Goal: Task Accomplishment & Management: Complete application form

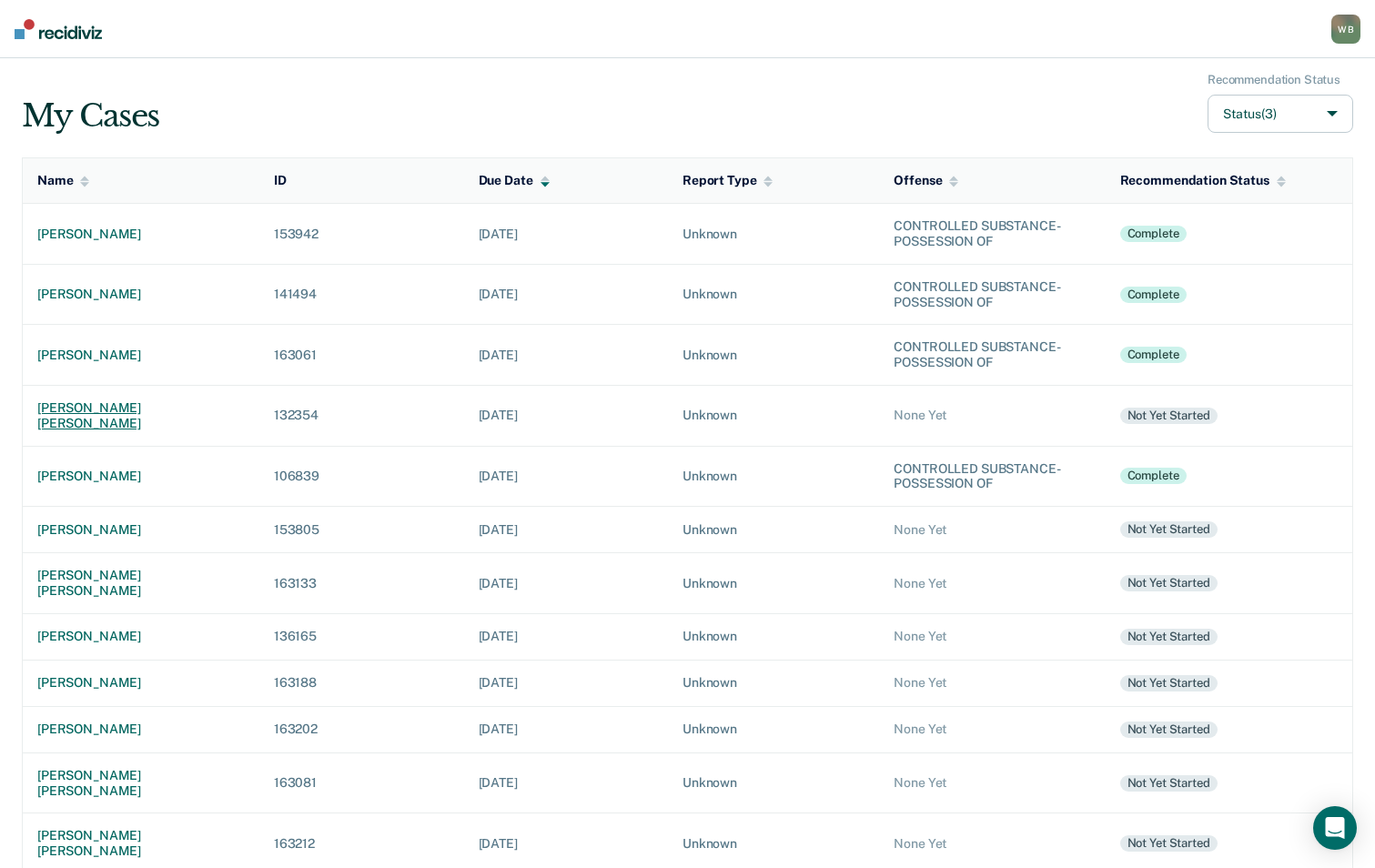
click at [124, 409] on div "[PERSON_NAME] [PERSON_NAME]" at bounding box center [141, 415] width 208 height 30
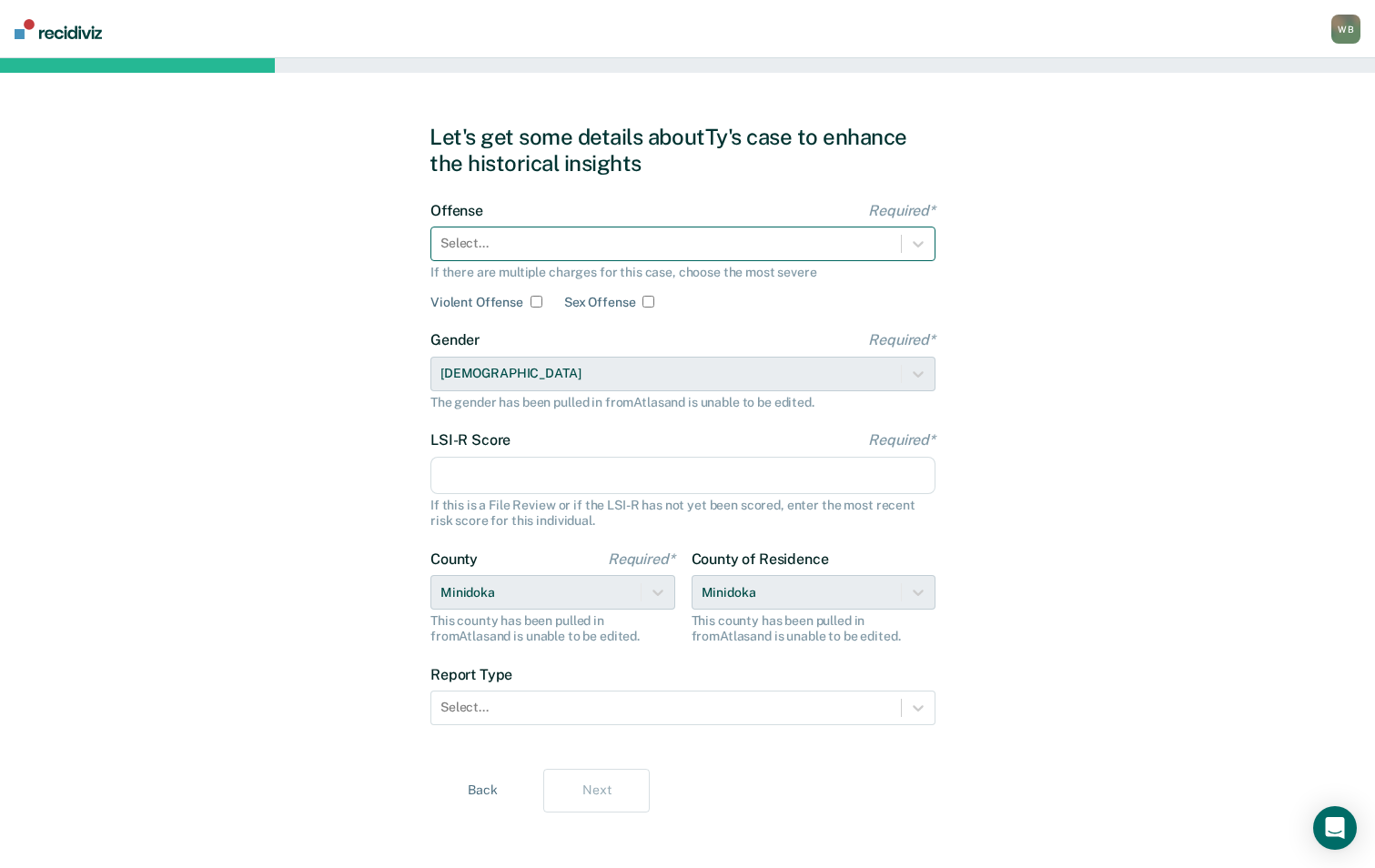
click at [562, 234] on div at bounding box center [666, 243] width 451 height 19
click at [532, 246] on div at bounding box center [666, 243] width 451 height 19
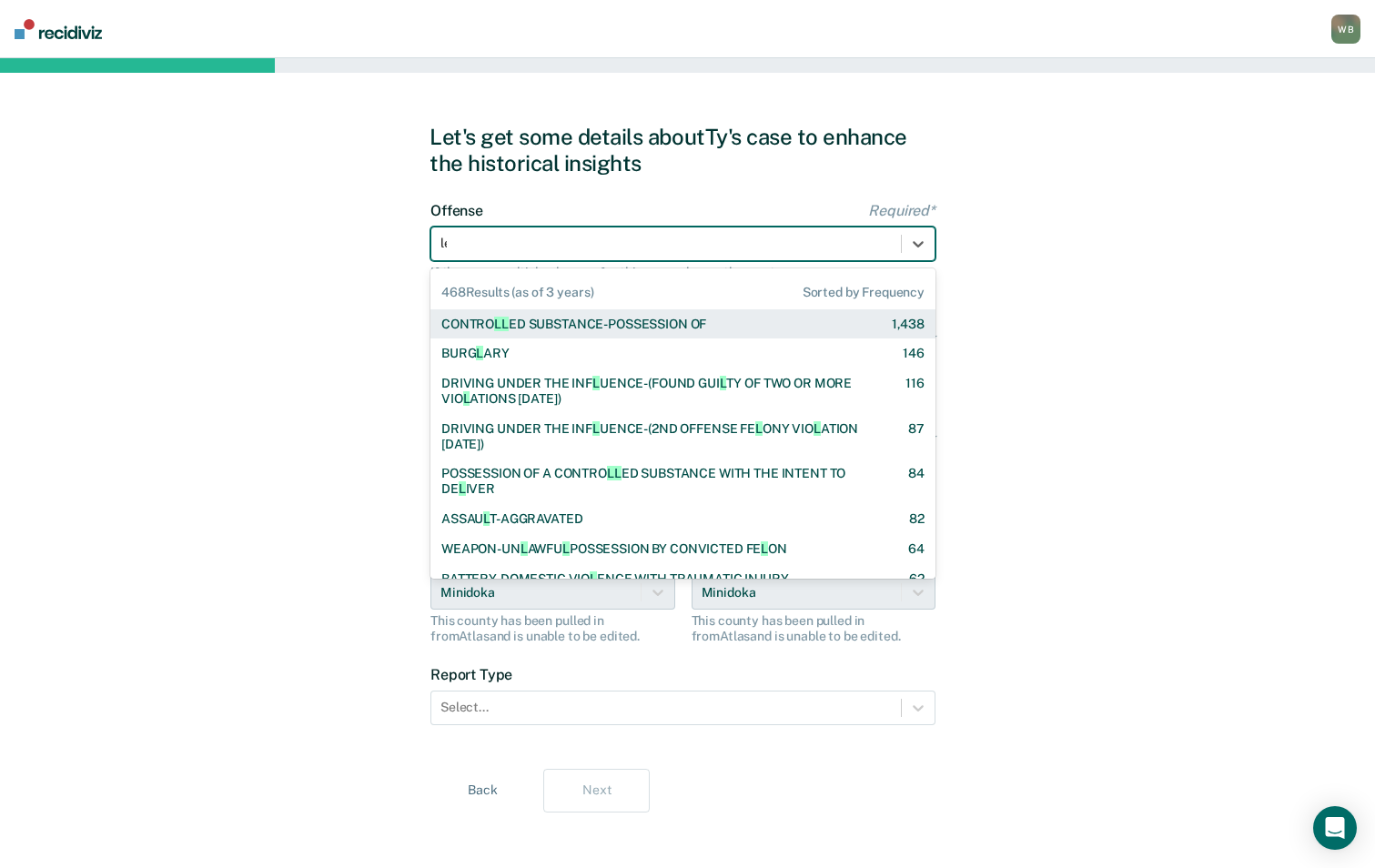
type input "lew"
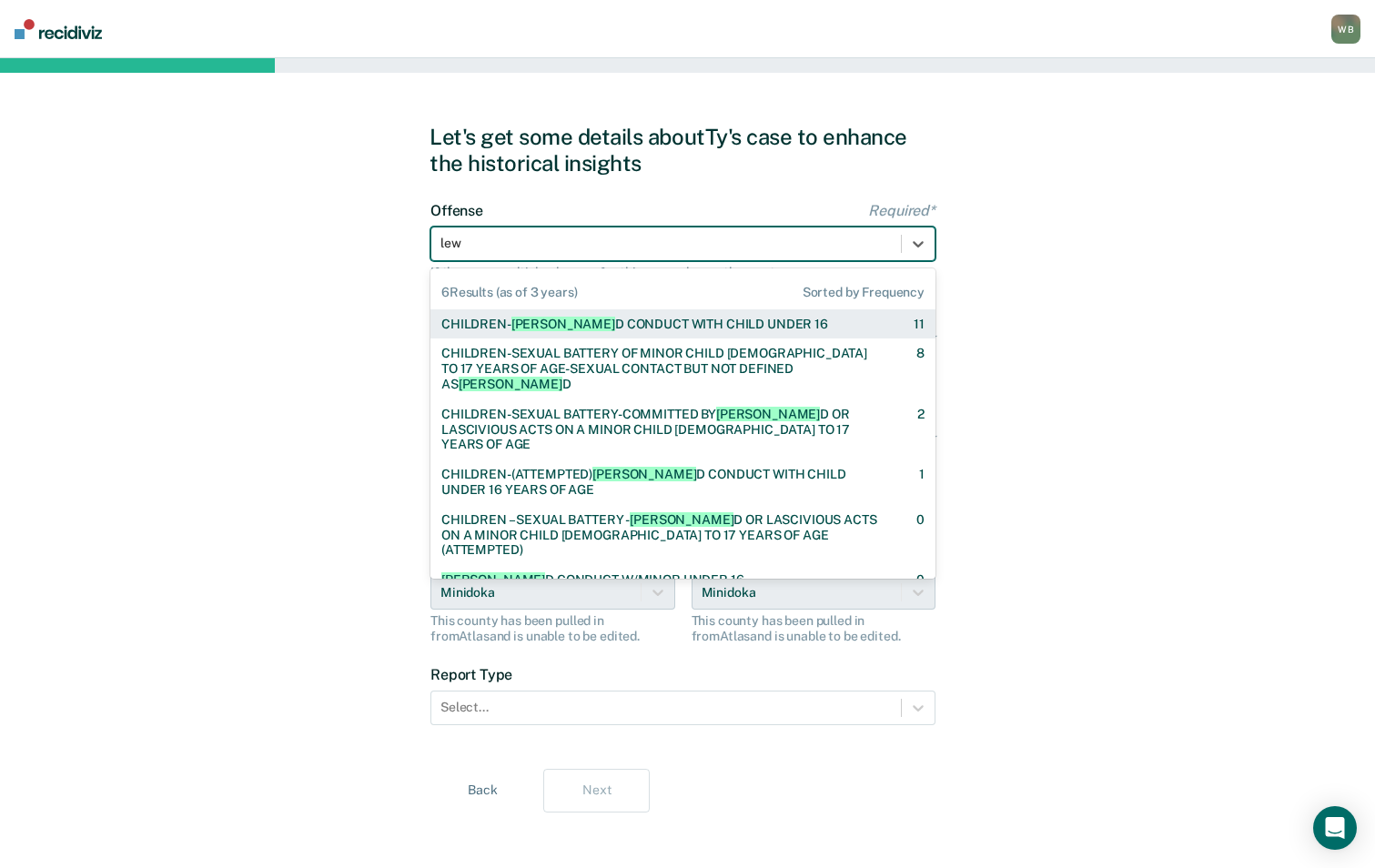
click at [669, 325] on div "CHILDREN- [PERSON_NAME] CONDUCT WITH CHILD UNDER 16" at bounding box center [634, 324] width 387 height 16
checkbox input "true"
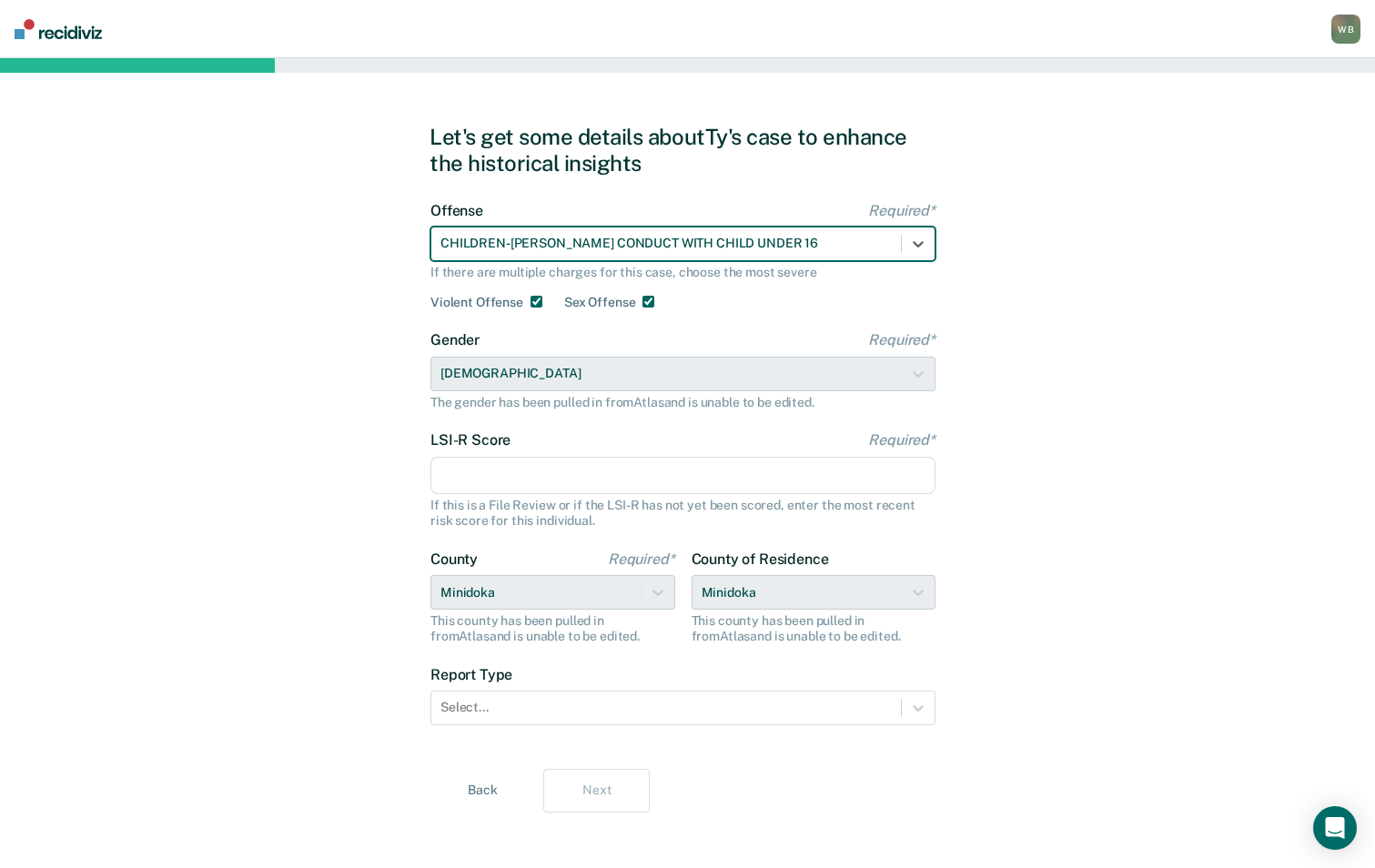
drag, startPoint x: 520, startPoint y: 473, endPoint x: 521, endPoint y: 460, distance: 13.0
click at [520, 473] on input "LSI-R Score Required*" at bounding box center [684, 475] width 506 height 38
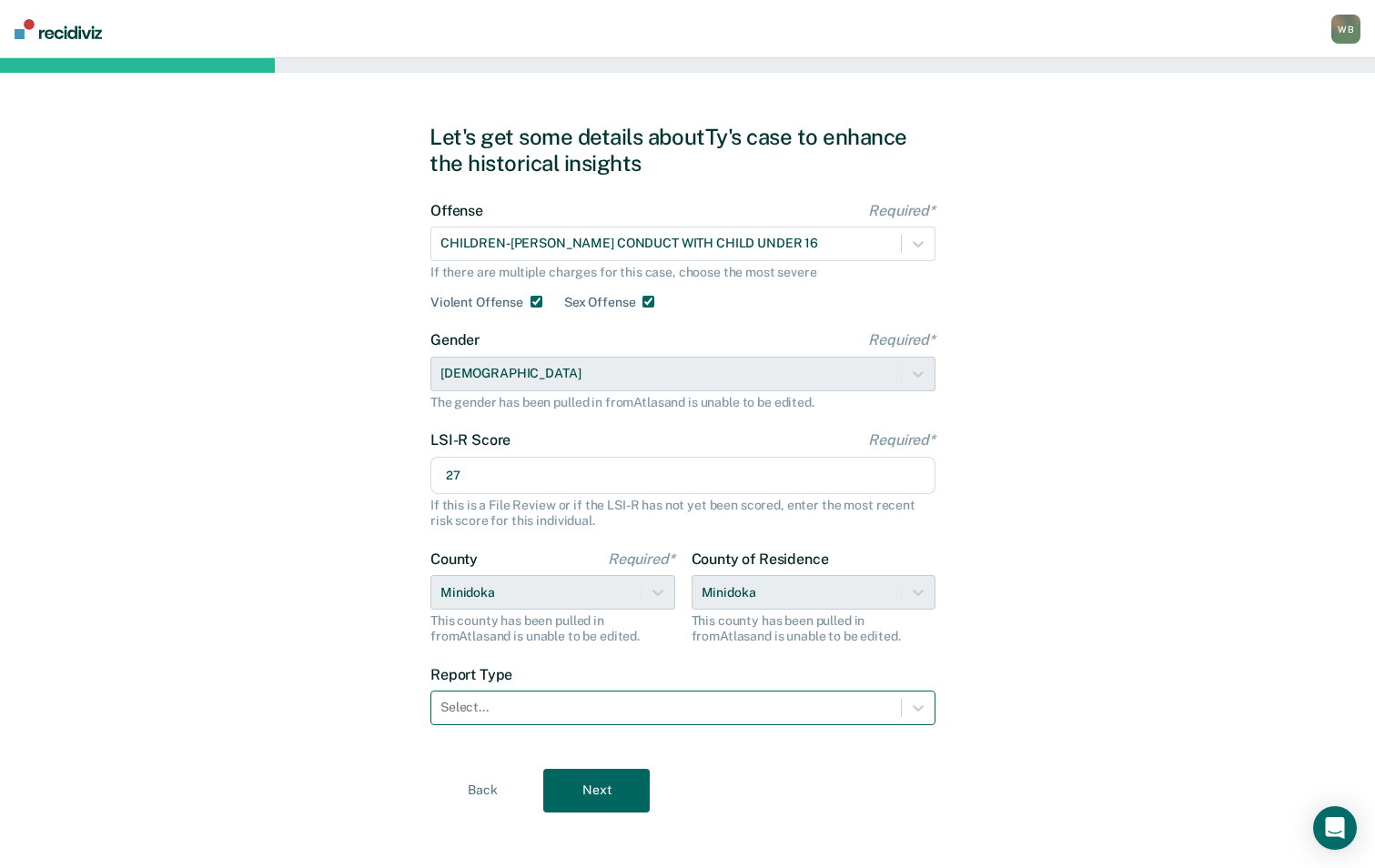
type input "27"
click at [530, 699] on div at bounding box center [666, 707] width 451 height 19
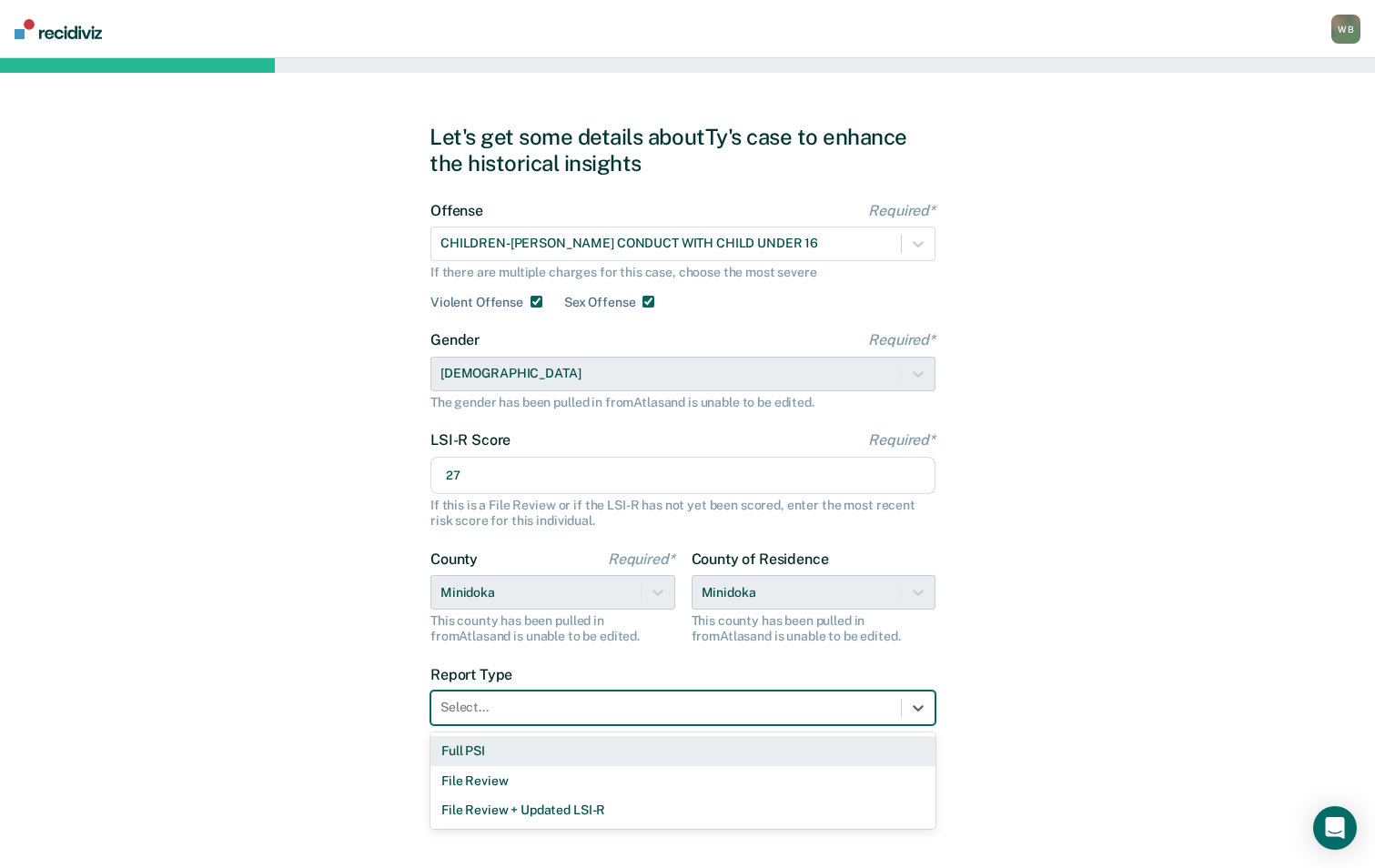
click at [529, 739] on div "Full PSI" at bounding box center [684, 751] width 506 height 30
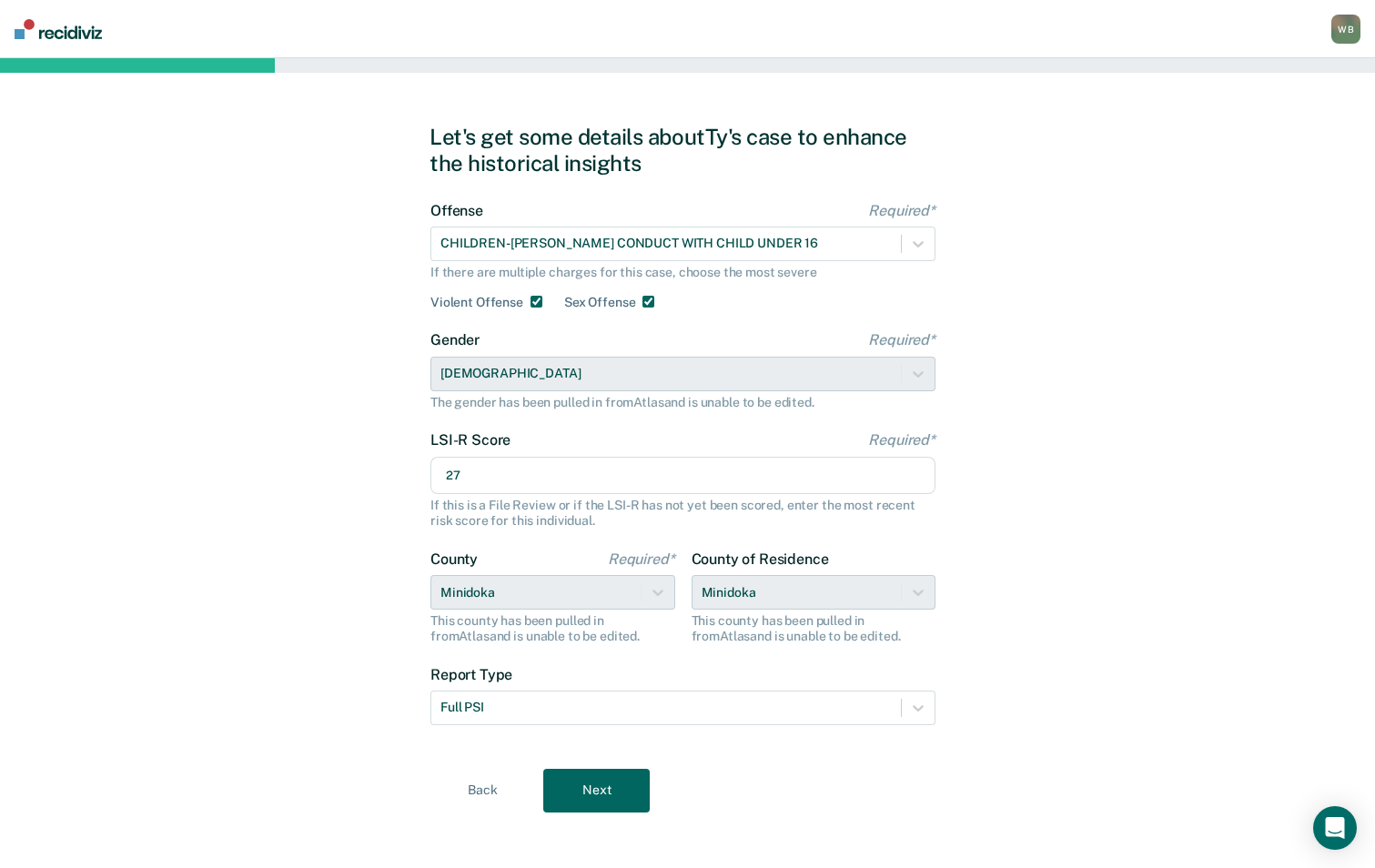
click at [571, 796] on button "Next" at bounding box center [596, 790] width 106 height 43
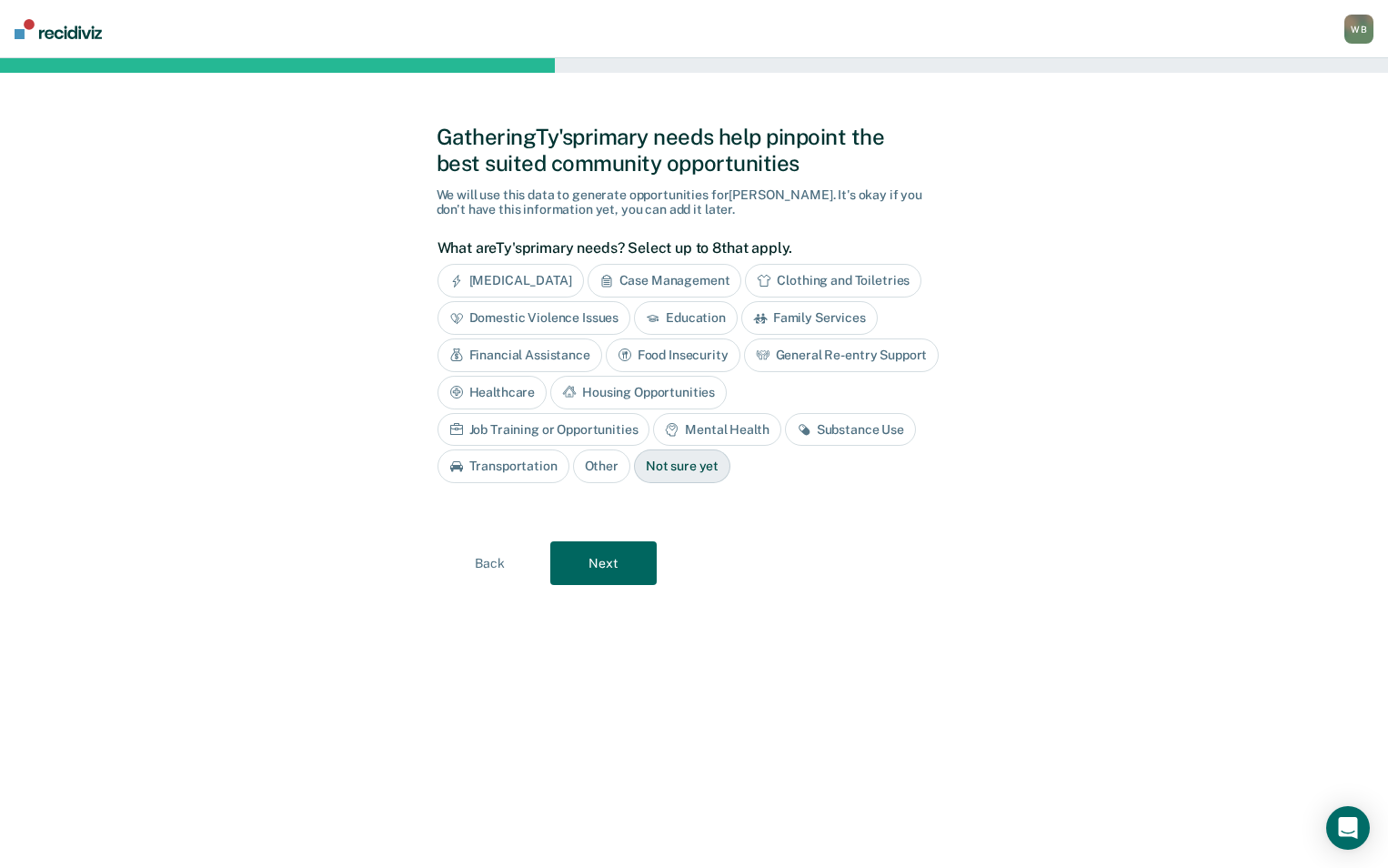
click at [784, 440] on div "Substance Use" at bounding box center [849, 430] width 131 height 33
click at [597, 398] on div "Housing Opportunities" at bounding box center [638, 392] width 176 height 33
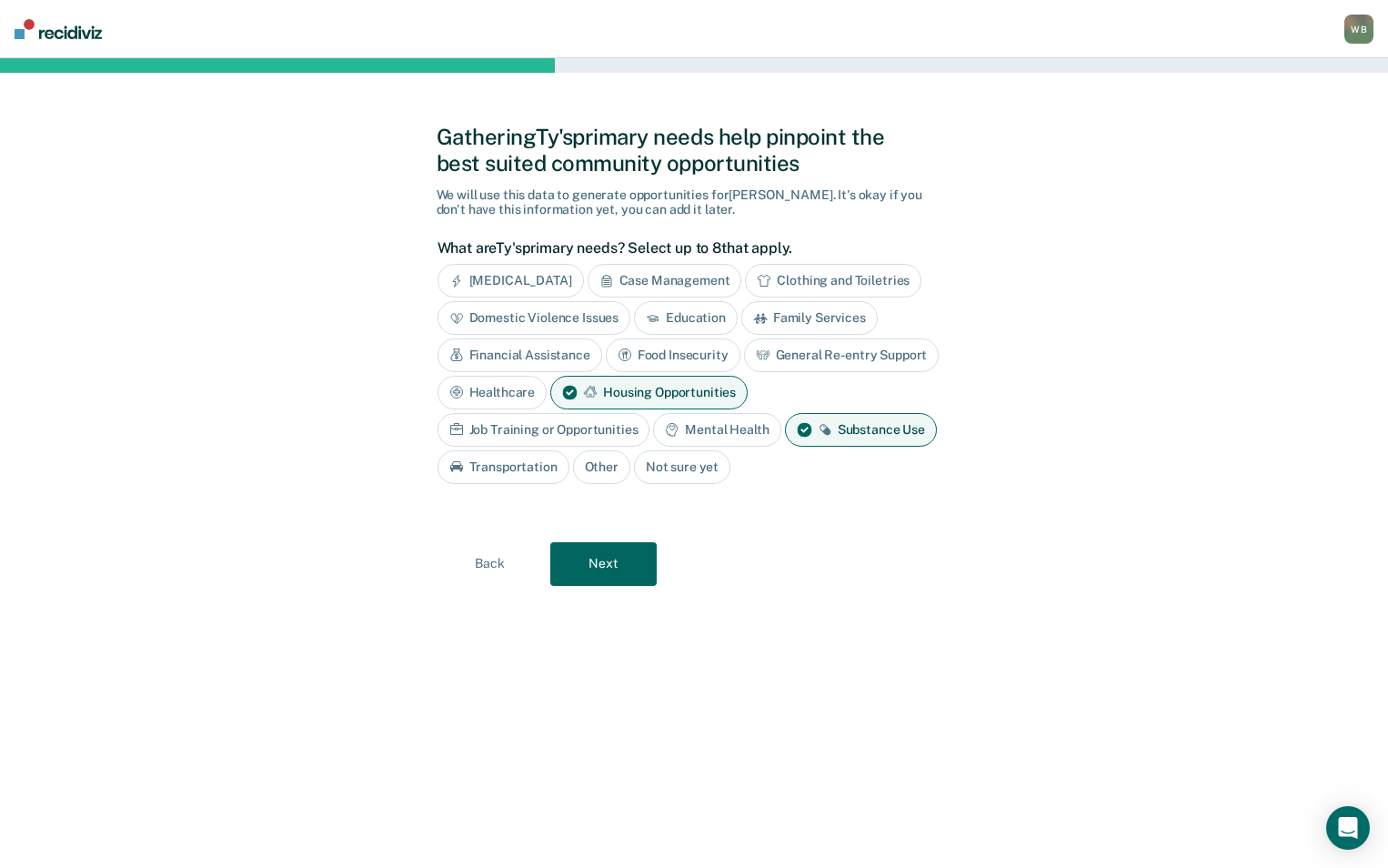
click at [723, 435] on div "Mental Health" at bounding box center [717, 430] width 128 height 33
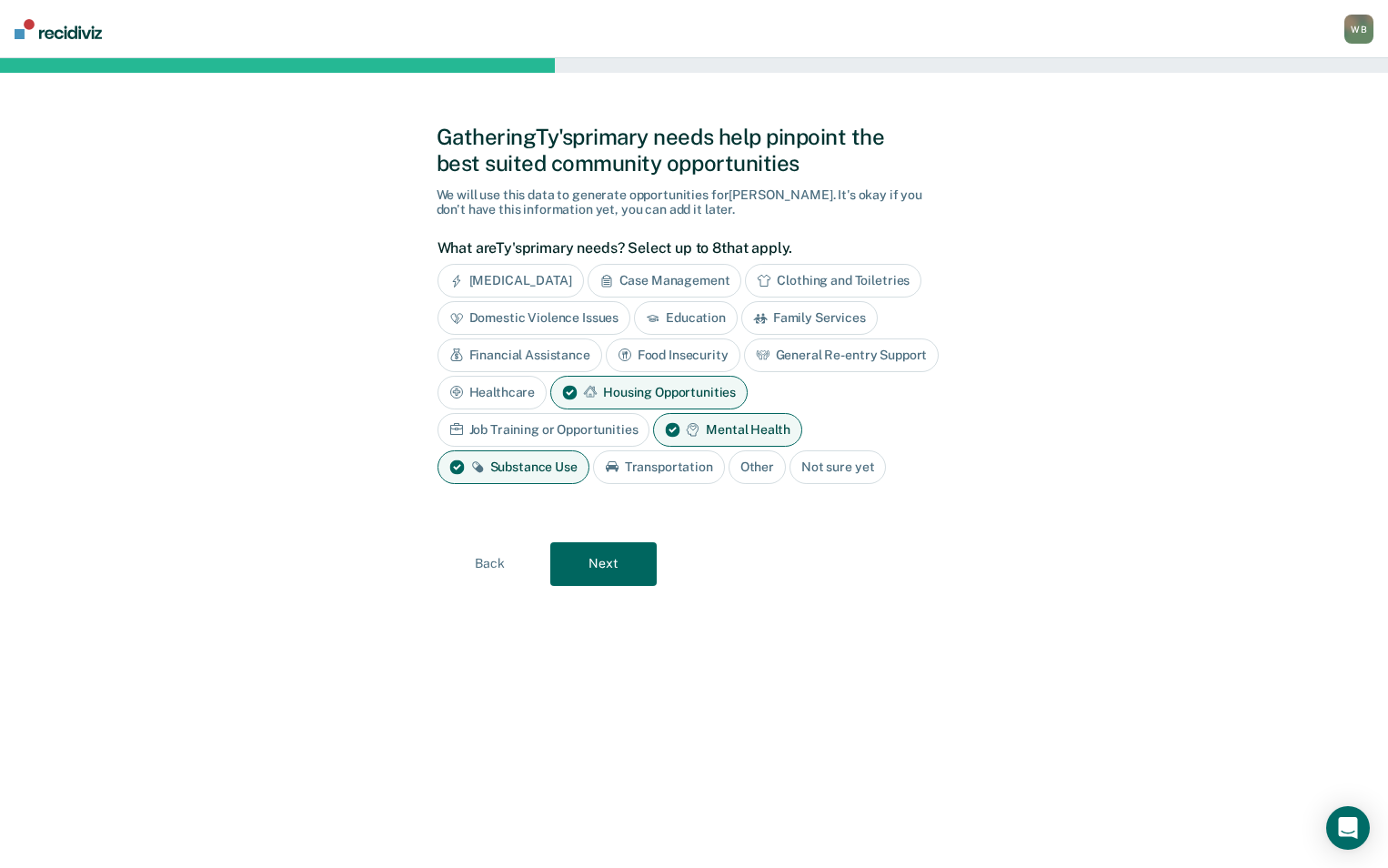
click at [617, 564] on button "Next" at bounding box center [604, 563] width 106 height 43
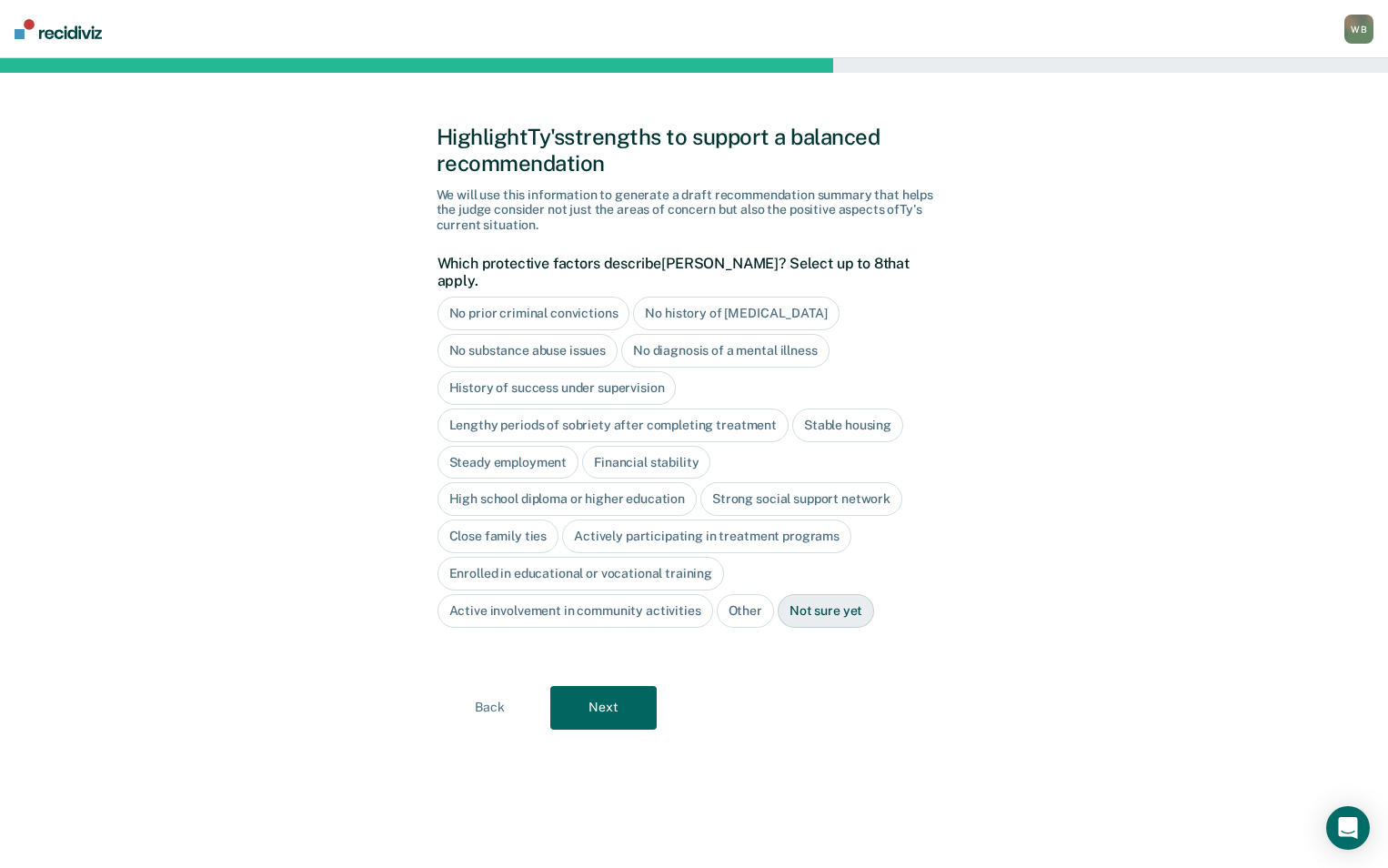
click at [601, 686] on button "Next" at bounding box center [604, 708] width 106 height 43
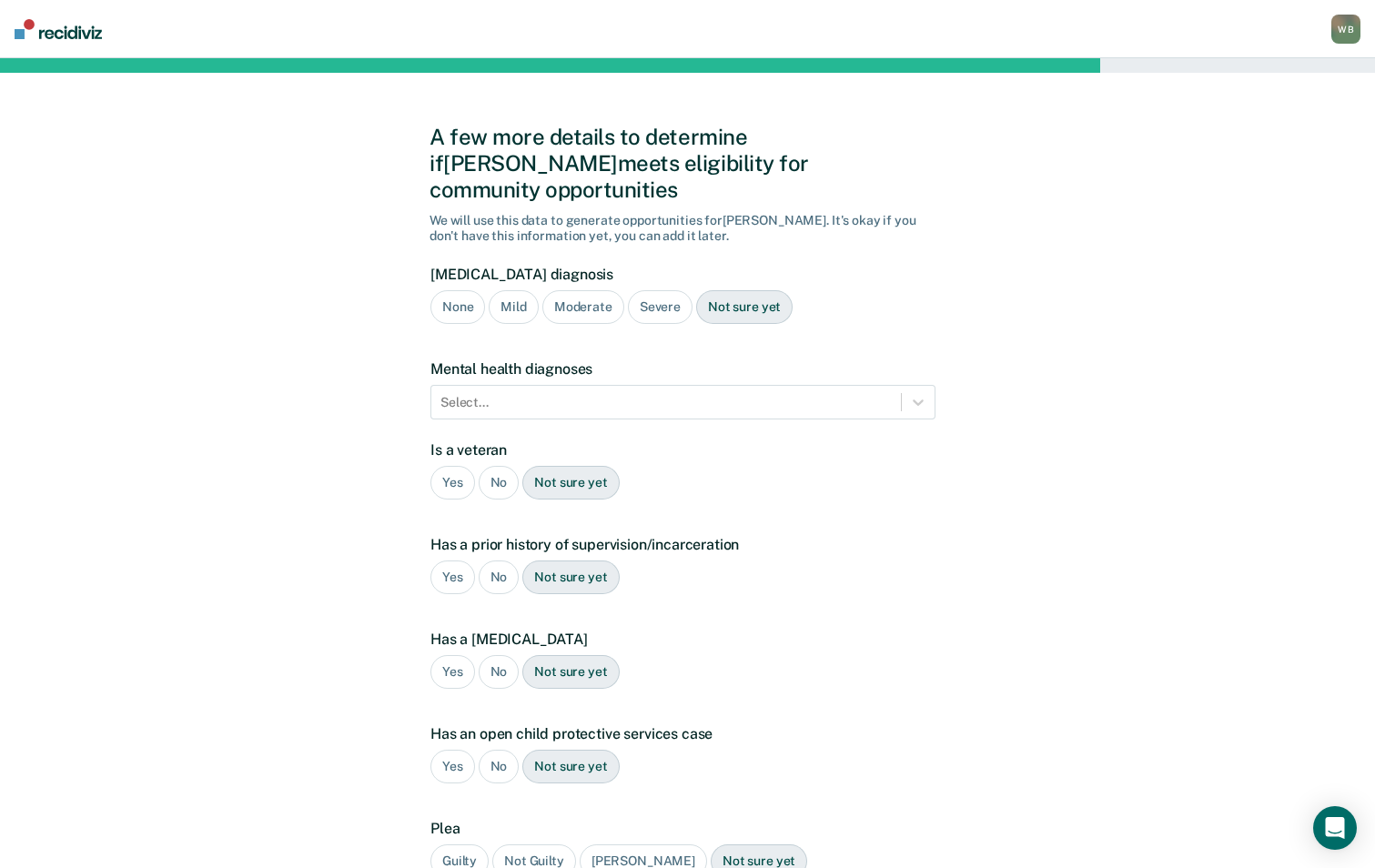
drag, startPoint x: 596, startPoint y: 280, endPoint x: 592, endPoint y: 298, distance: 18.4
click at [596, 290] on div "Moderate" at bounding box center [582, 307] width 82 height 33
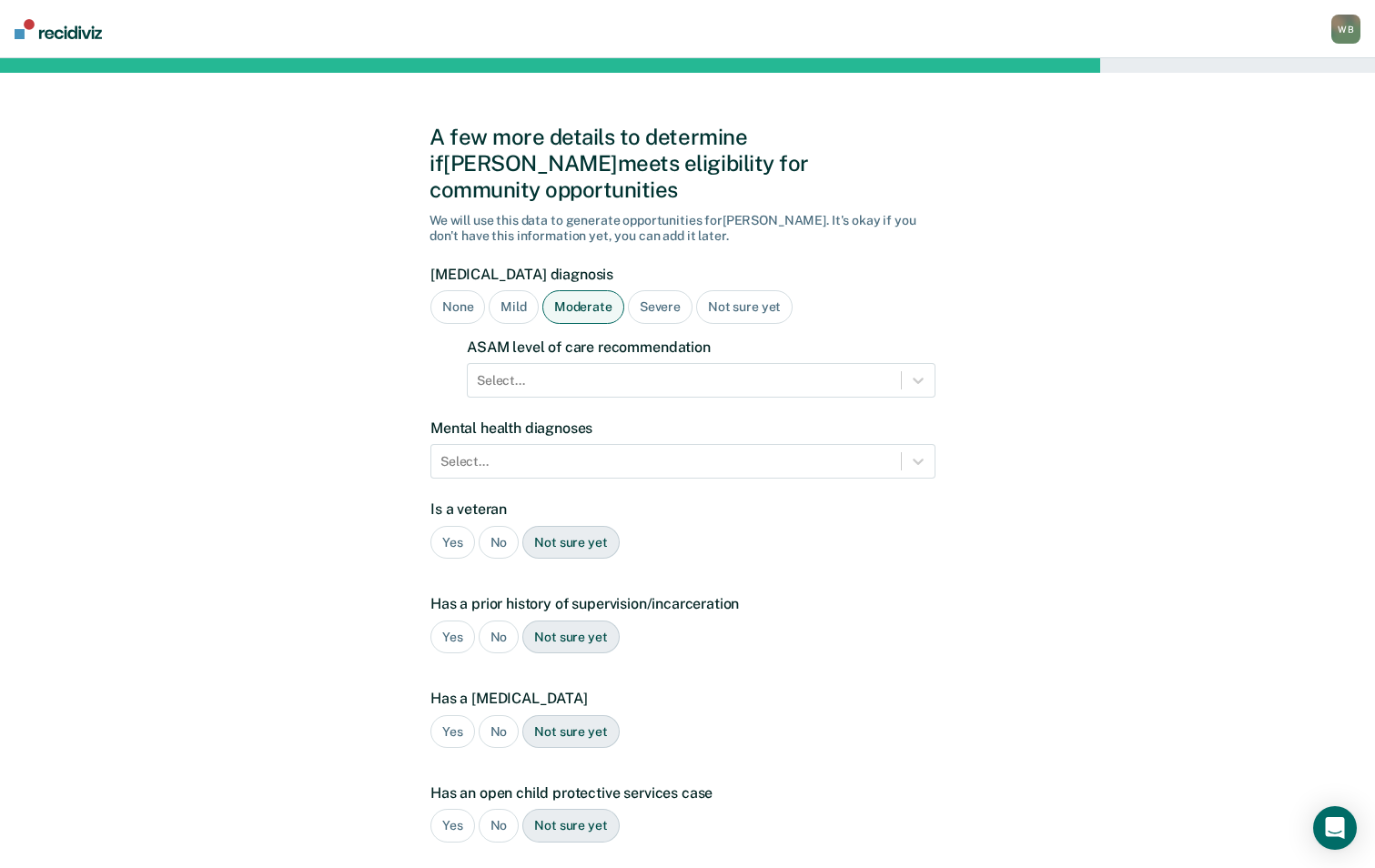
click at [574, 373] on form "[MEDICAL_DATA] diagnosis None Mild Moderate Severe Not sure yet ASAM level of c…" at bounding box center [684, 619] width 506 height 708
click at [572, 373] on form "[MEDICAL_DATA] diagnosis None Mild Moderate Severe Not sure yet ASAM level of c…" at bounding box center [684, 619] width 506 height 708
click at [577, 371] on div at bounding box center [685, 379] width 415 height 19
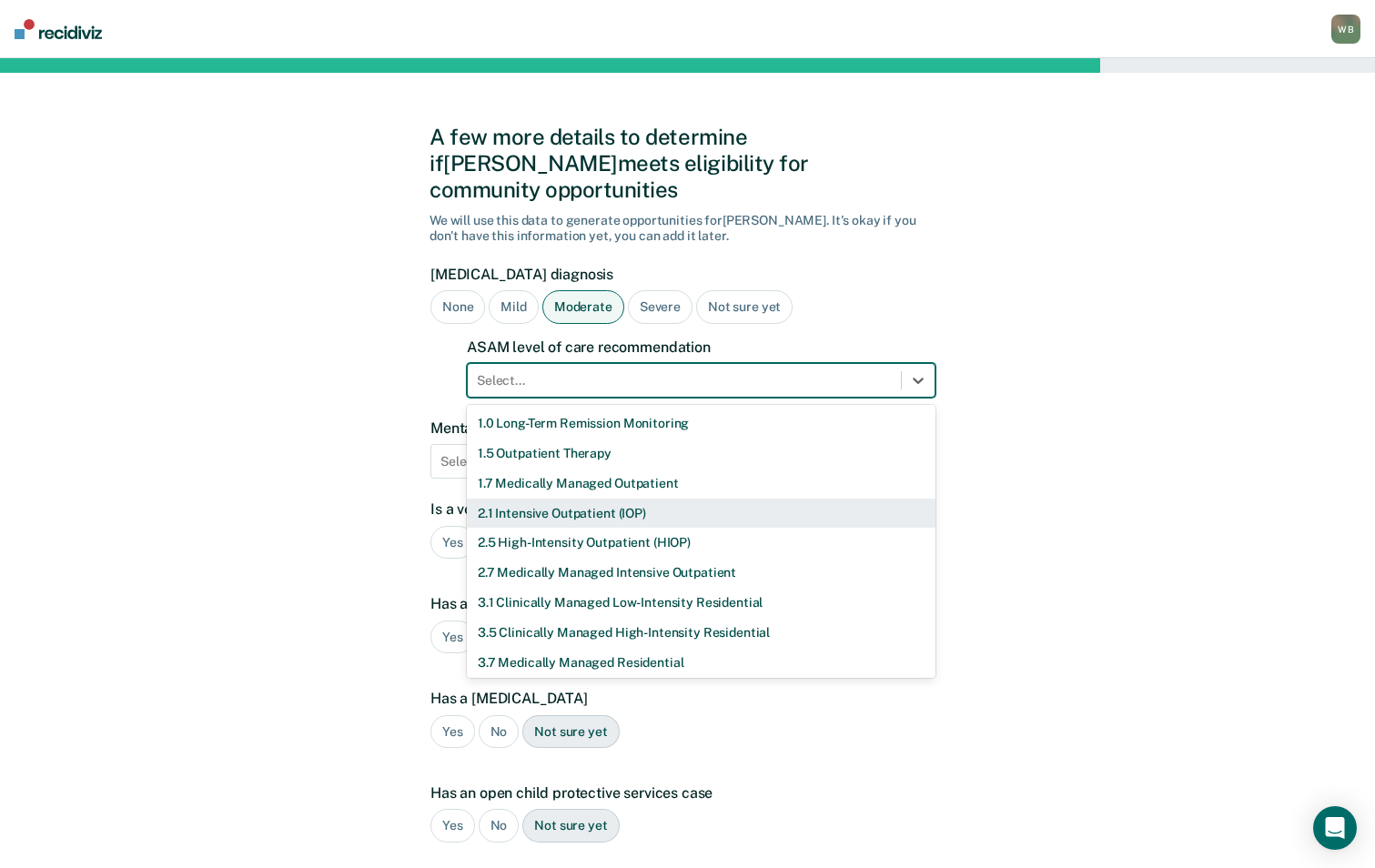
click at [532, 498] on div "2.1 Intensive Outpatient (IOP)" at bounding box center [701, 513] width 468 height 30
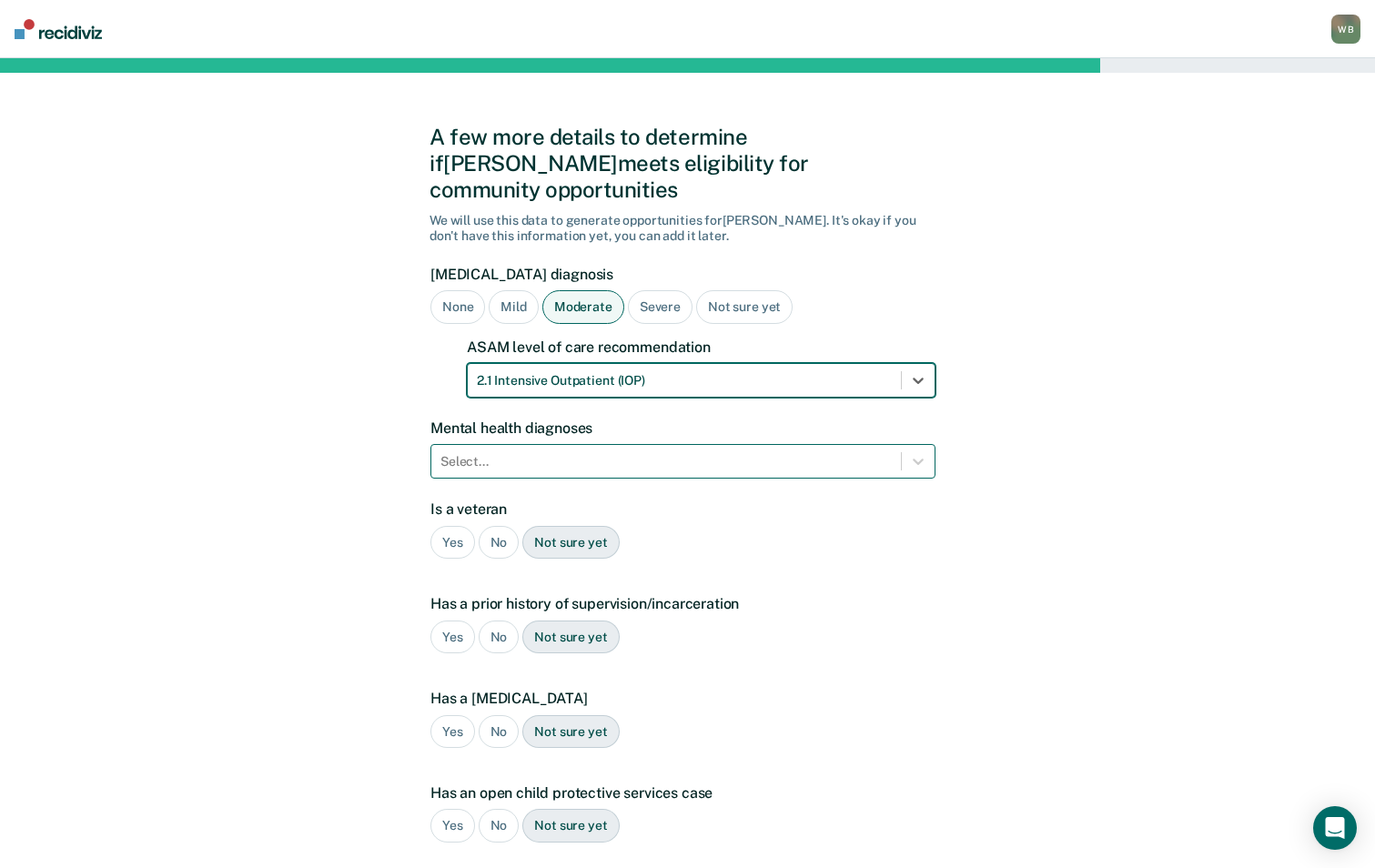
click at [518, 452] on div at bounding box center [666, 461] width 451 height 19
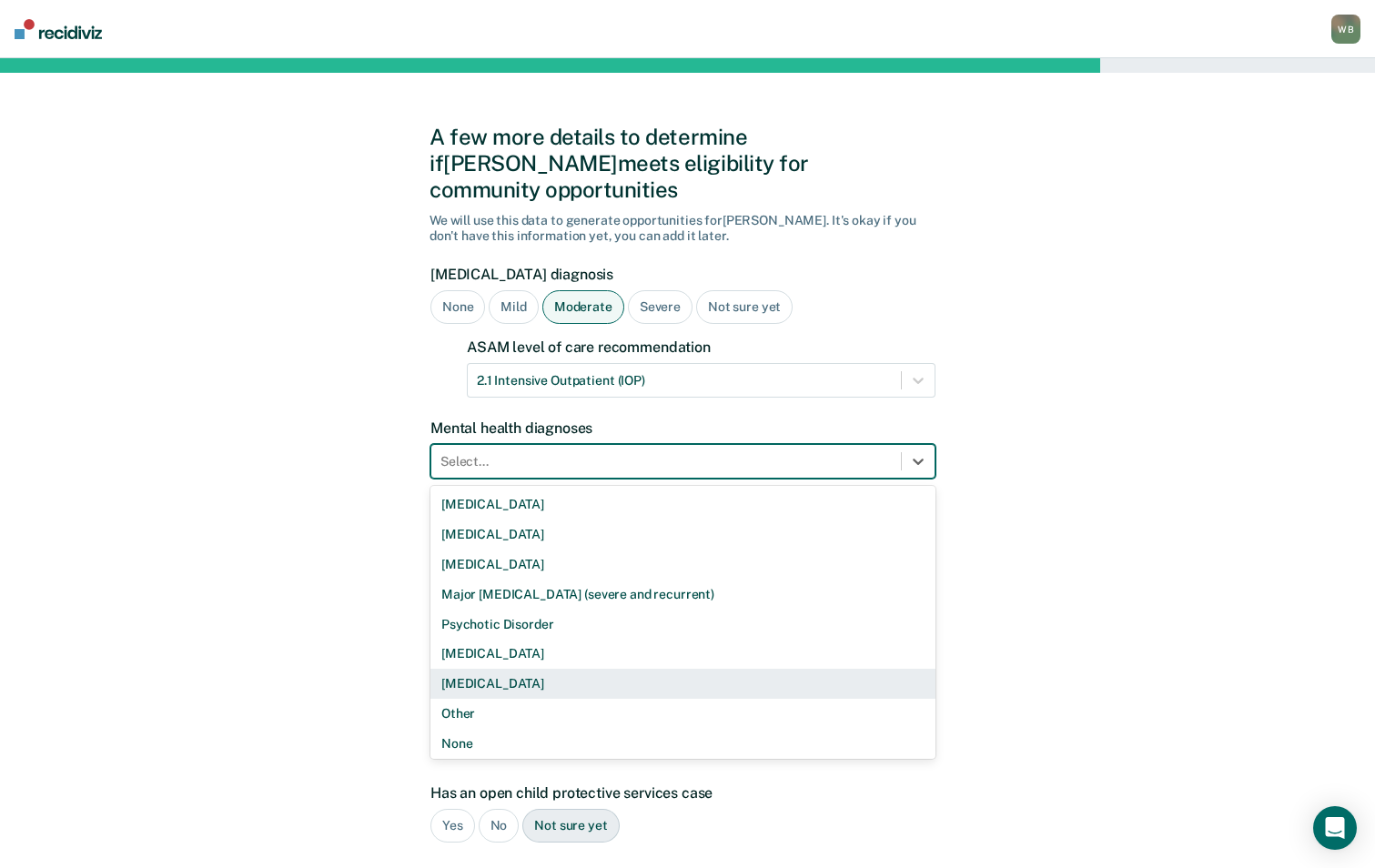
click at [537, 668] on div "[MEDICAL_DATA]" at bounding box center [684, 683] width 506 height 30
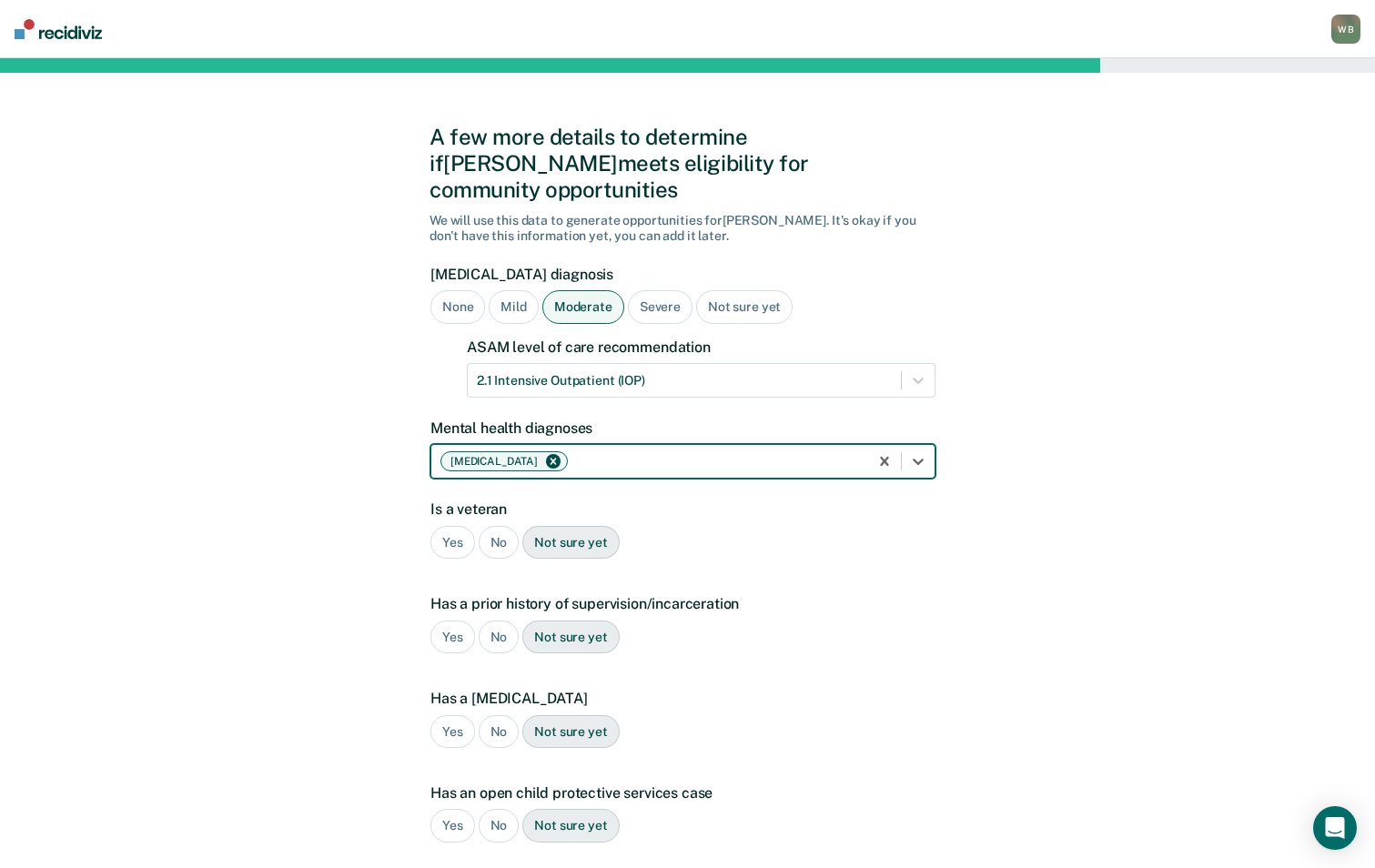
click at [493, 526] on div "No" at bounding box center [500, 543] width 41 height 33
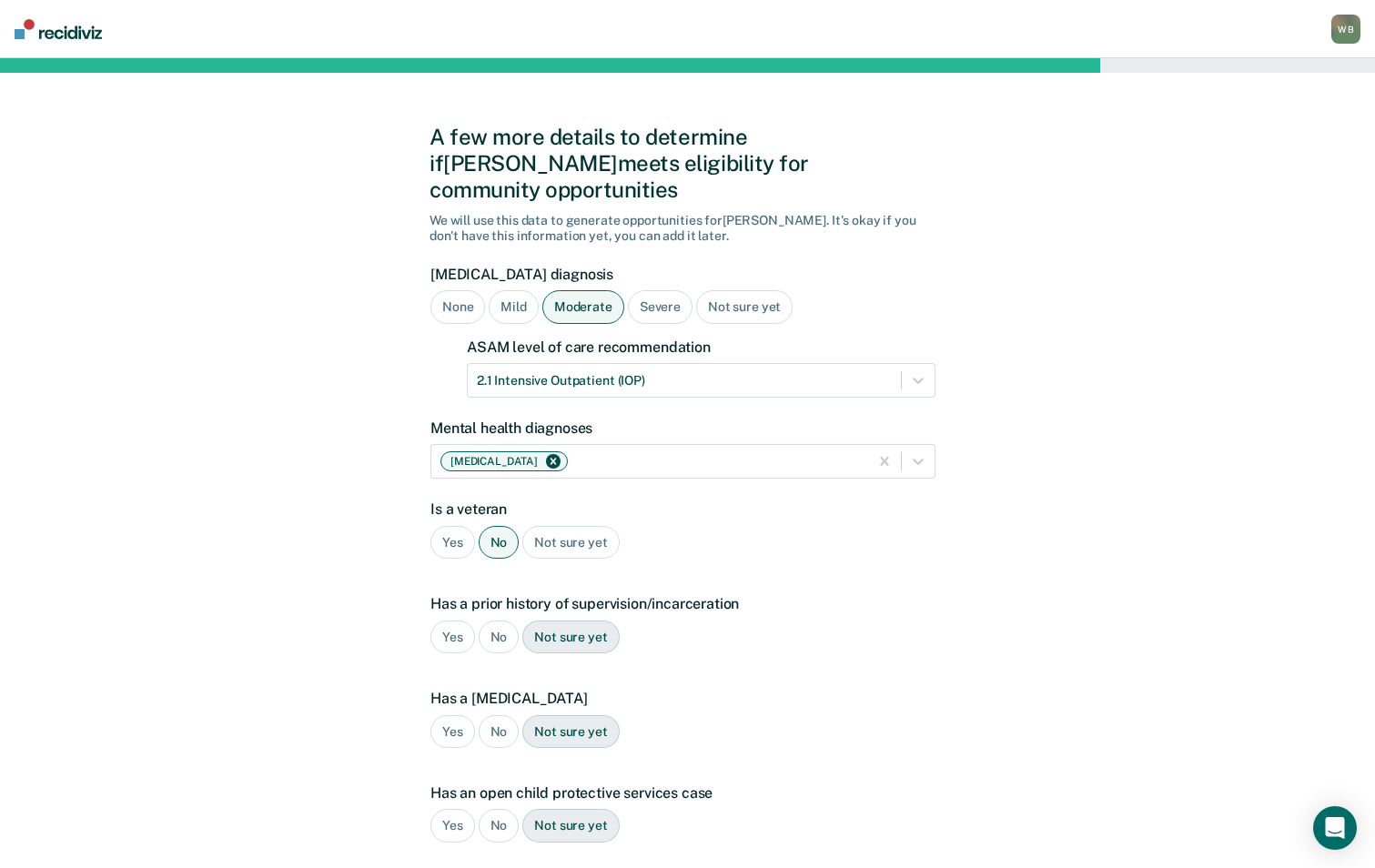
click at [453, 620] on div "Yes" at bounding box center [452, 637] width 44 height 33
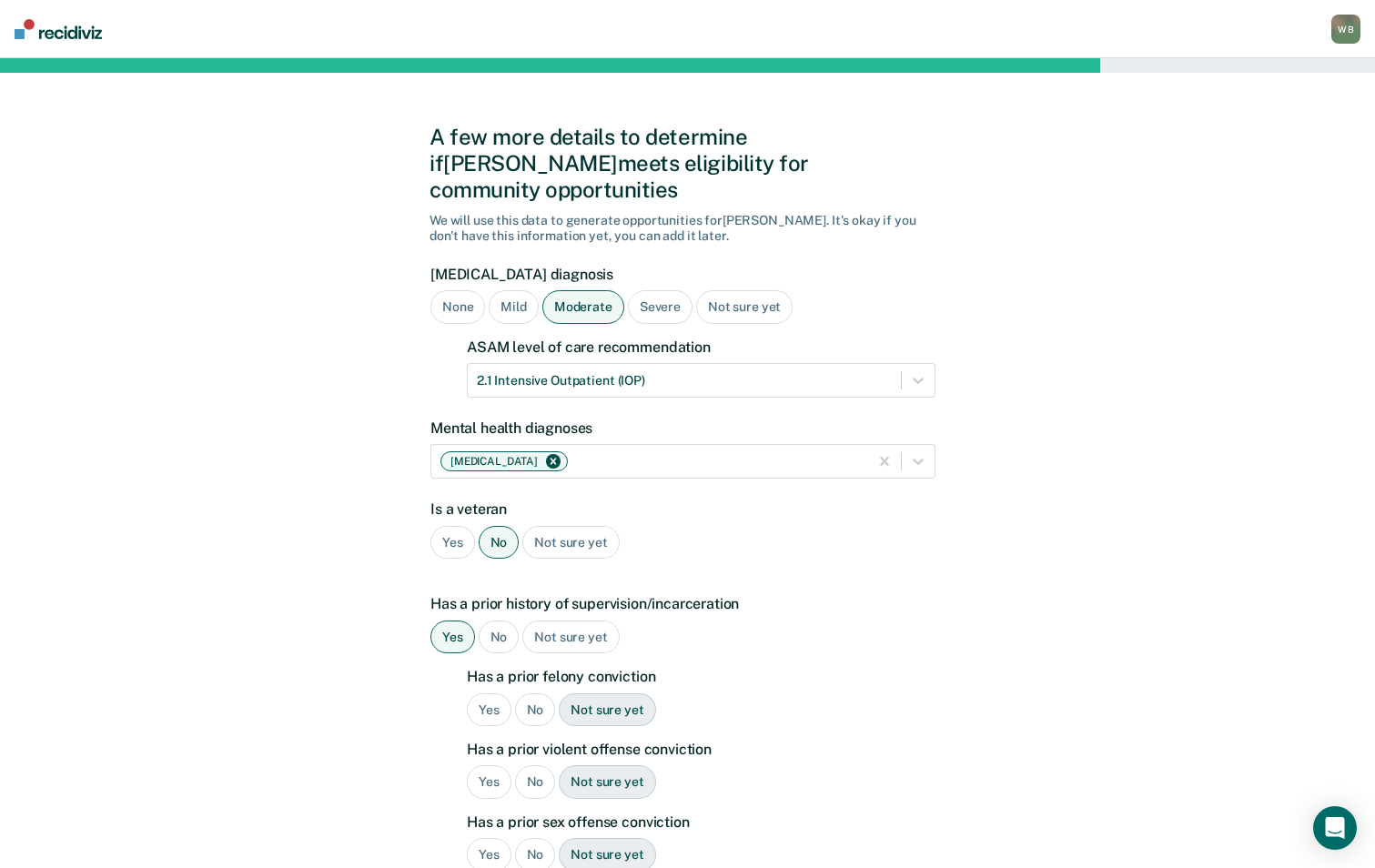
click at [493, 693] on div "Yes" at bounding box center [489, 710] width 44 height 33
click at [542, 765] on div "No" at bounding box center [536, 781] width 41 height 33
click at [481, 765] on div "Yes" at bounding box center [489, 781] width 44 height 33
click at [528, 765] on div "No" at bounding box center [536, 781] width 41 height 33
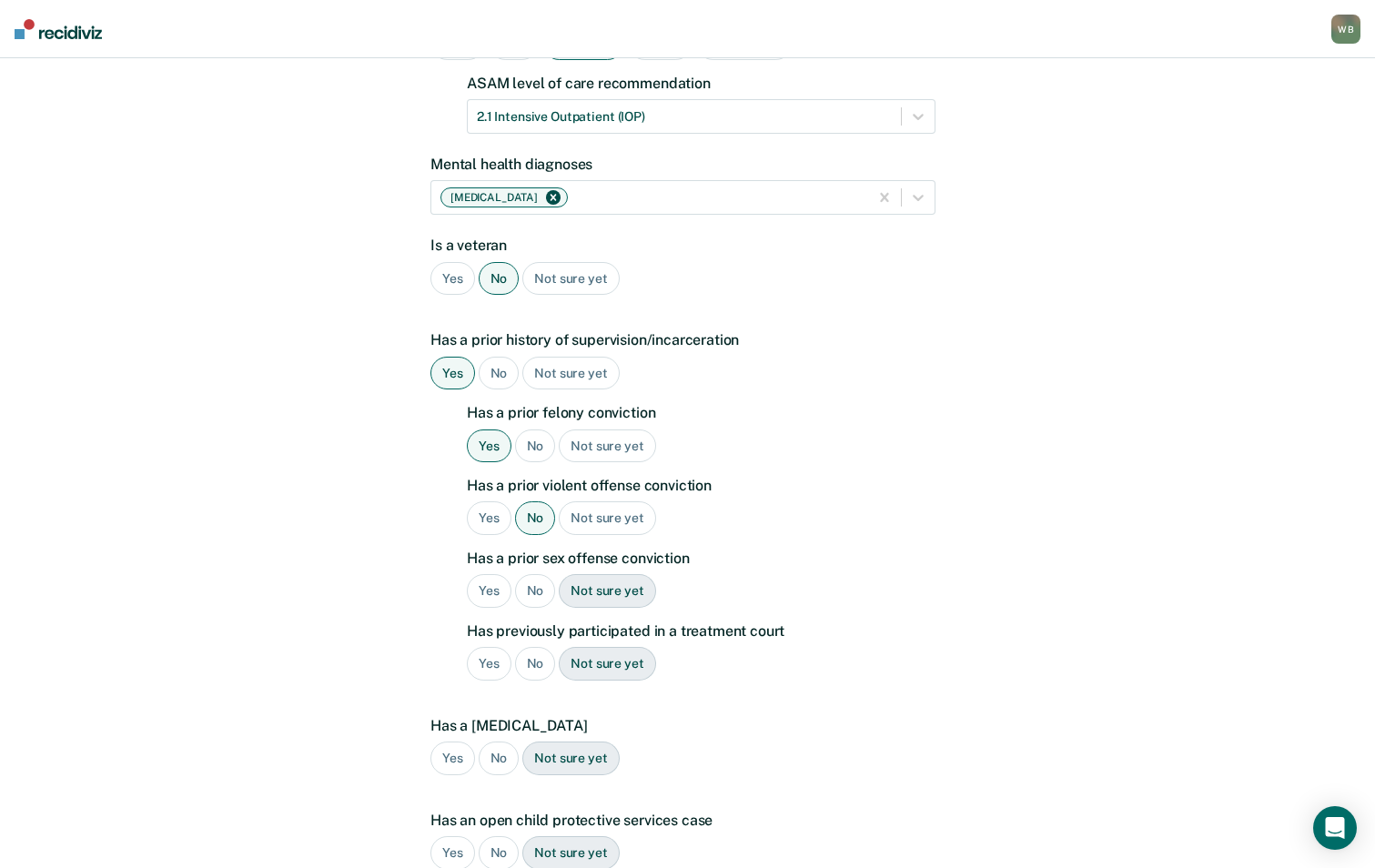
scroll to position [273, 0]
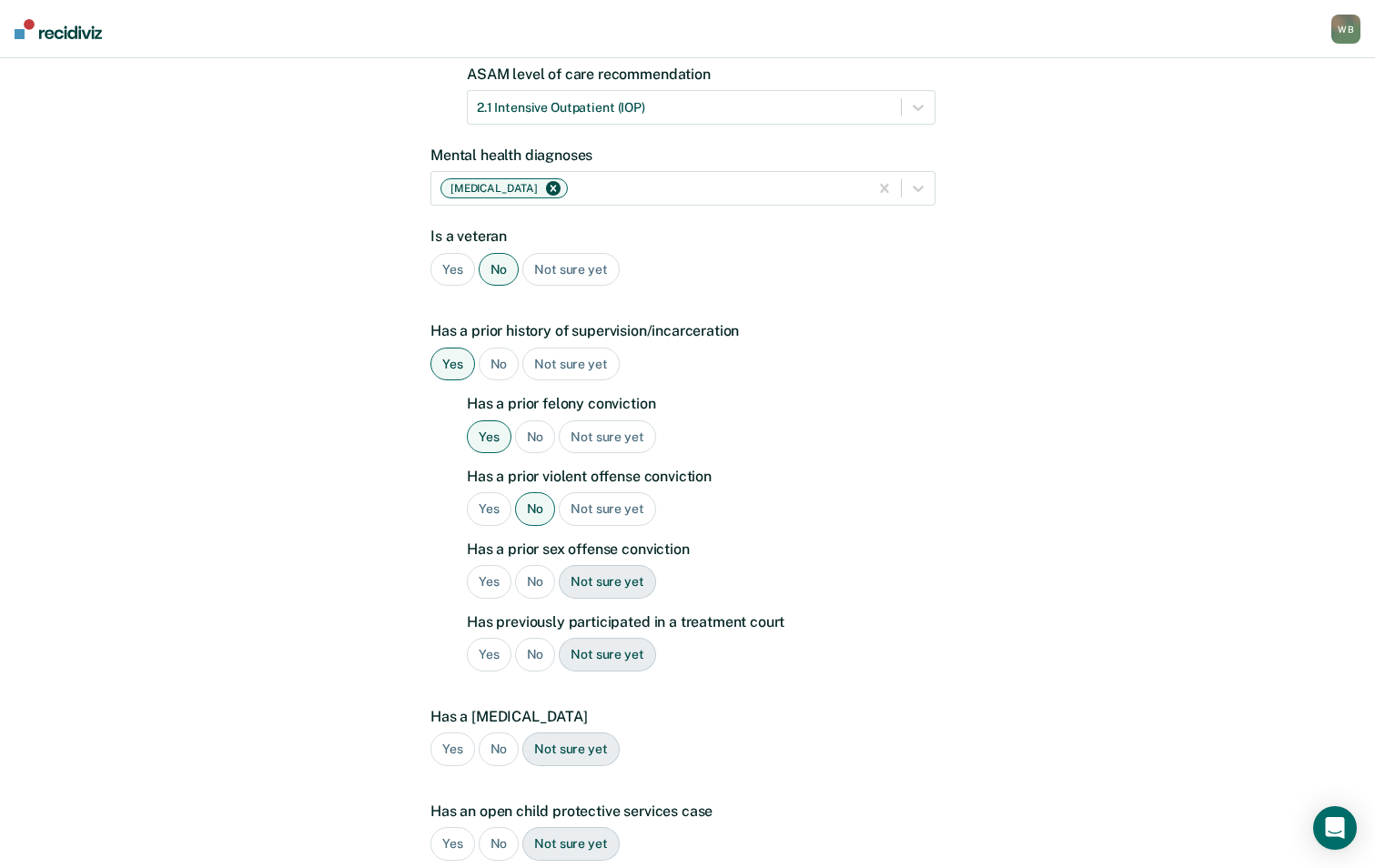
click at [552, 565] on div "No" at bounding box center [536, 582] width 41 height 33
click at [537, 638] on div "No" at bounding box center [536, 655] width 41 height 33
click at [490, 732] on div "No" at bounding box center [500, 749] width 41 height 33
click at [477, 827] on div "Yes No Not sure yet" at bounding box center [684, 843] width 506 height 33
click at [458, 827] on div "Yes" at bounding box center [452, 843] width 44 height 33
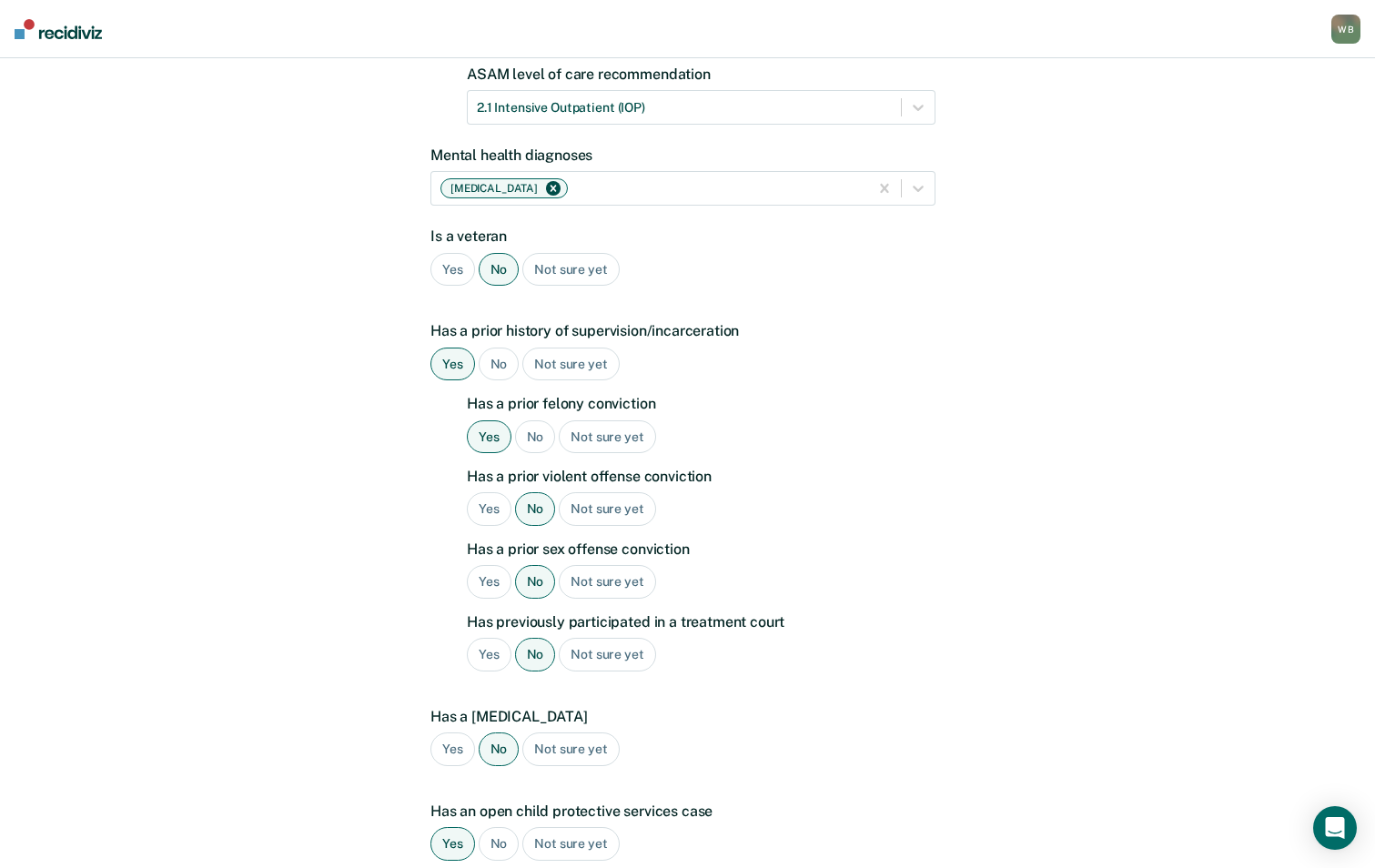
click at [600, 827] on div "Not sure yet" at bounding box center [570, 843] width 96 height 33
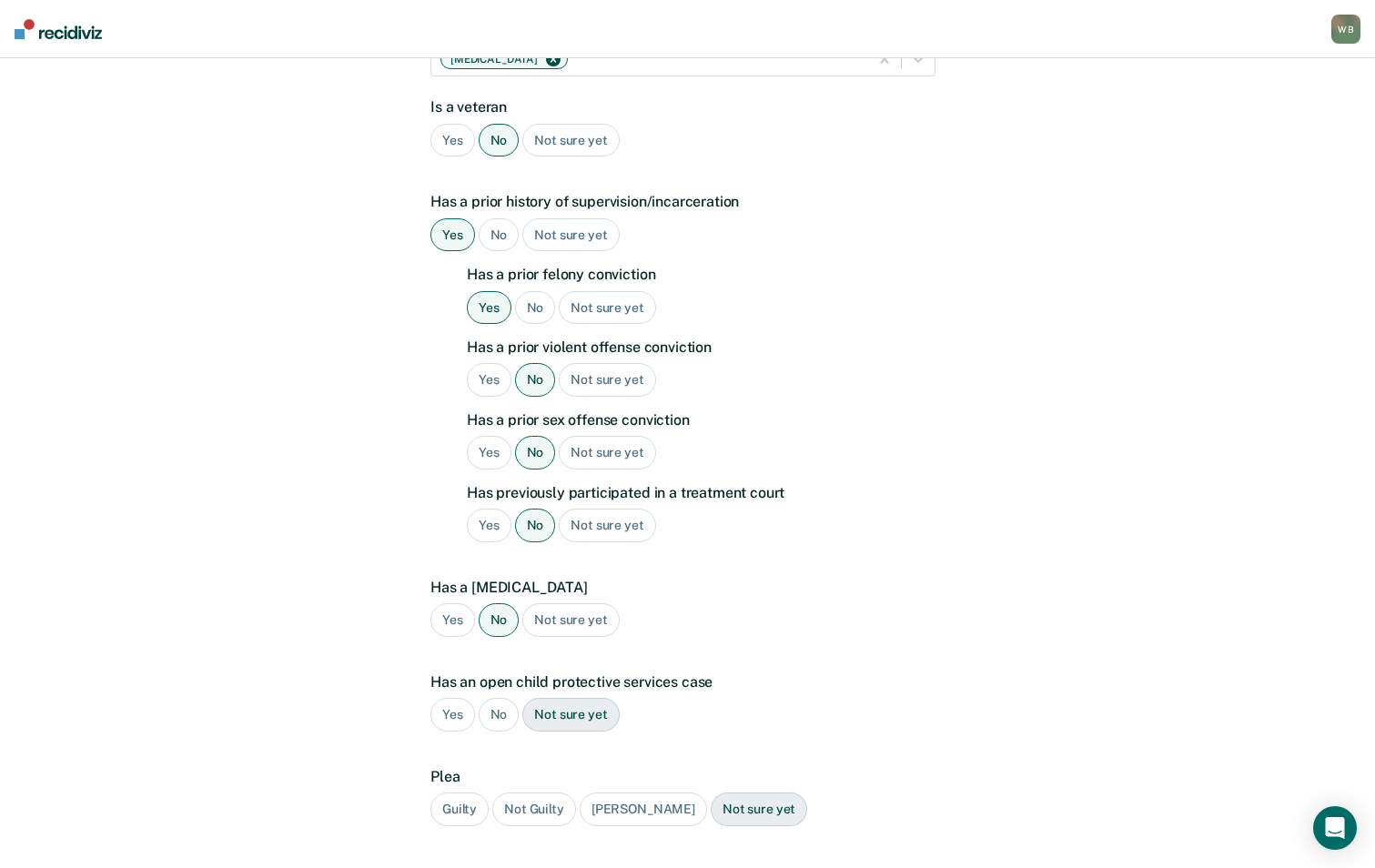
scroll to position [501, 0]
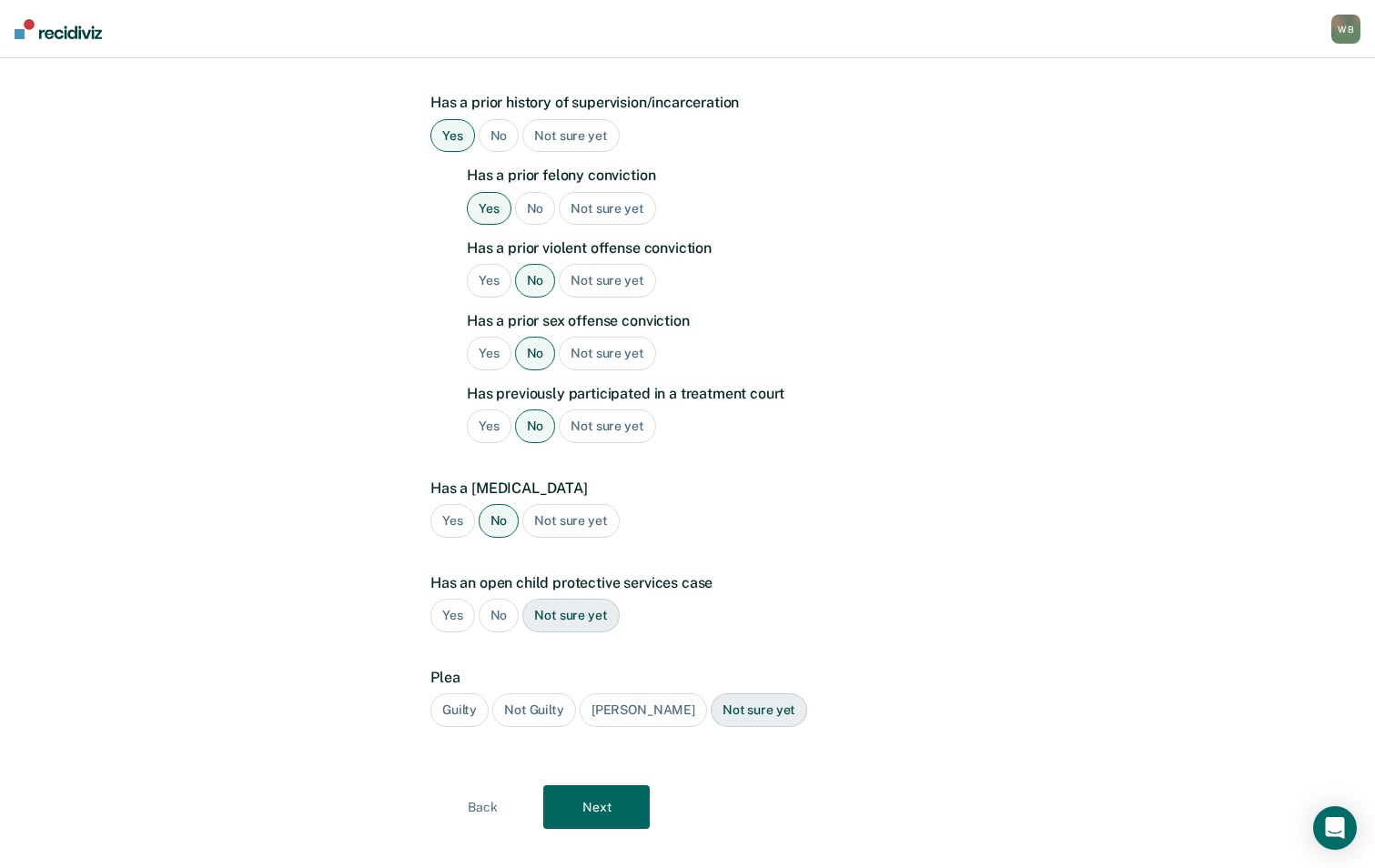
click at [455, 693] on div "Guilty" at bounding box center [459, 710] width 58 height 33
click at [625, 784] on button "Next" at bounding box center [596, 806] width 106 height 43
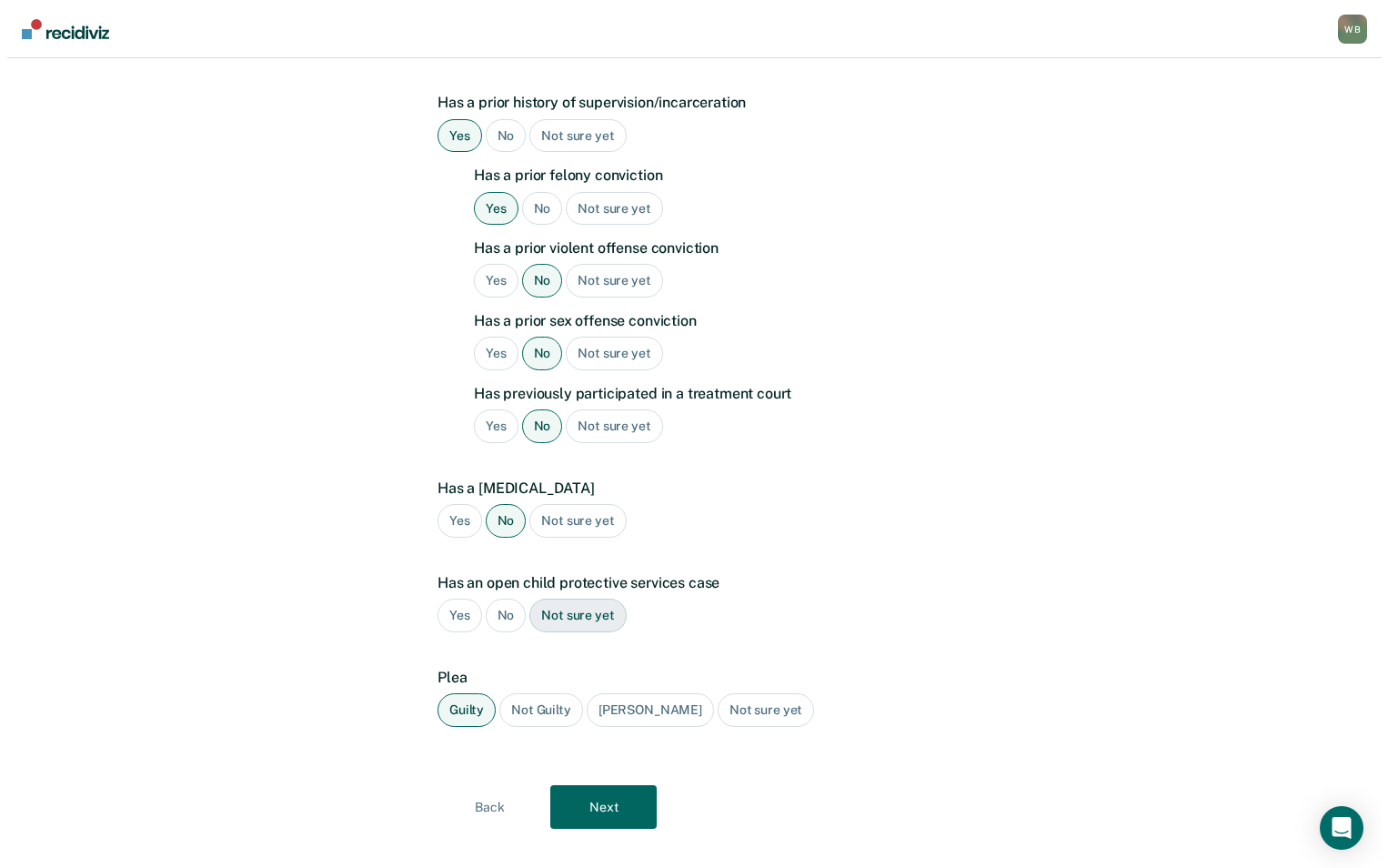
scroll to position [0, 0]
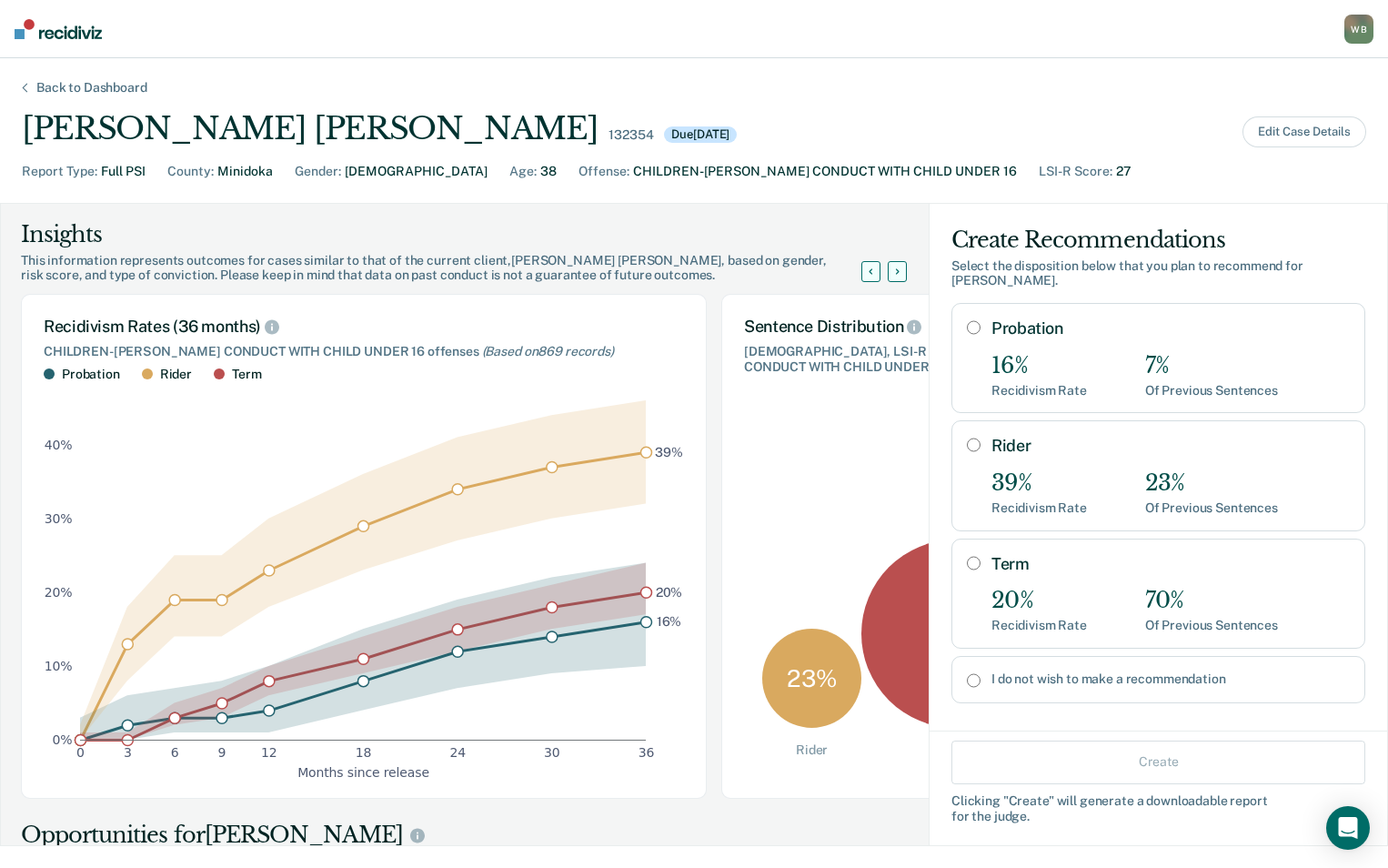
click at [953, 548] on div "Term 20% Recidivism Rate 70% Of Previous Sentences" at bounding box center [1158, 594] width 414 height 110
radio input "true"
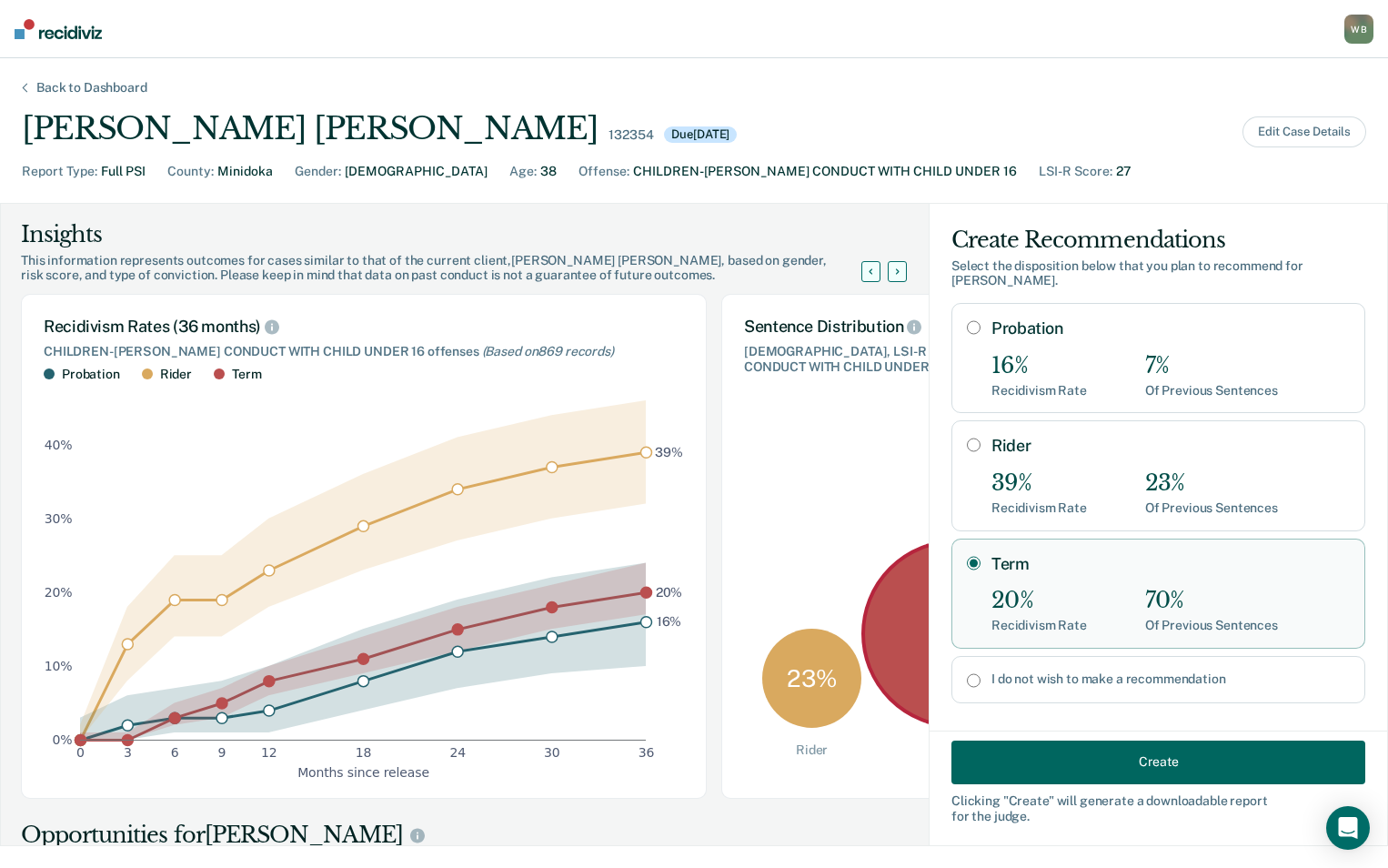
click at [967, 673] on input "I do not wish to make a recommendation" at bounding box center [974, 680] width 14 height 15
radio input "true"
drag, startPoint x: 959, startPoint y: 561, endPoint x: 960, endPoint y: 550, distance: 11.0
click at [959, 559] on div "Term 20% Recidivism Rate 70% Of Previous Sentences" at bounding box center [1158, 594] width 414 height 110
radio input "true"
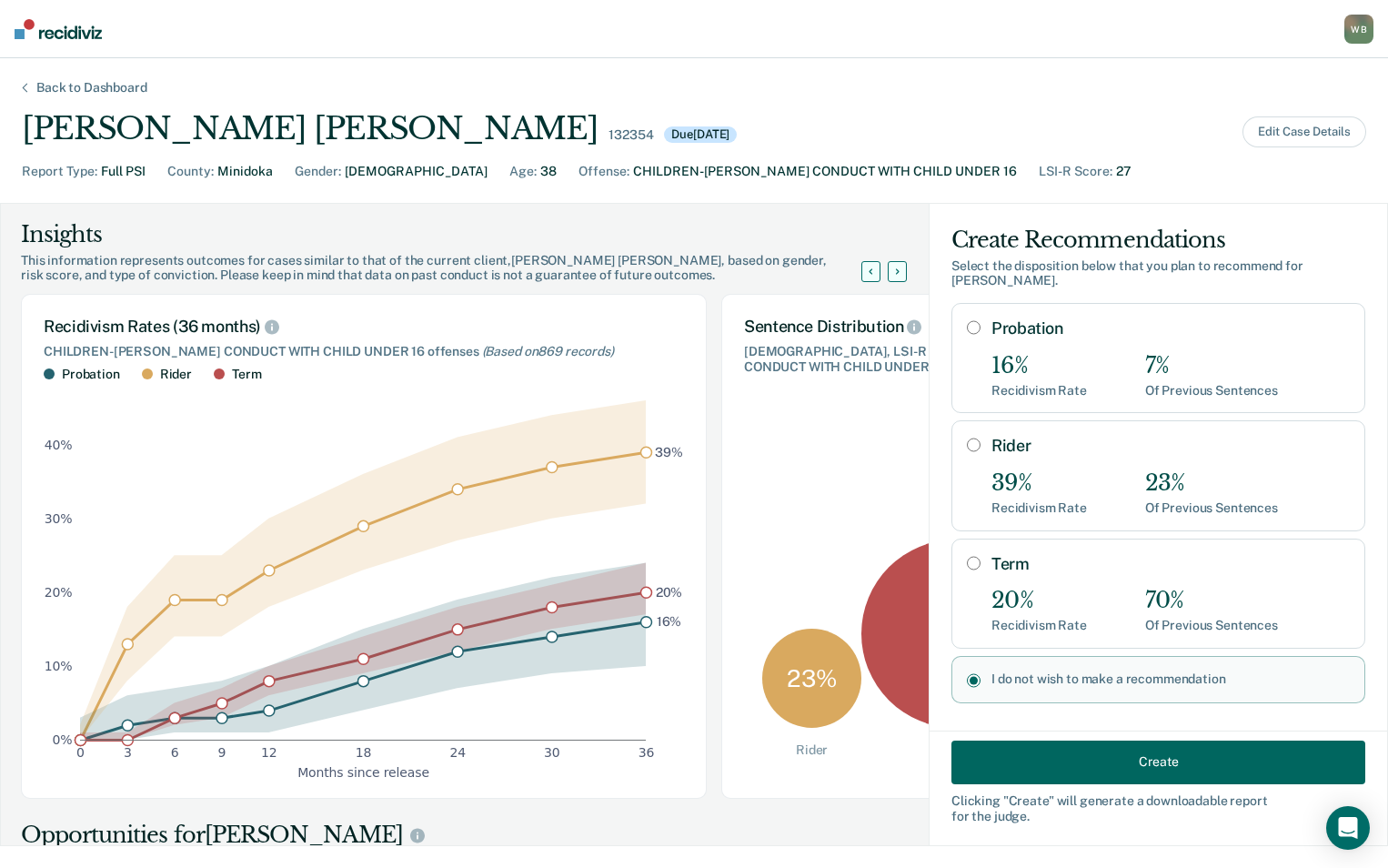
radio input "false"
click at [967, 555] on input "Term" at bounding box center [974, 562] width 14 height 15
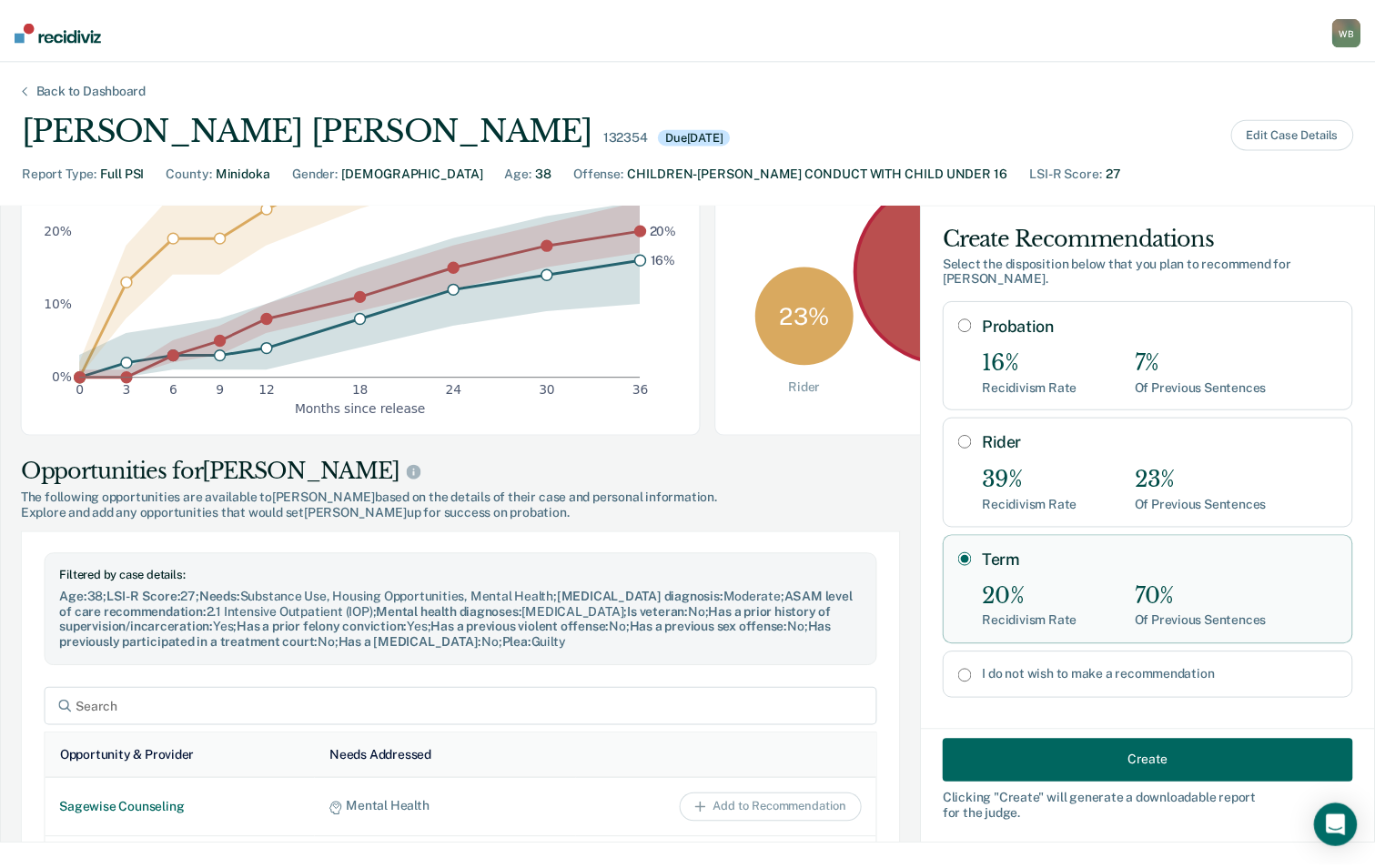
scroll to position [455, 0]
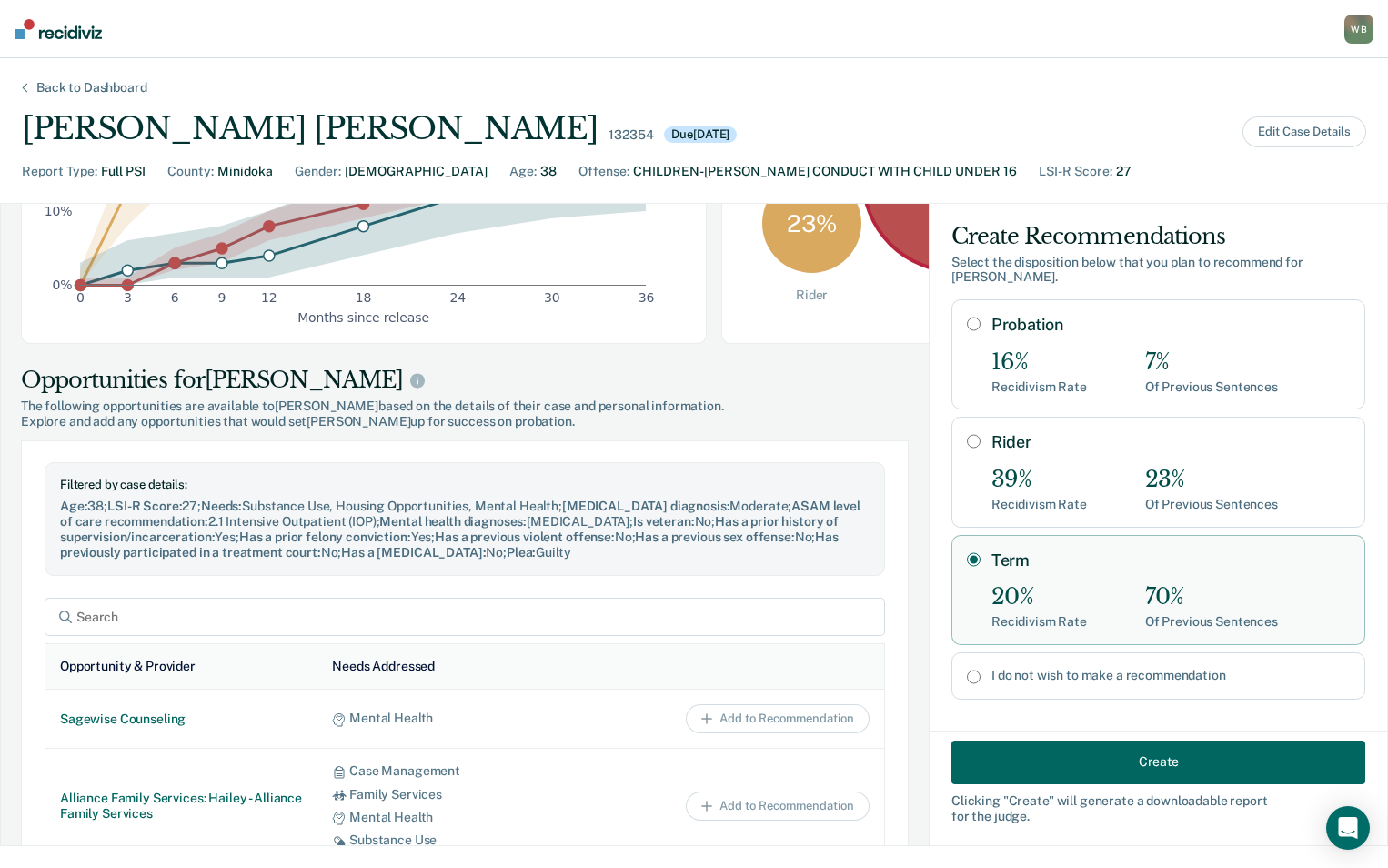
click at [1143, 754] on button "Create" at bounding box center [1158, 761] width 414 height 43
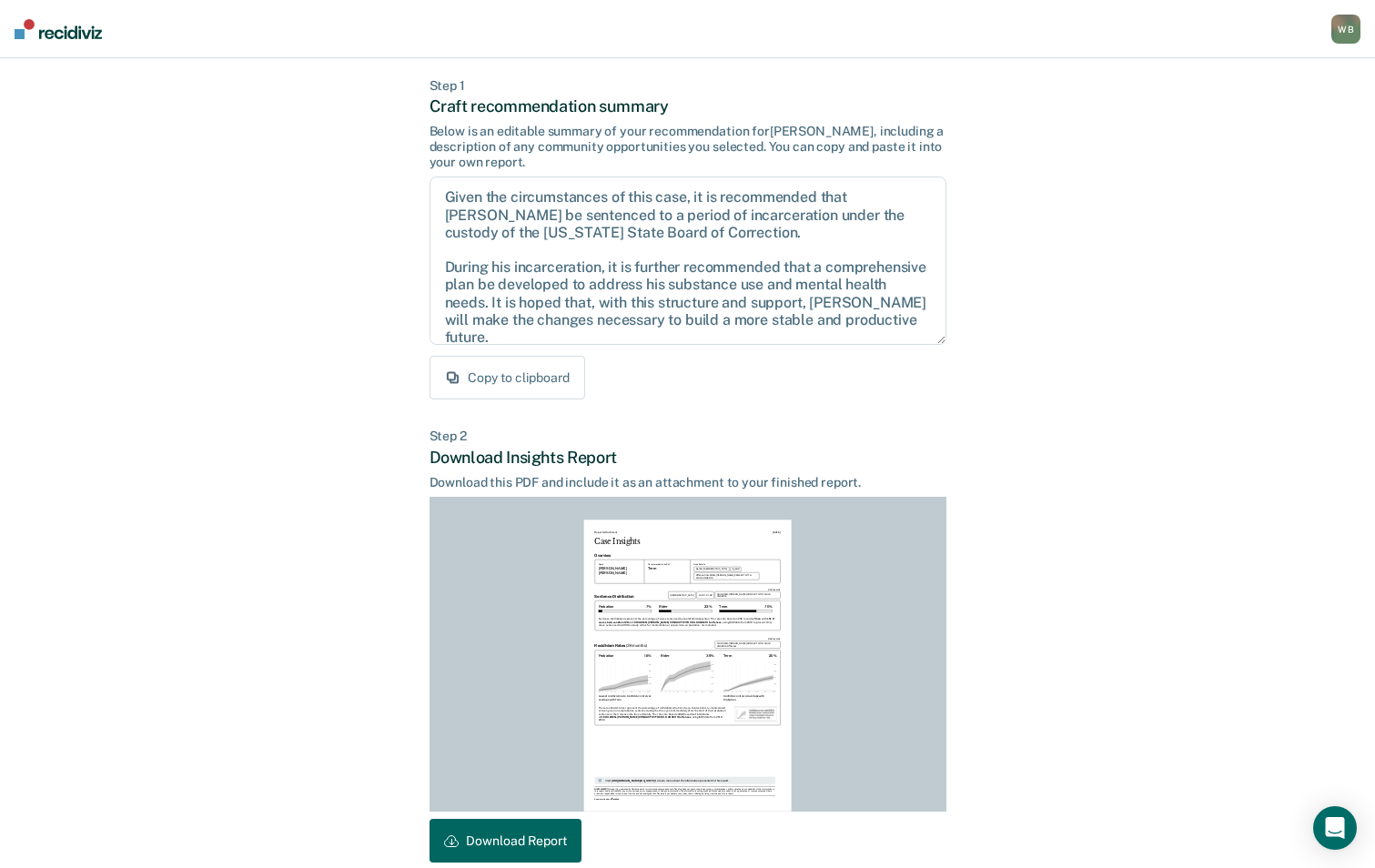
scroll to position [169, 0]
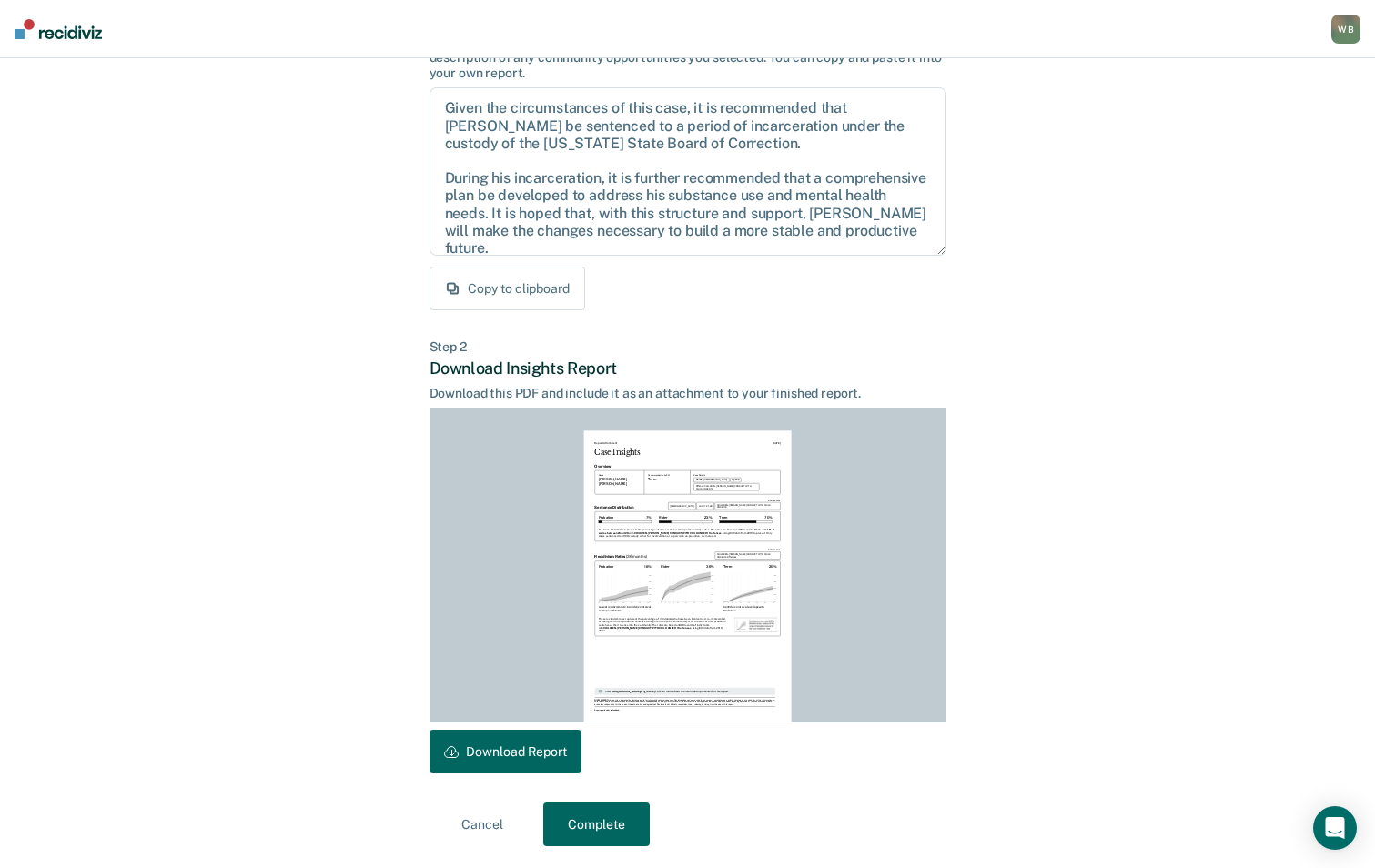
click at [552, 735] on button "Download Report" at bounding box center [506, 751] width 152 height 43
drag, startPoint x: 569, startPoint y: 809, endPoint x: 718, endPoint y: 819, distance: 149.3
click at [571, 809] on button "Complete" at bounding box center [596, 824] width 106 height 43
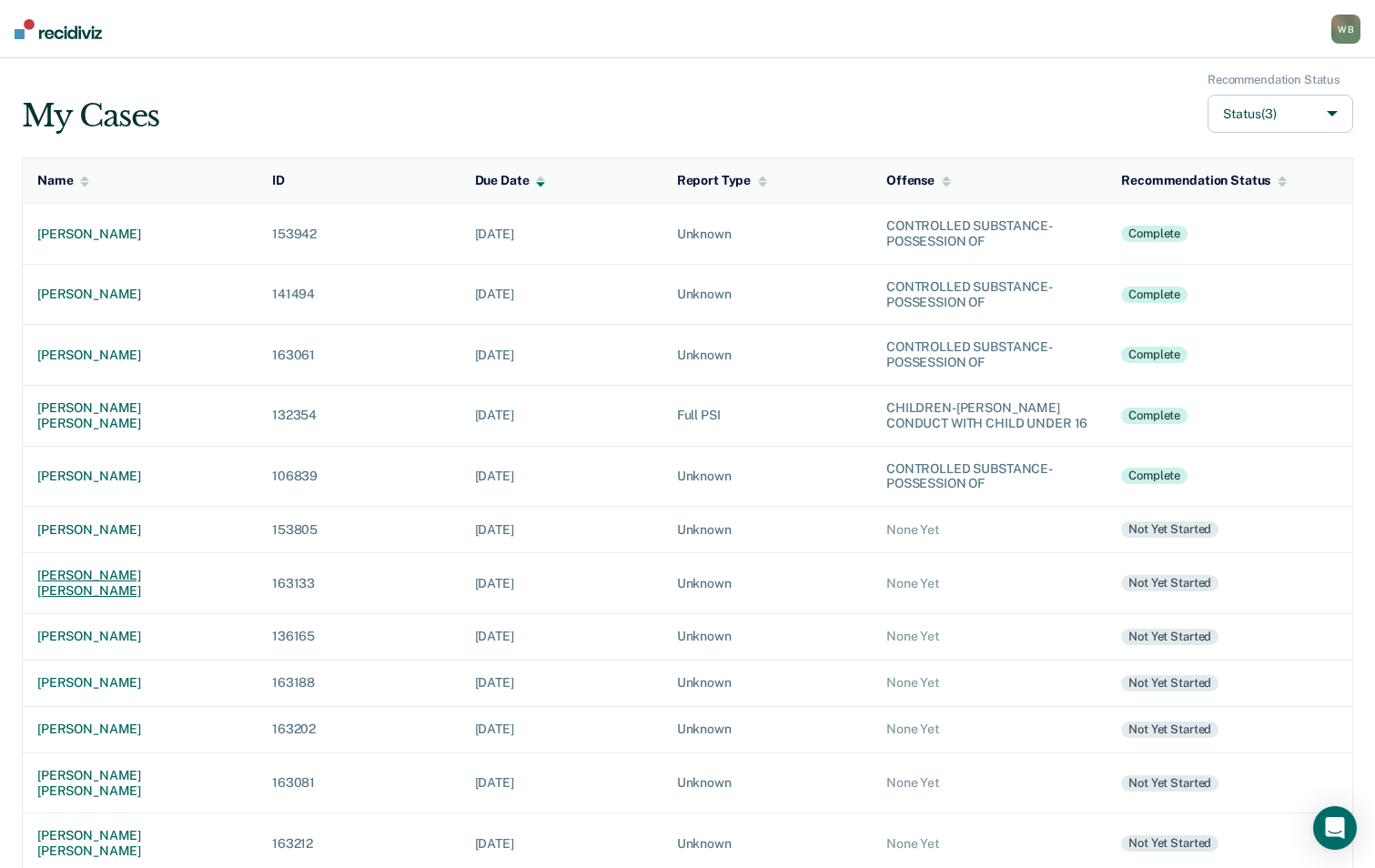
click at [126, 570] on div "[PERSON_NAME] [PERSON_NAME]" at bounding box center [140, 582] width 206 height 30
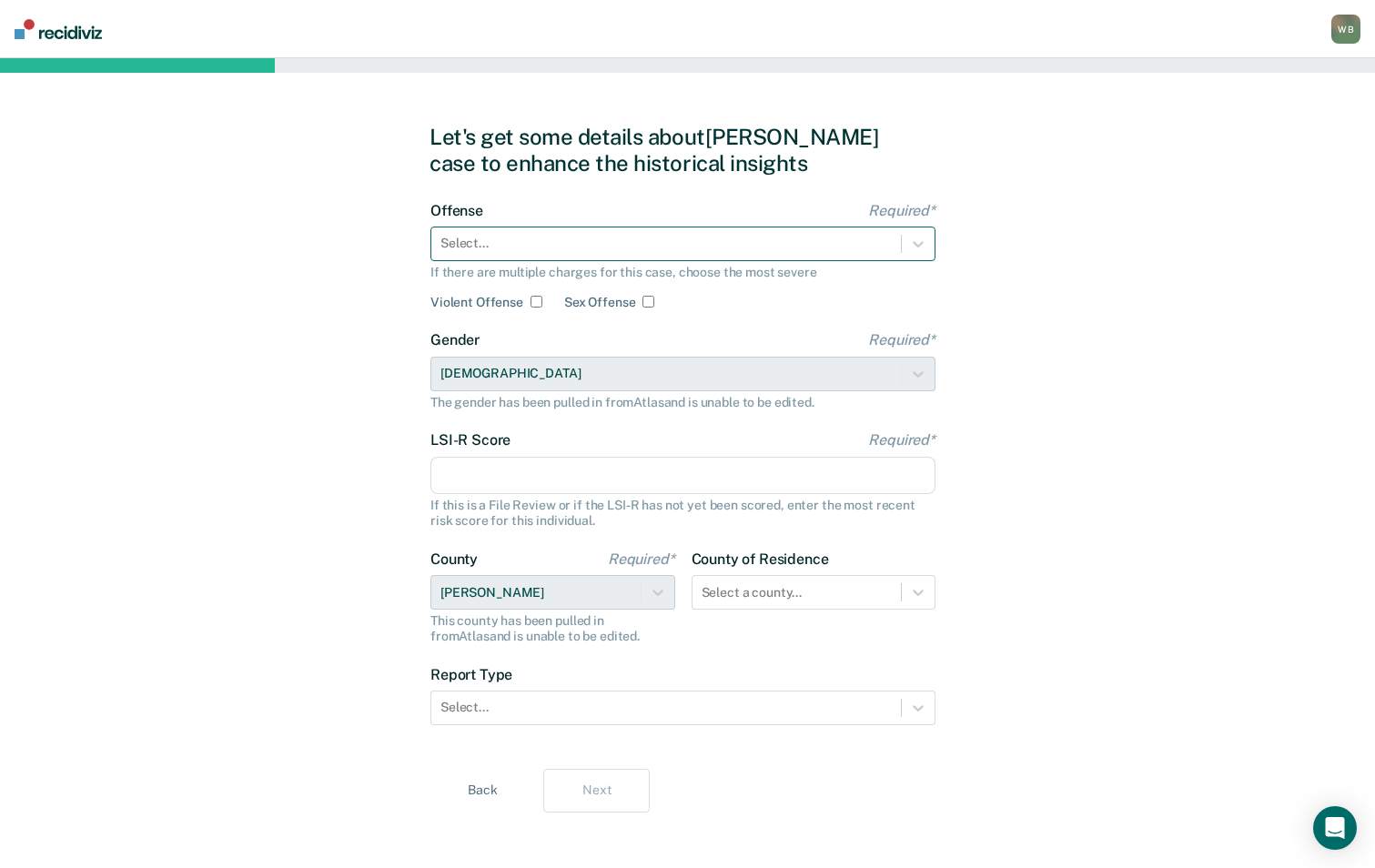
click at [664, 246] on div at bounding box center [666, 243] width 451 height 19
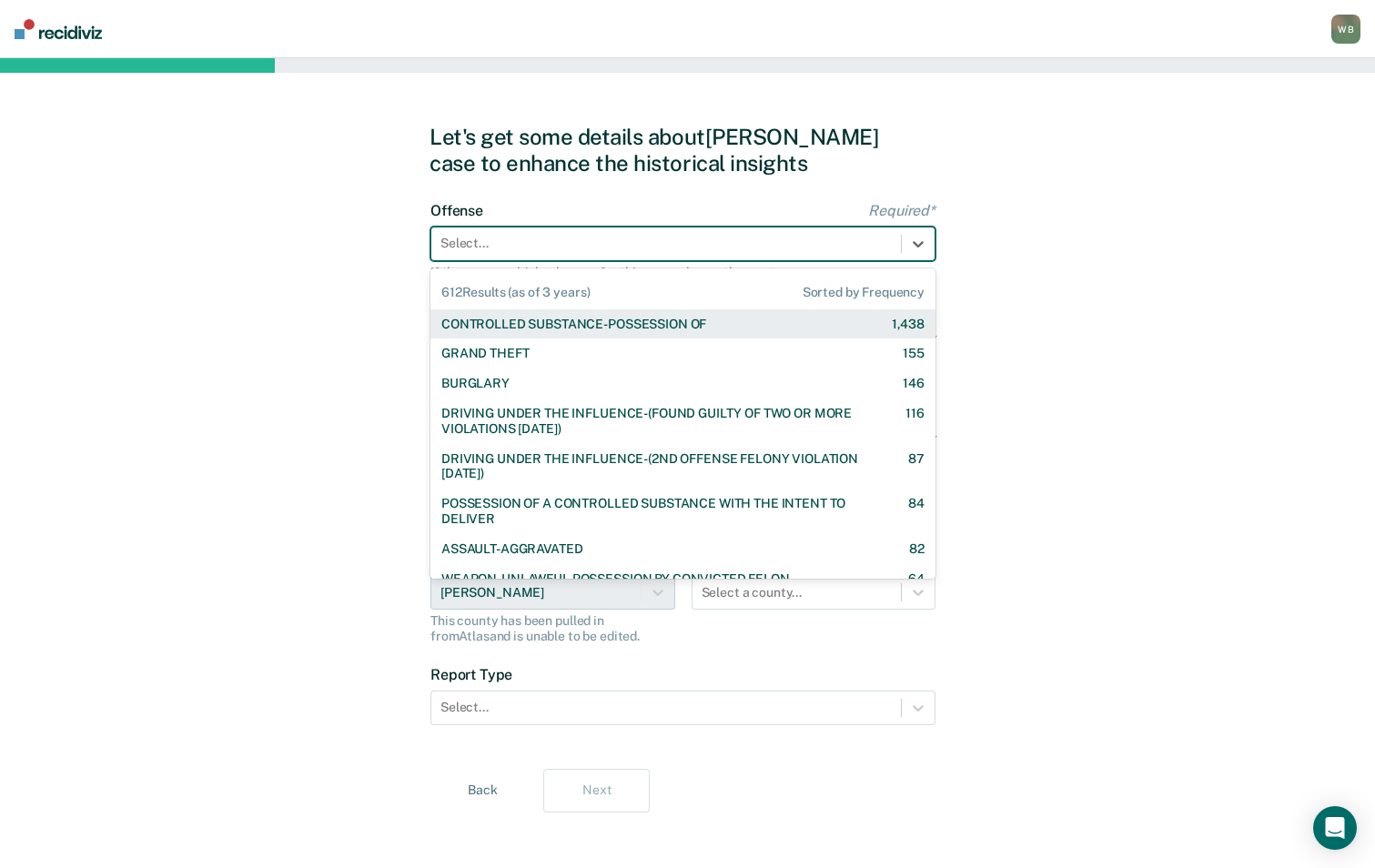
click at [638, 321] on div "CONTROLLED SUBSTANCE-POSSESSION OF" at bounding box center [573, 324] width 265 height 16
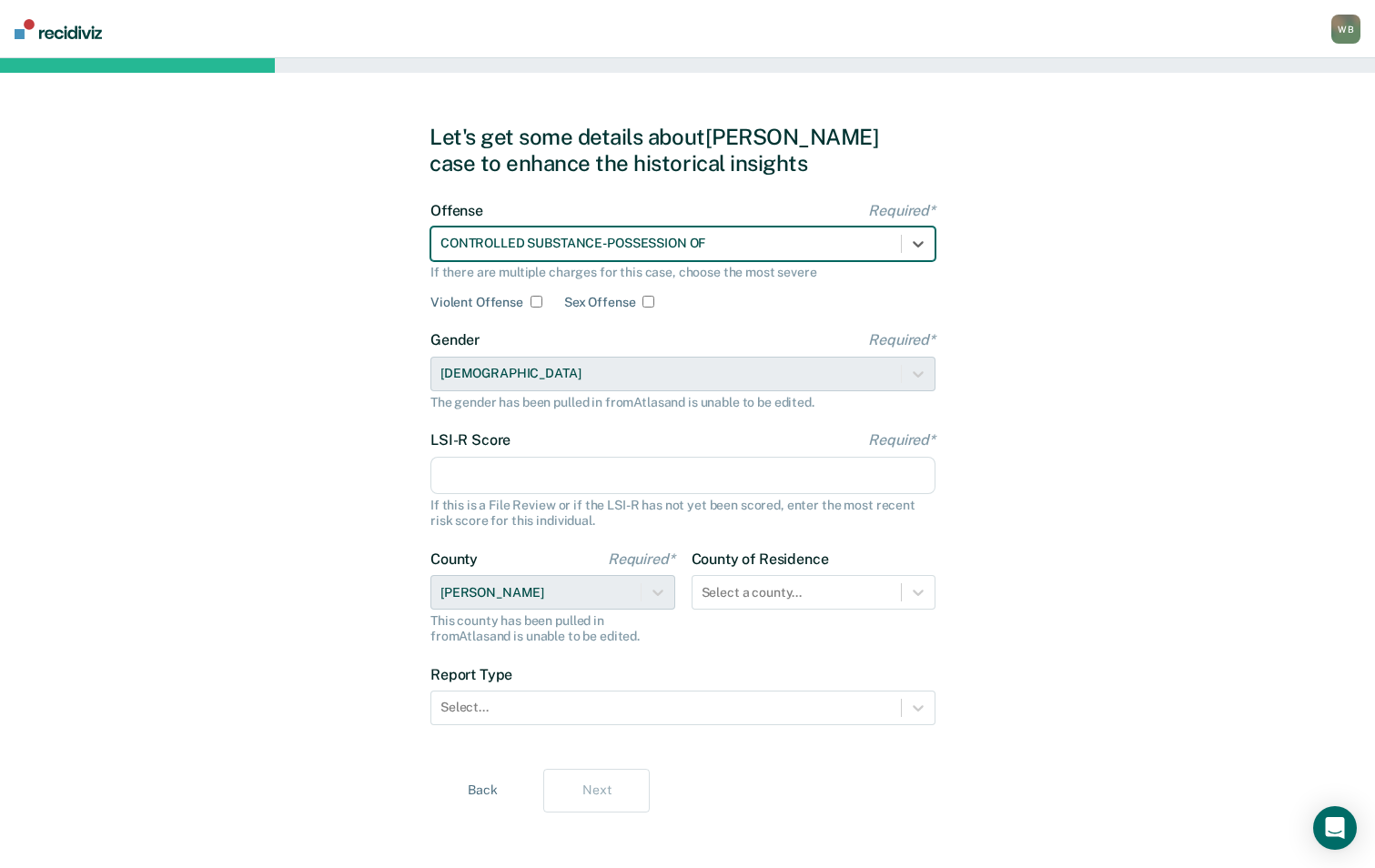
click at [509, 478] on input "LSI-R Score Required*" at bounding box center [684, 475] width 506 height 38
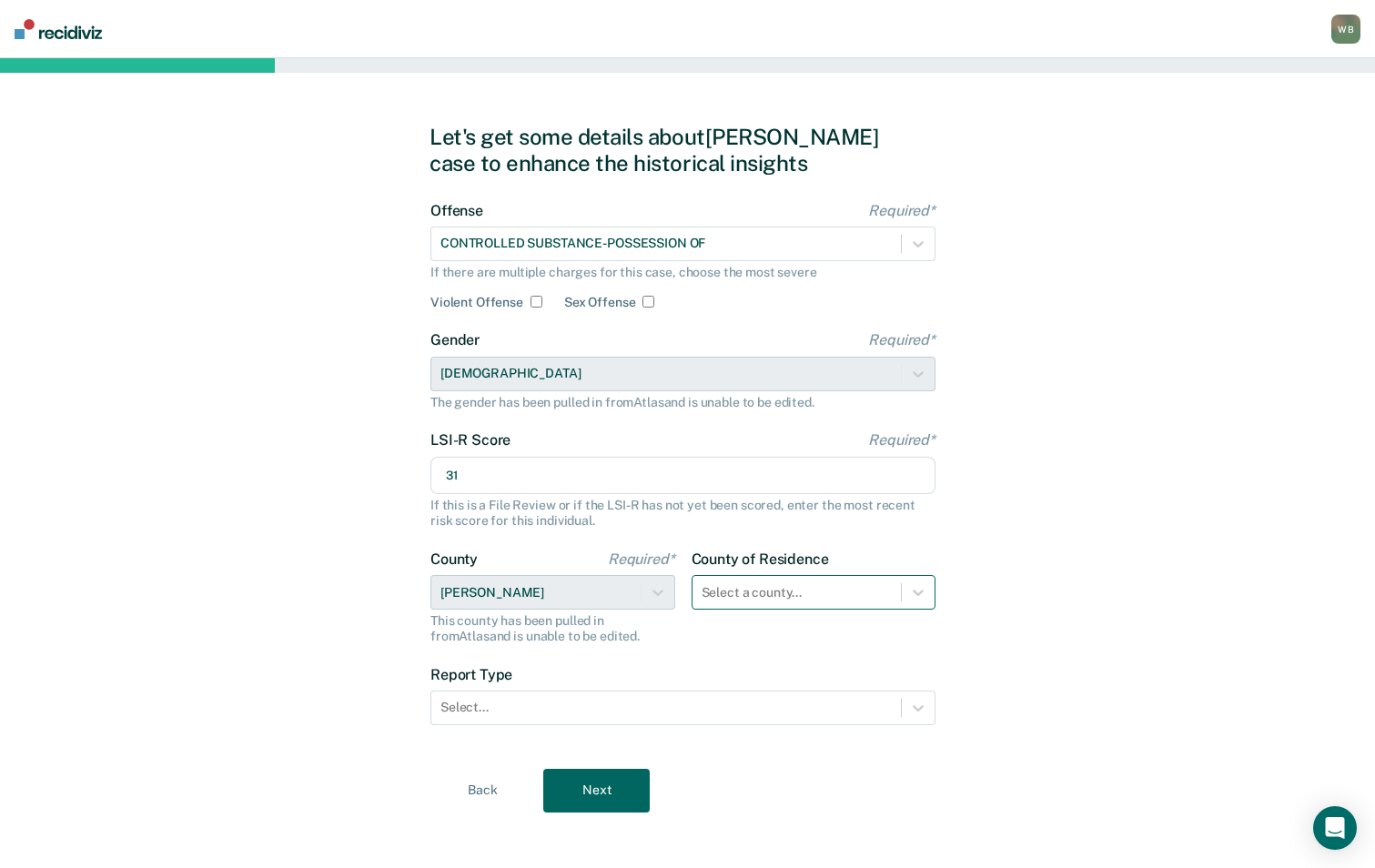
type input "31"
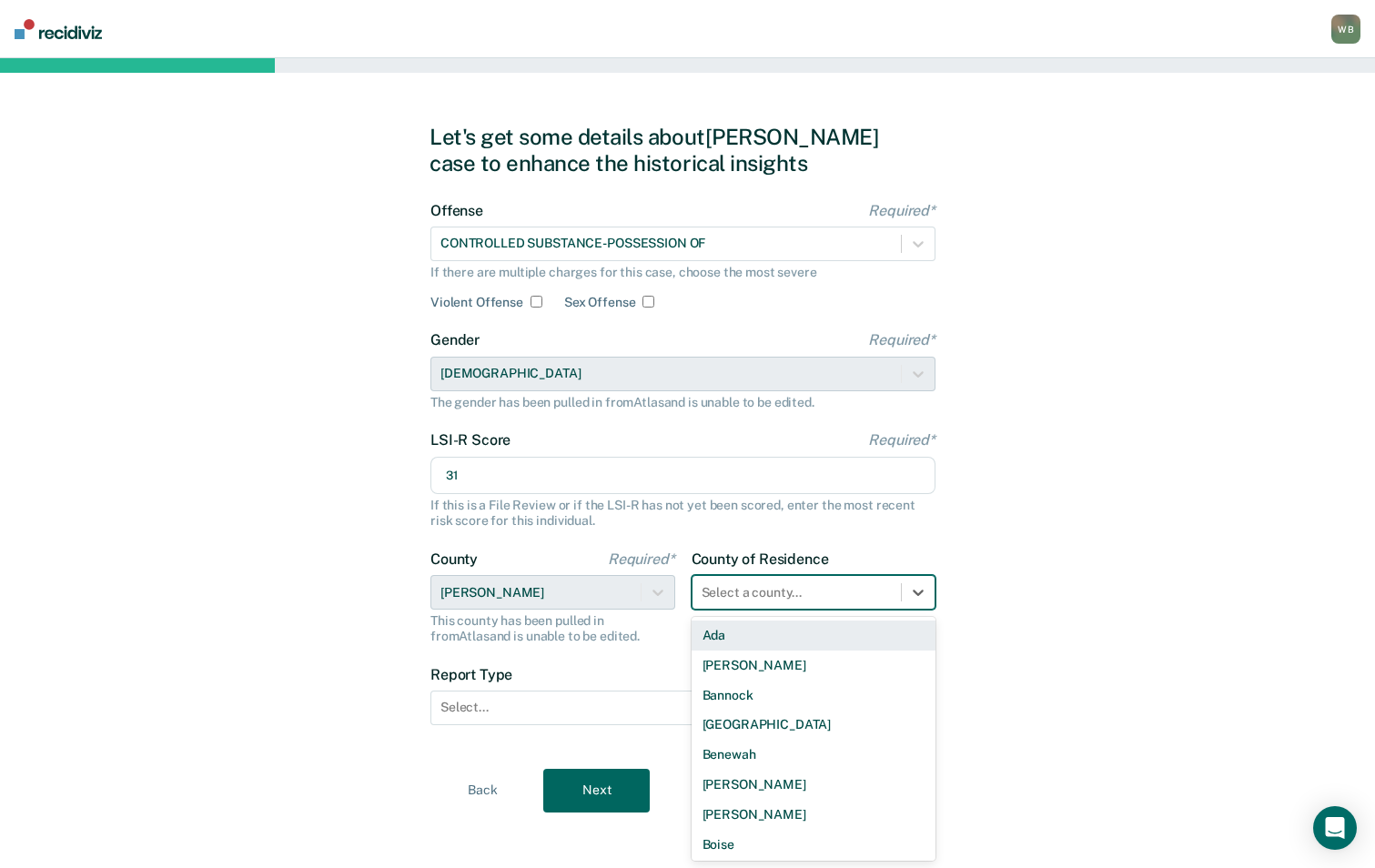
scroll to position [10, 0]
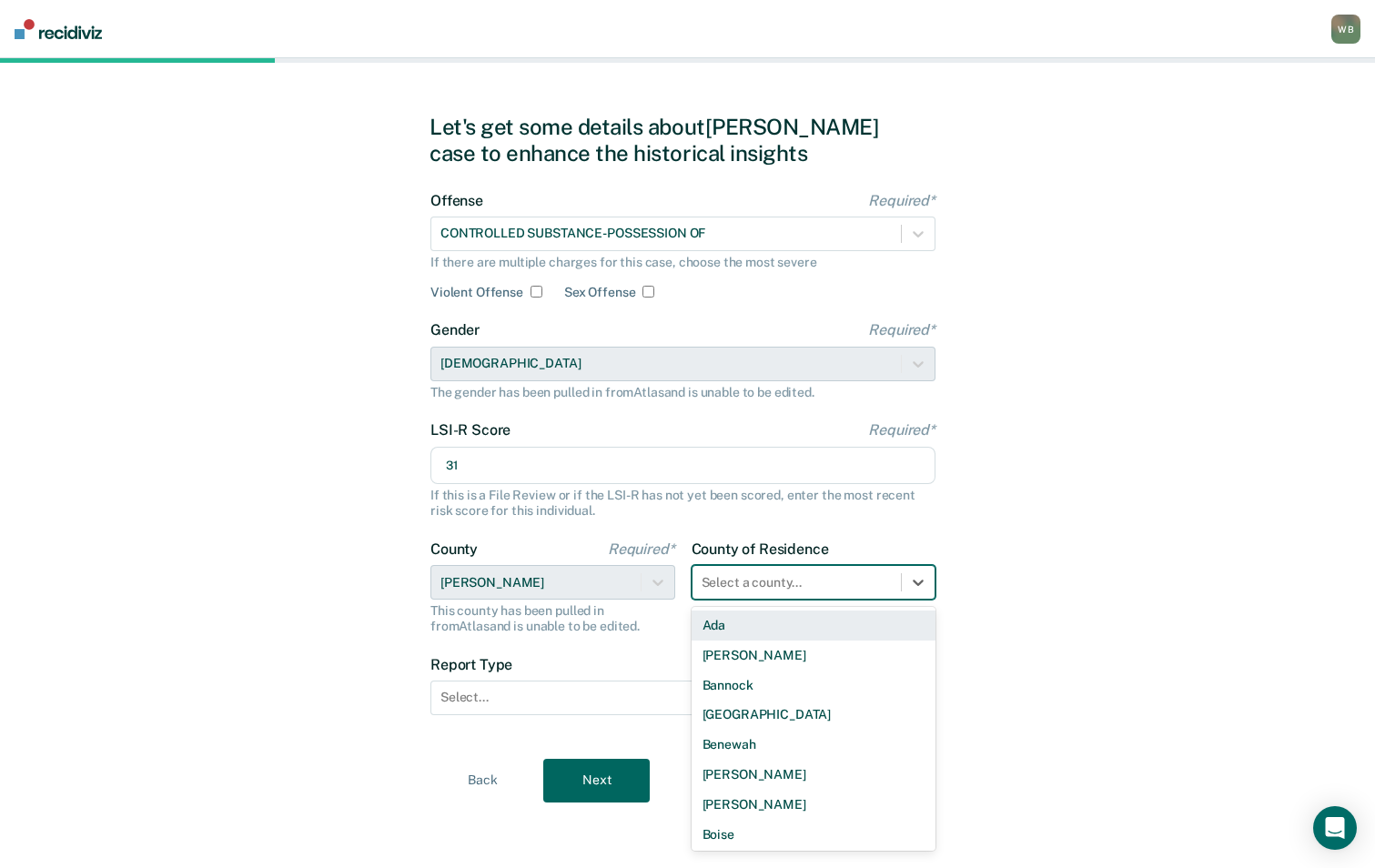
click at [766, 594] on div "Select a county..." at bounding box center [797, 582] width 209 height 27
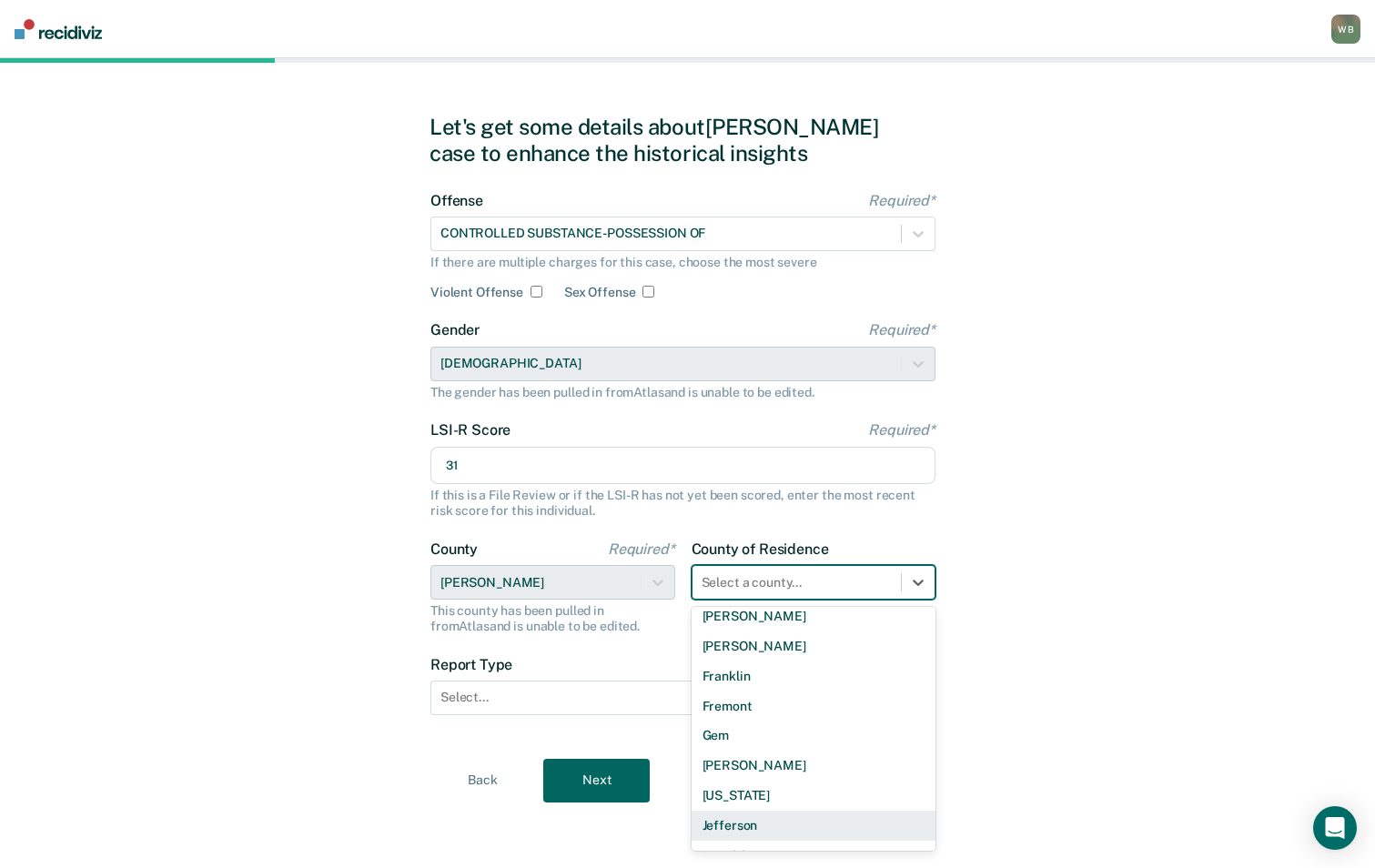
scroll to position [637, 0]
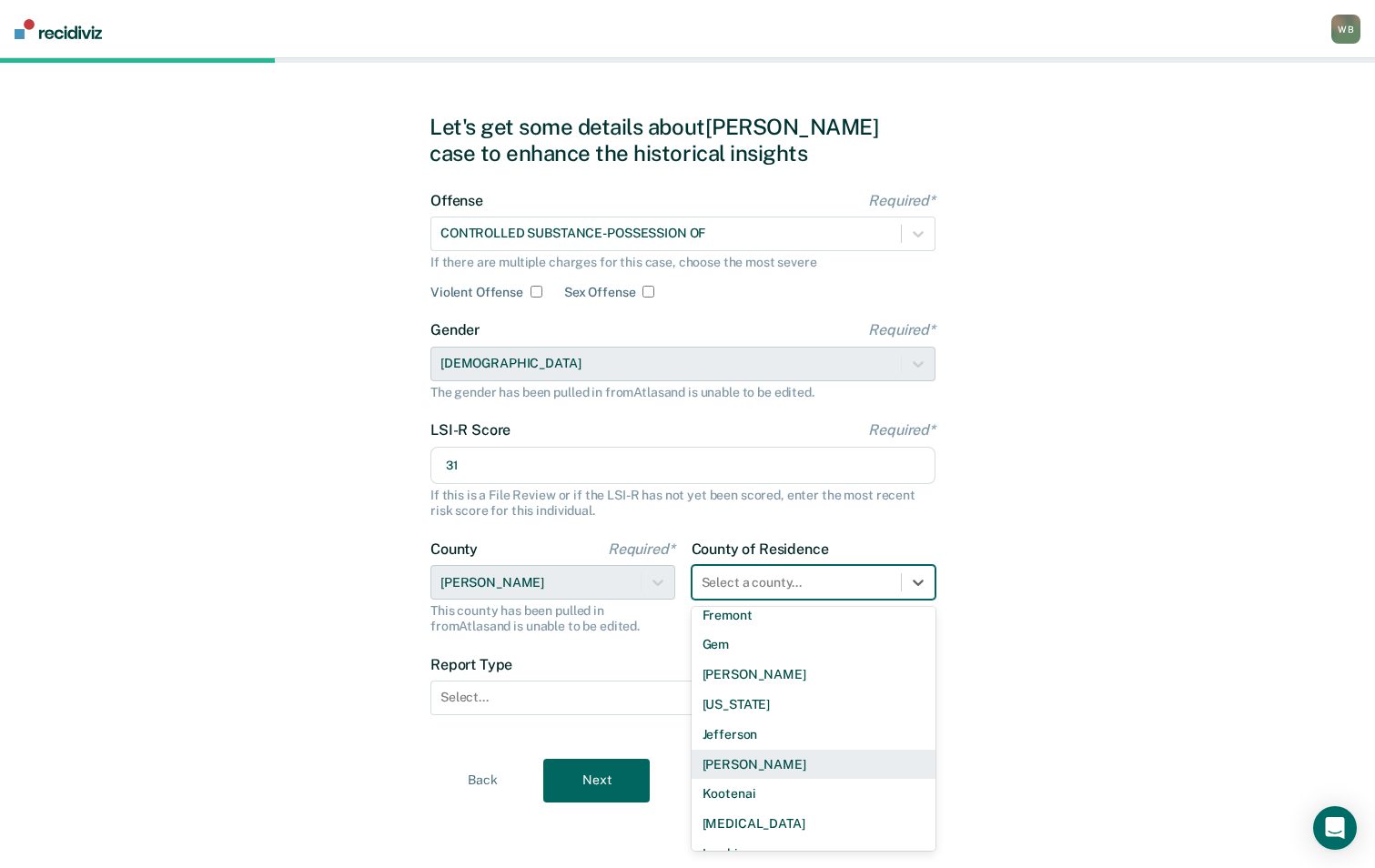
click at [754, 772] on div "[PERSON_NAME]" at bounding box center [813, 764] width 245 height 30
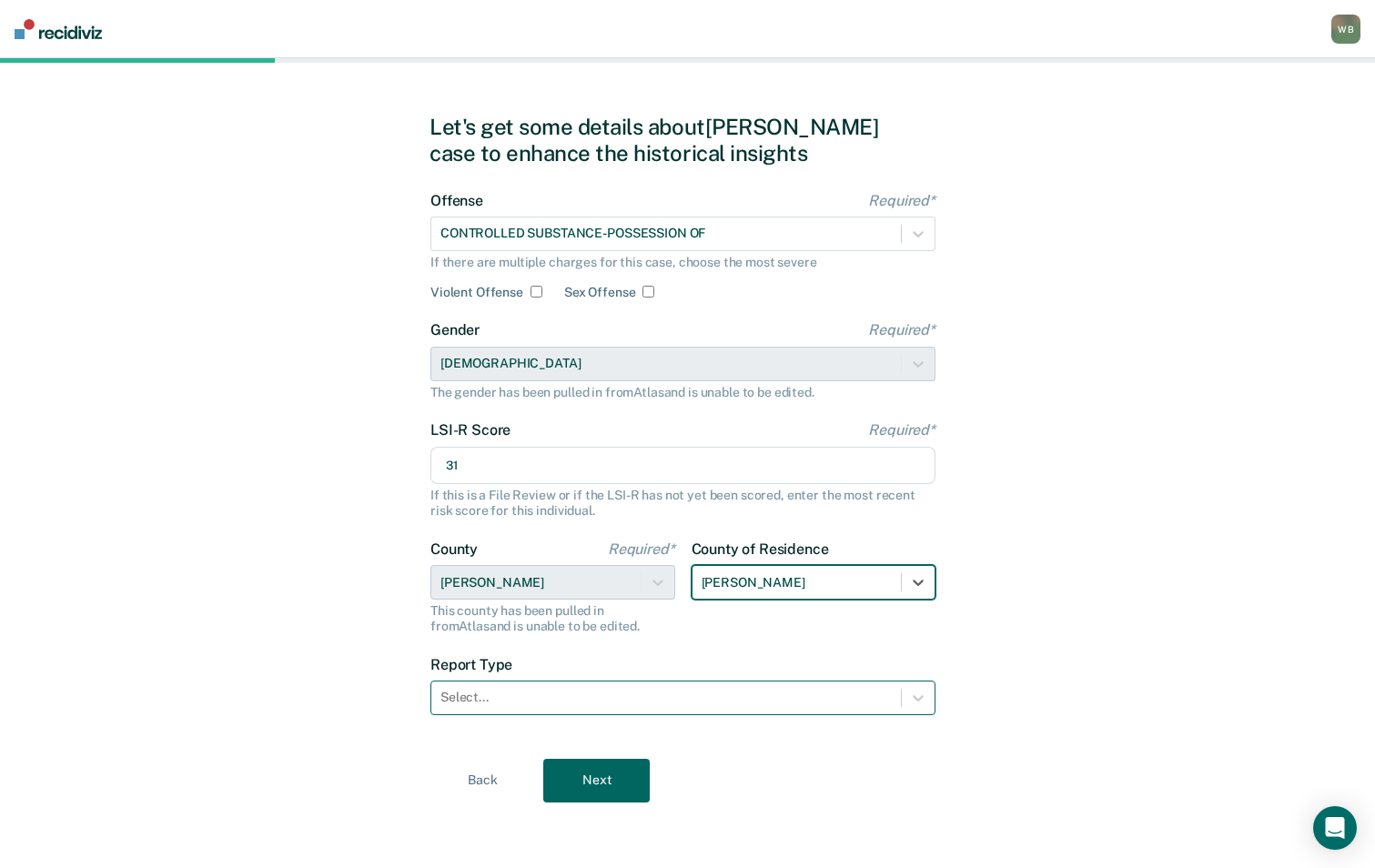
click at [594, 696] on div at bounding box center [666, 696] width 451 height 19
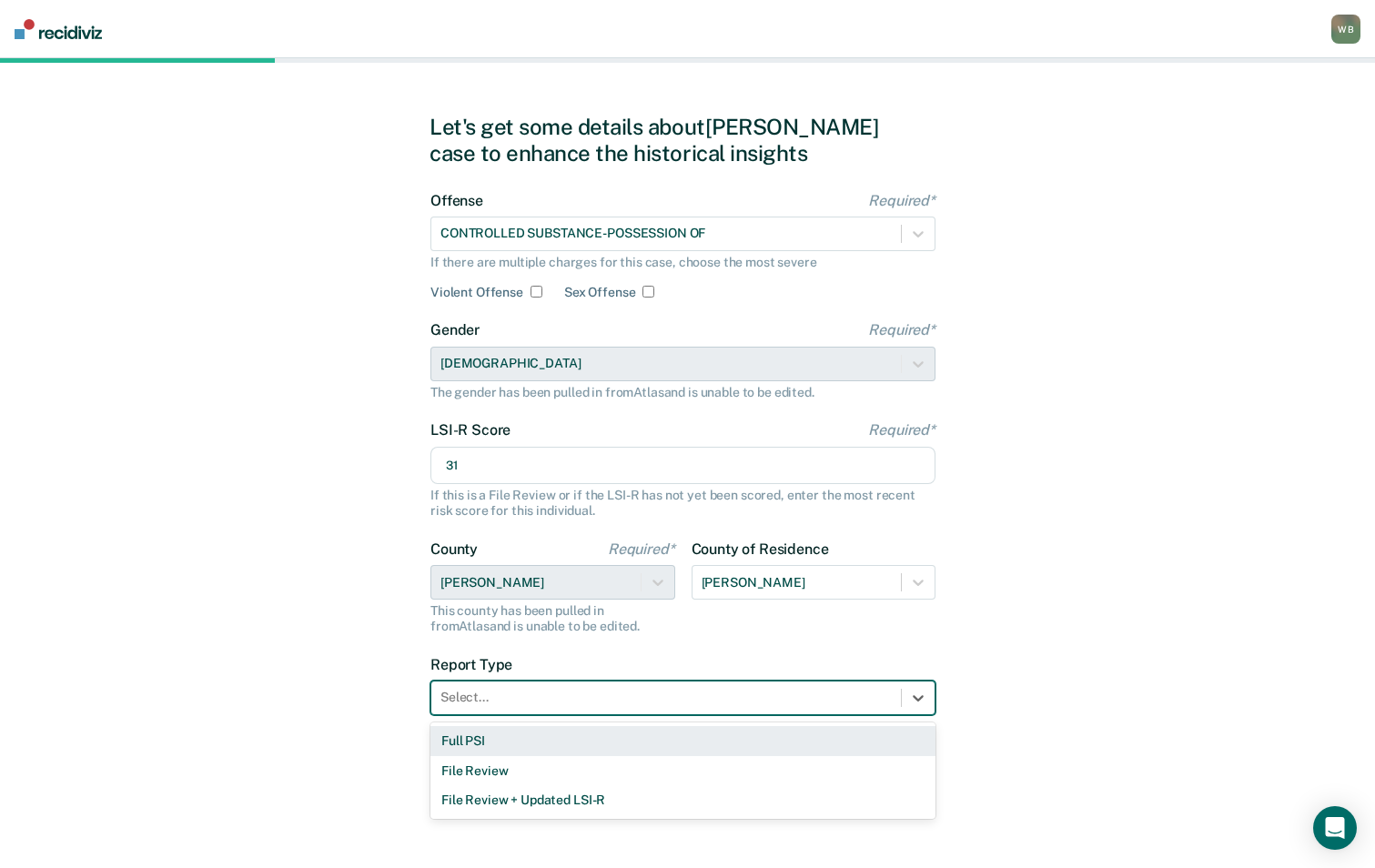
click at [525, 740] on div "Full PSI" at bounding box center [684, 740] width 506 height 30
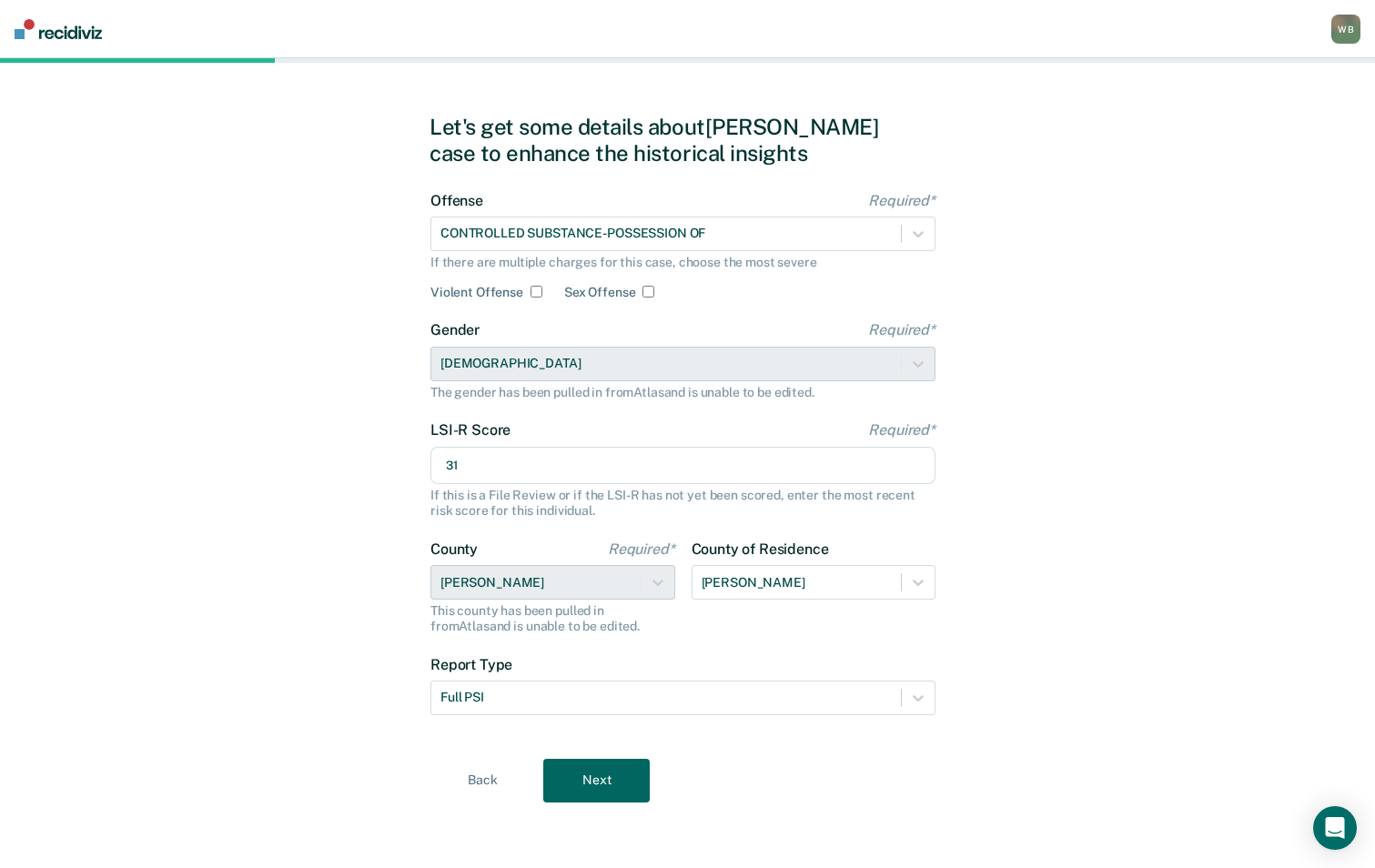
click at [594, 779] on button "Next" at bounding box center [596, 781] width 106 height 43
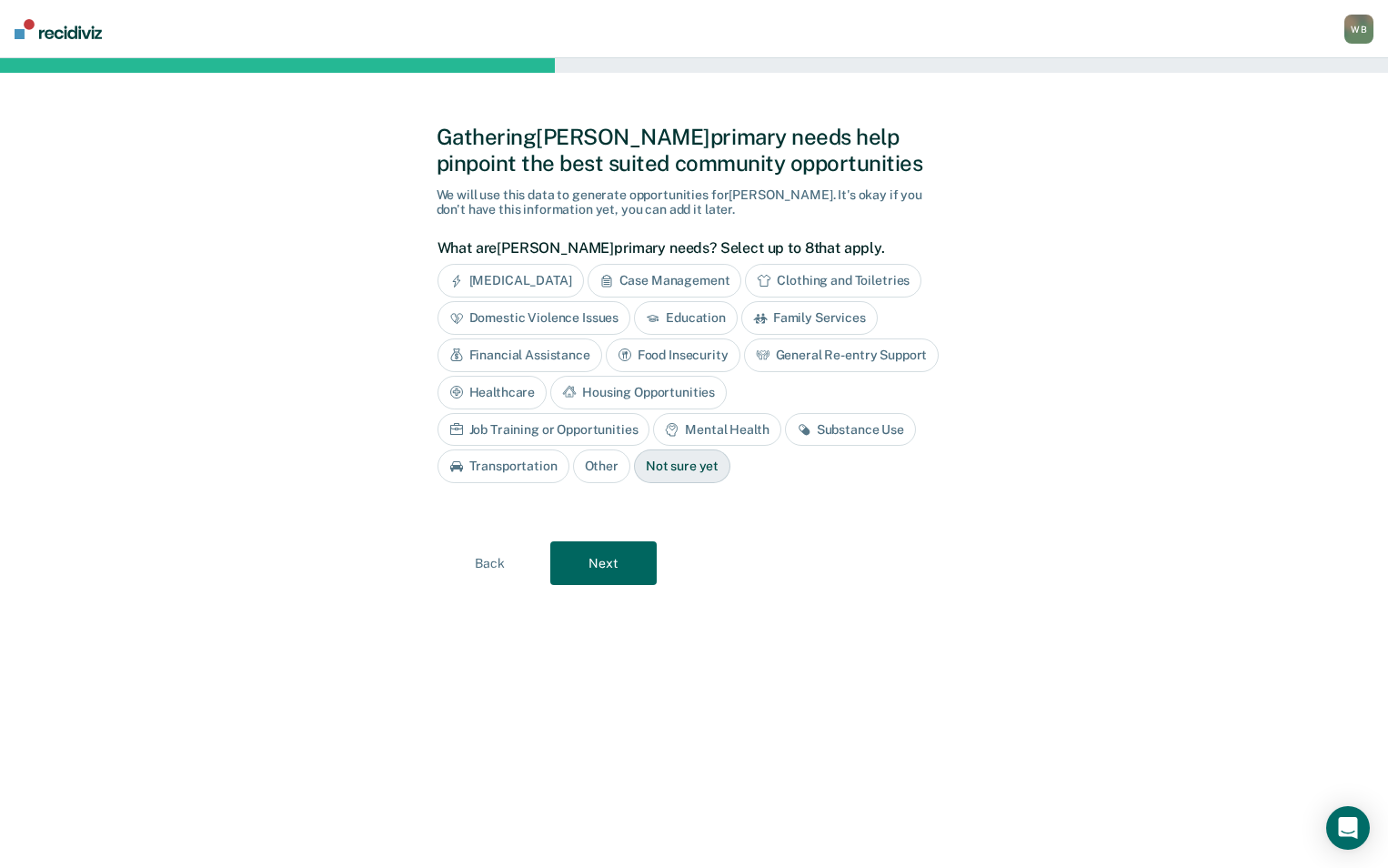
click at [784, 436] on div "Substance Use" at bounding box center [849, 430] width 131 height 33
click at [590, 565] on button "Next" at bounding box center [604, 563] width 106 height 43
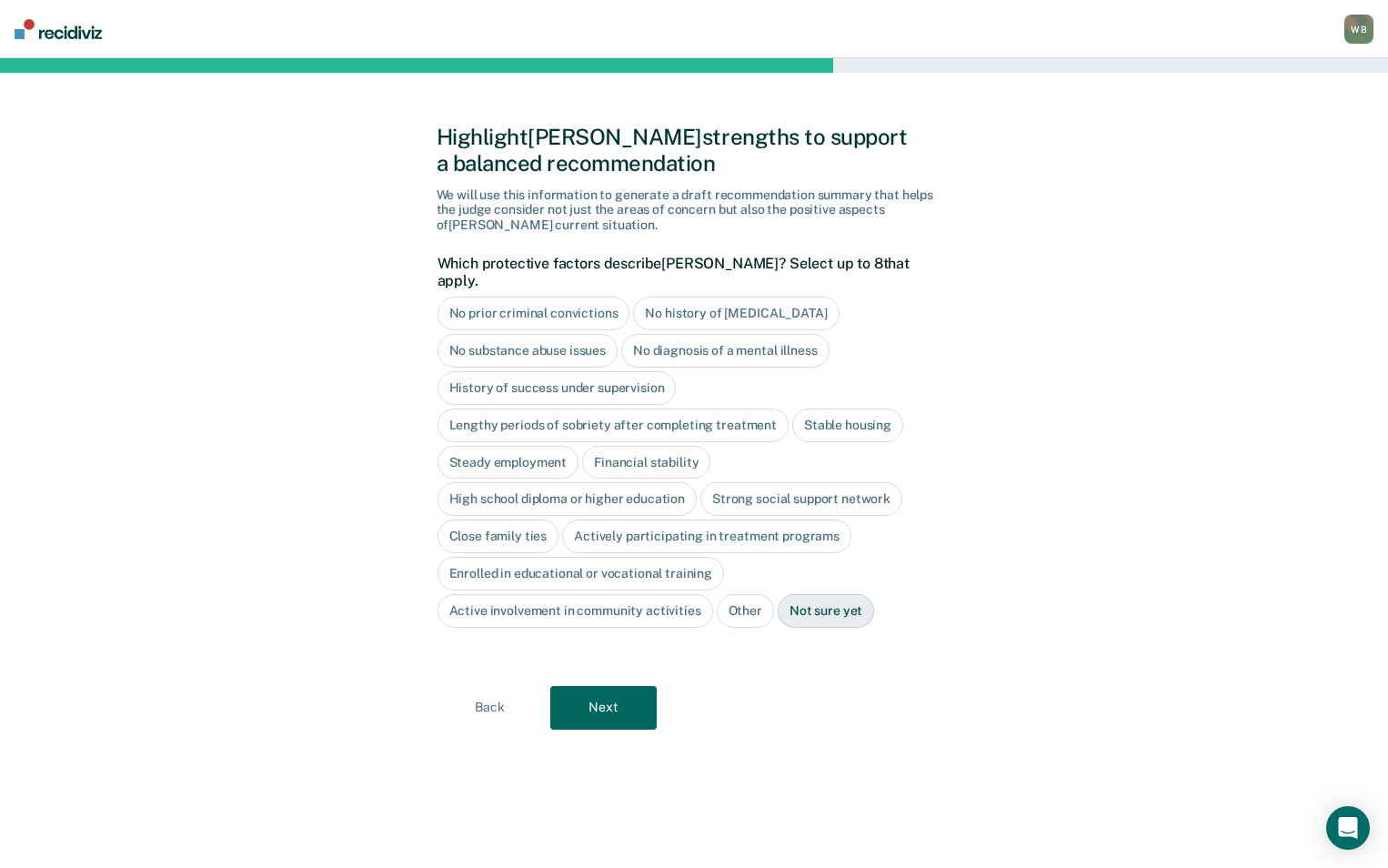
click at [617, 692] on button "Next" at bounding box center [604, 708] width 106 height 43
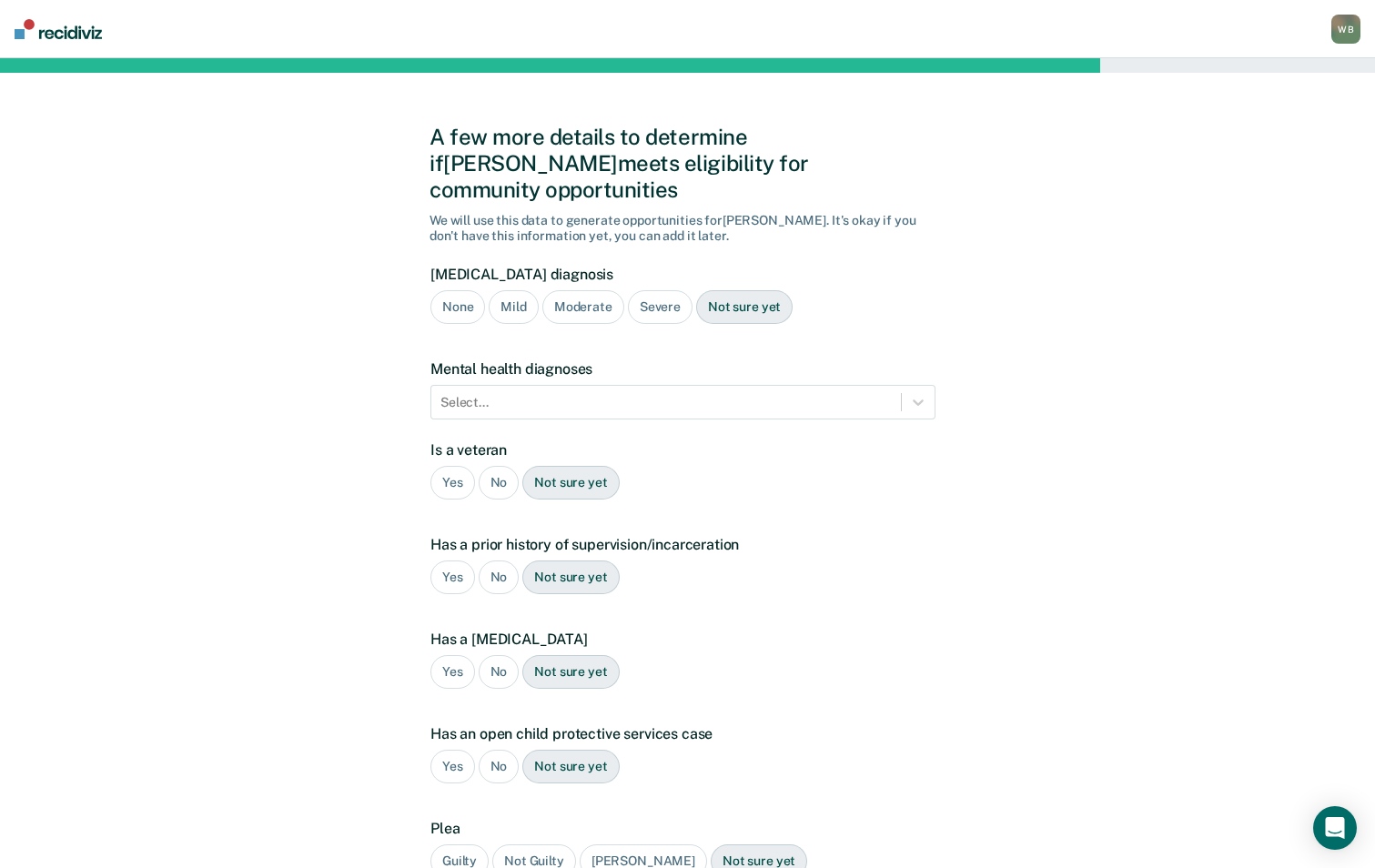
click at [656, 290] on div "Severe" at bounding box center [660, 307] width 65 height 33
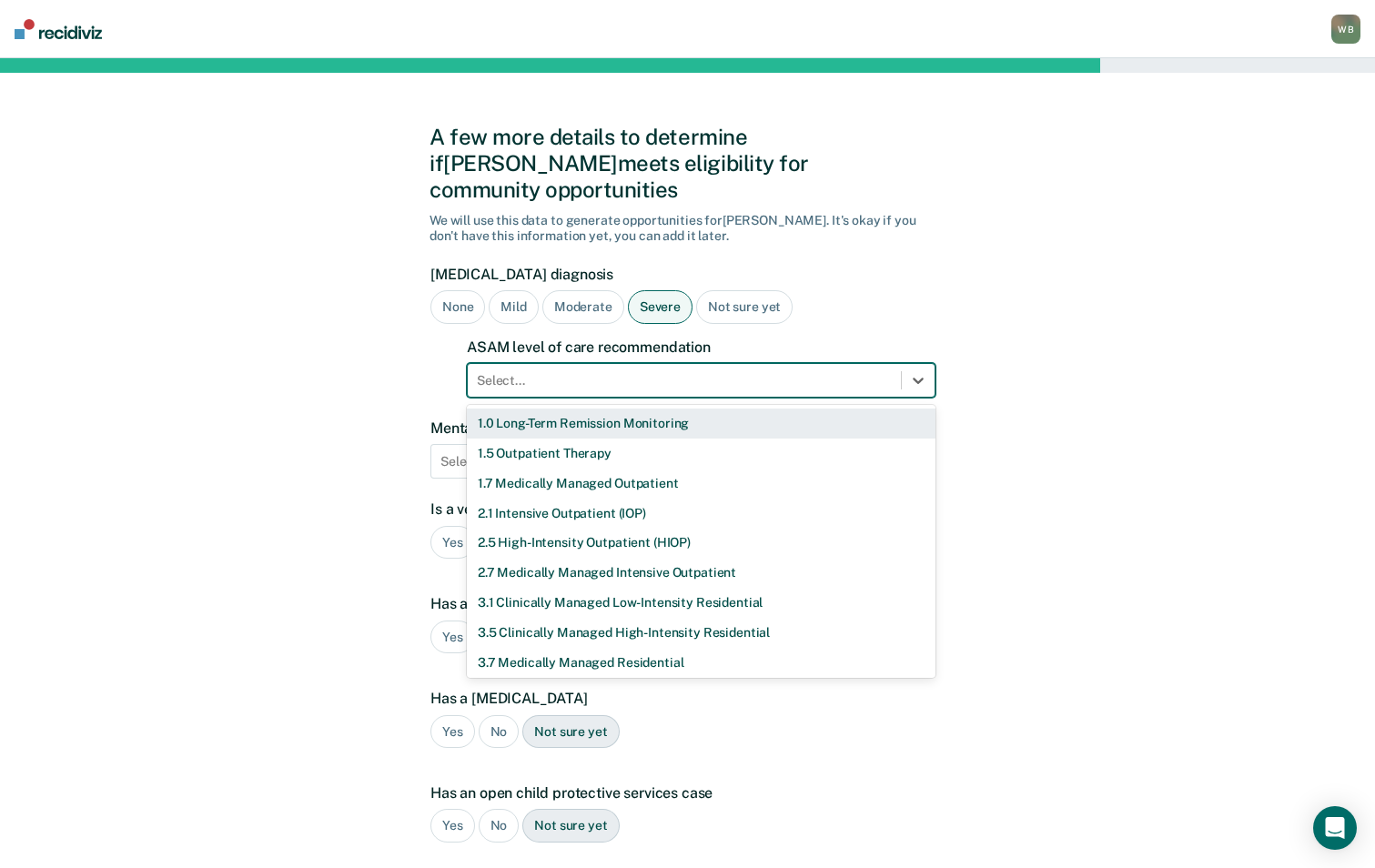
click at [590, 368] on div "Select..." at bounding box center [685, 380] width 433 height 27
click at [579, 408] on div "1.0 Long-Term Remission Monitoring" at bounding box center [701, 423] width 468 height 30
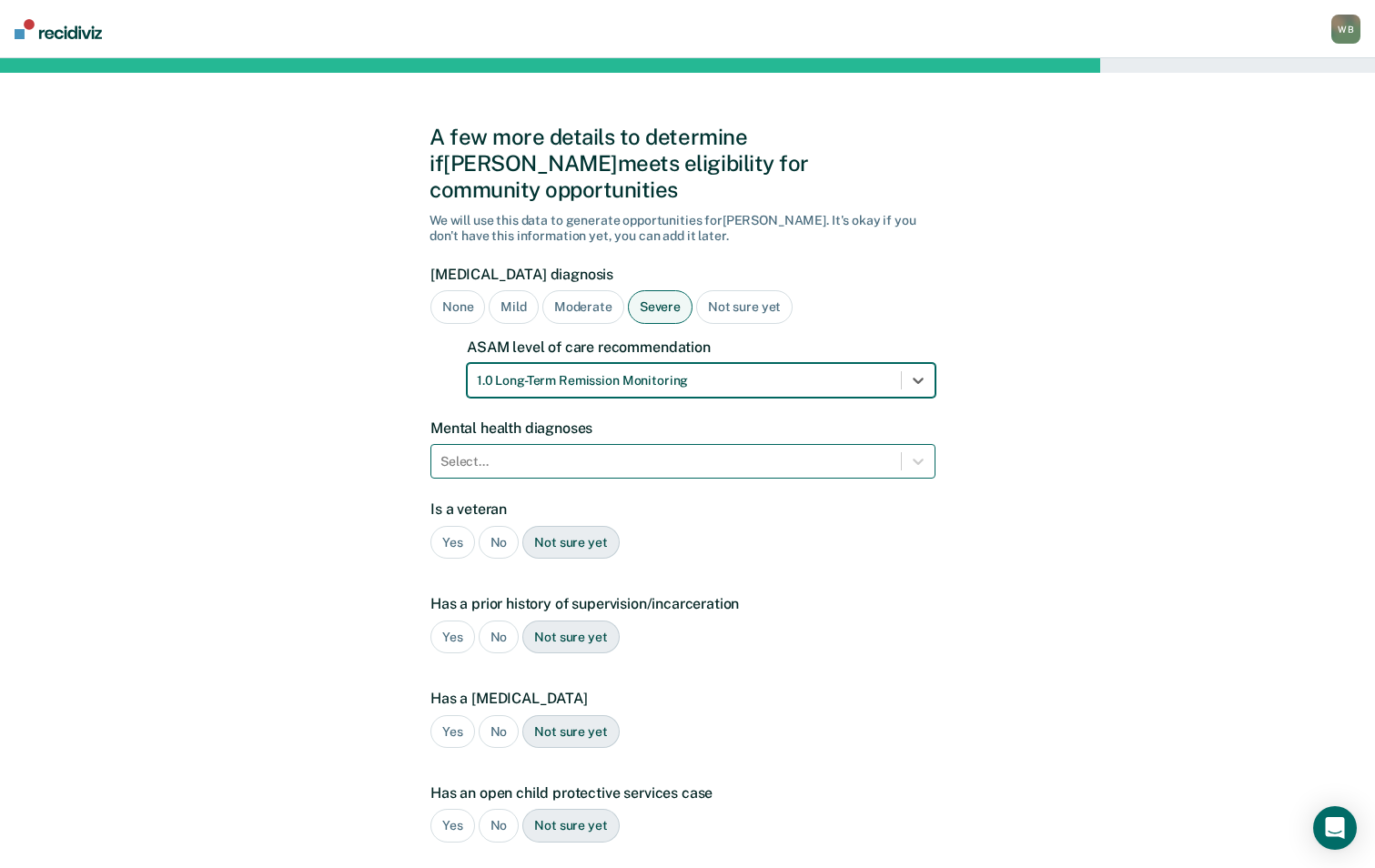
click at [536, 452] on div at bounding box center [666, 461] width 451 height 19
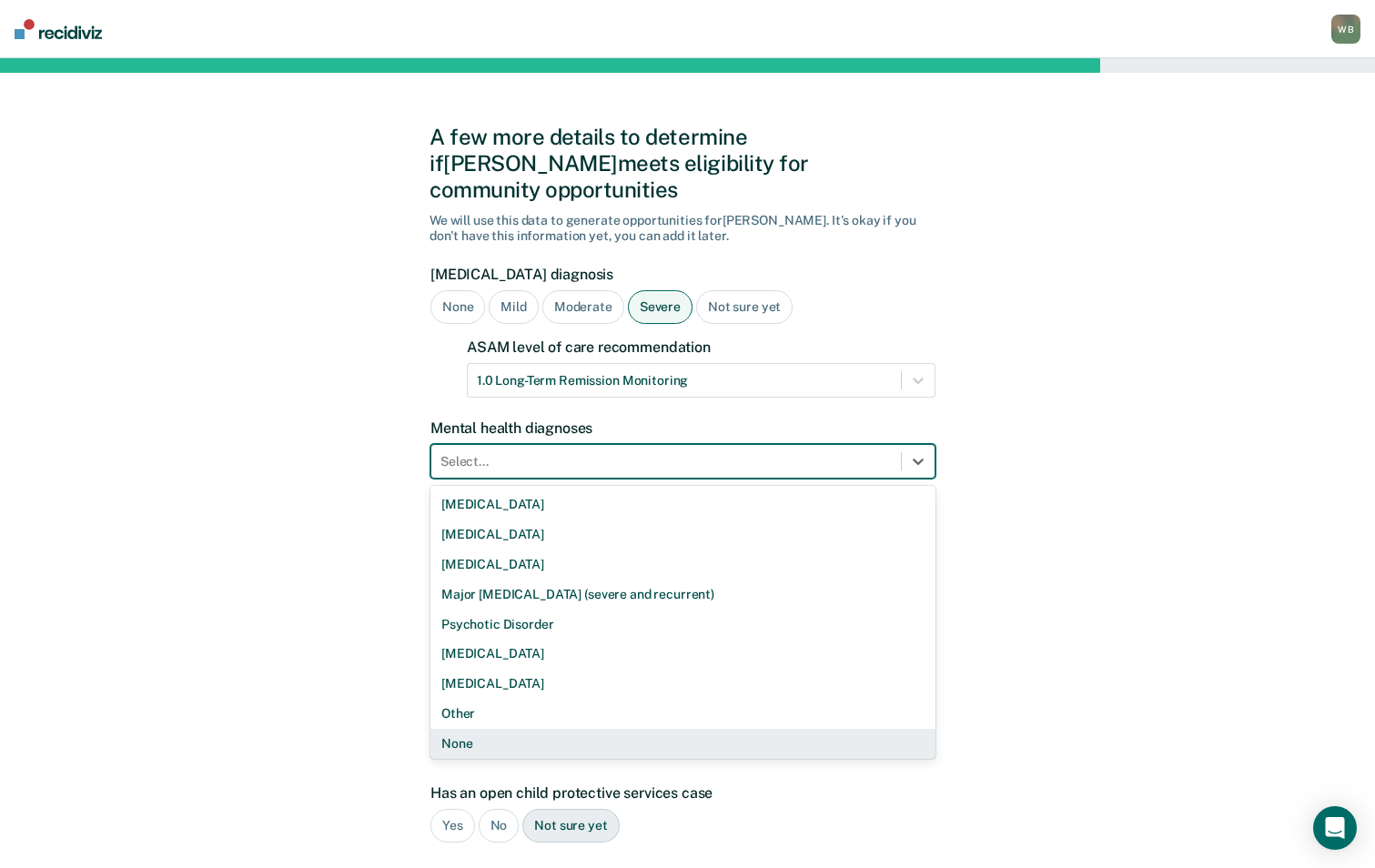
click at [505, 728] on div "None" at bounding box center [684, 743] width 506 height 30
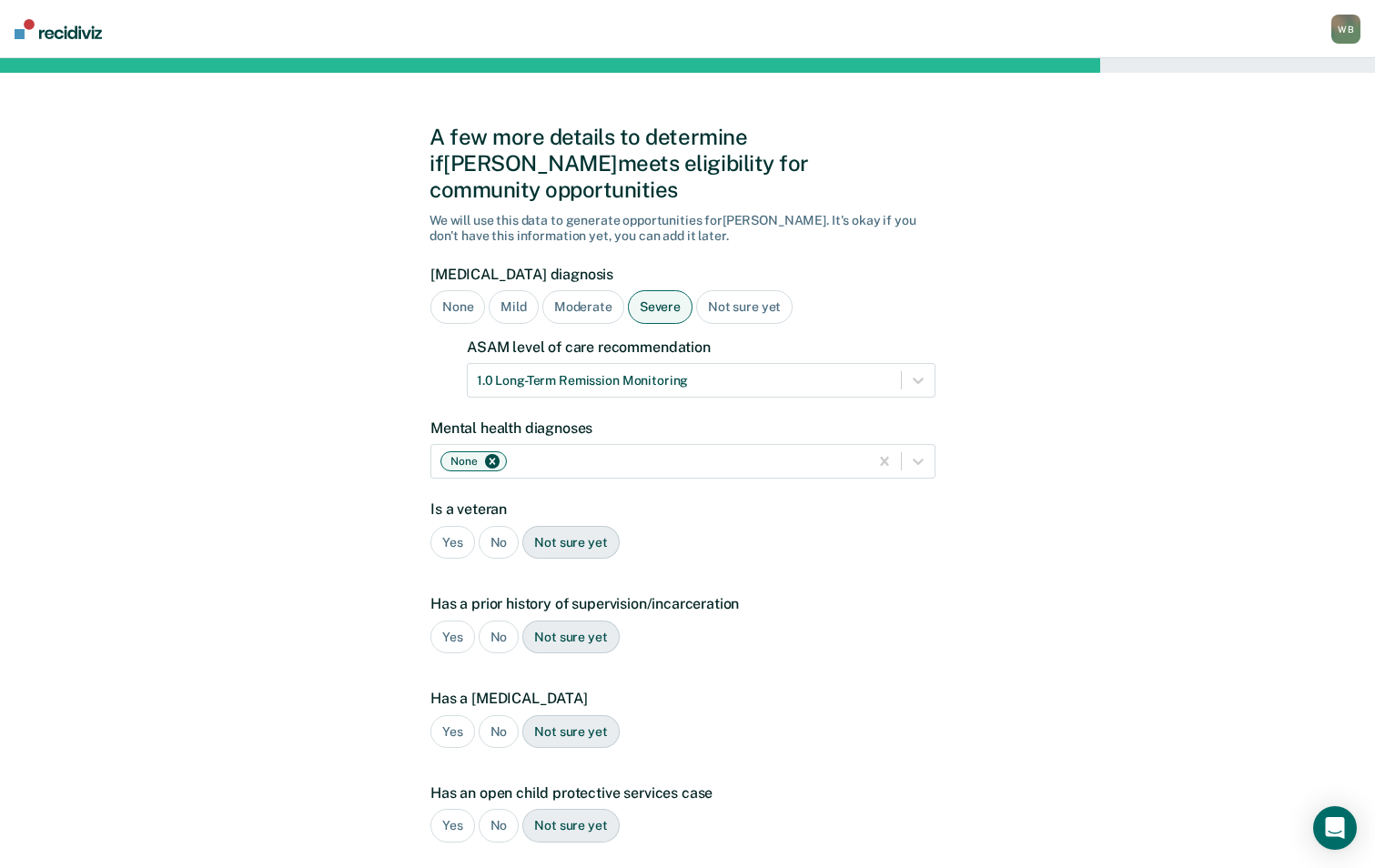
click at [507, 526] on div "No" at bounding box center [500, 543] width 41 height 33
click at [462, 620] on div "Yes" at bounding box center [452, 637] width 44 height 33
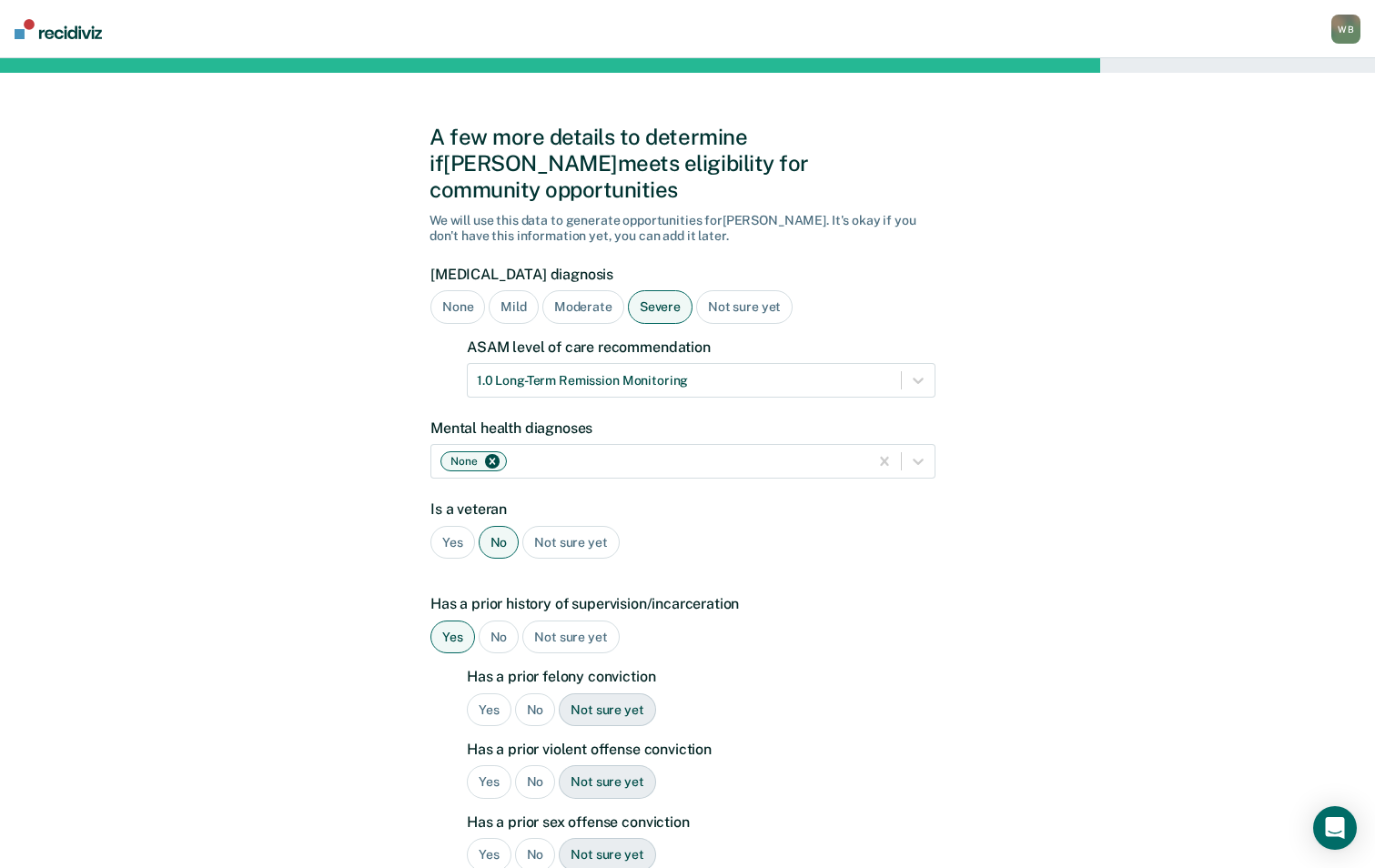
click at [542, 693] on div "No" at bounding box center [536, 710] width 41 height 33
click at [531, 765] on div "No" at bounding box center [536, 781] width 41 height 33
click at [531, 838] on div "No" at bounding box center [536, 854] width 41 height 33
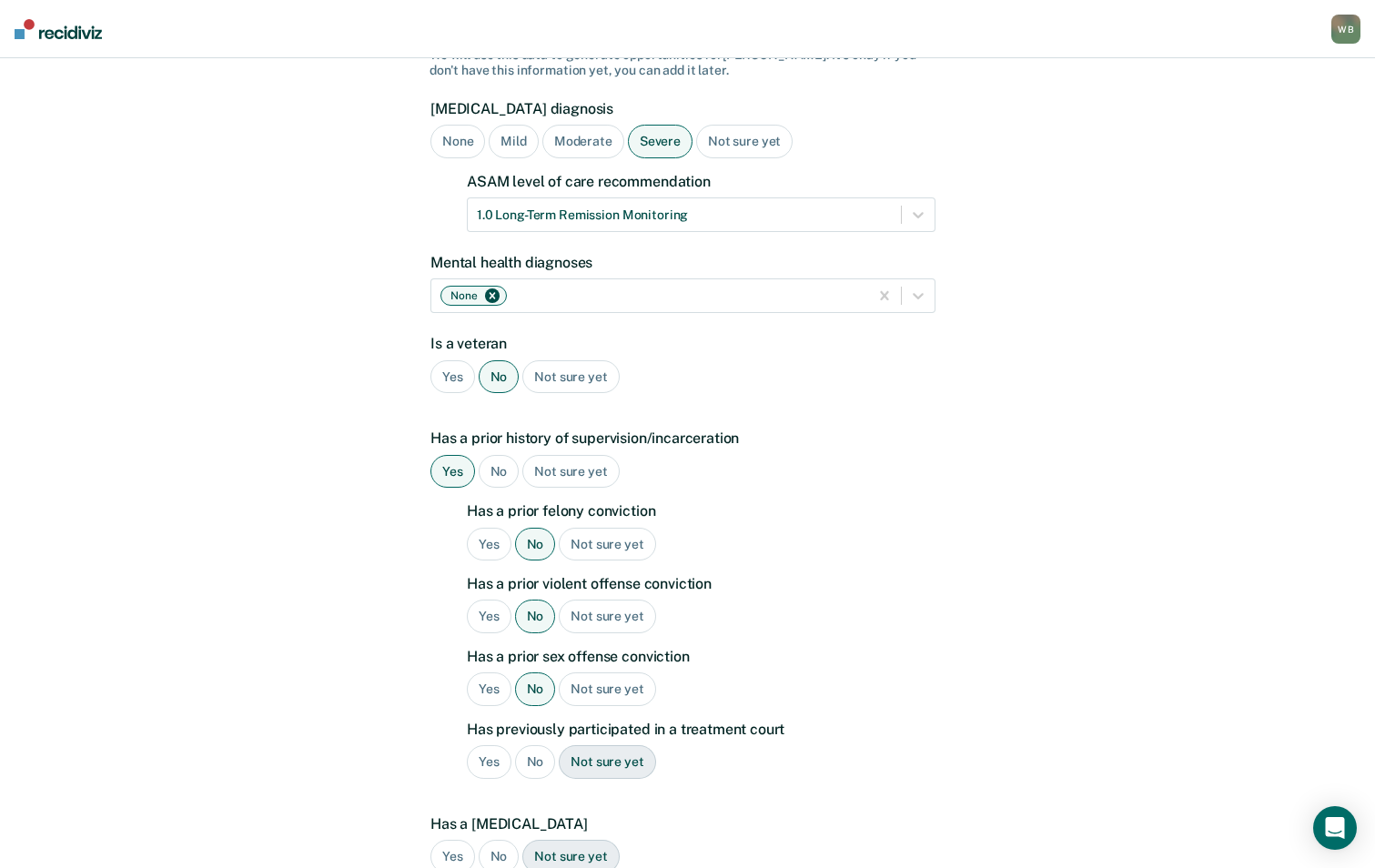
scroll to position [182, 0]
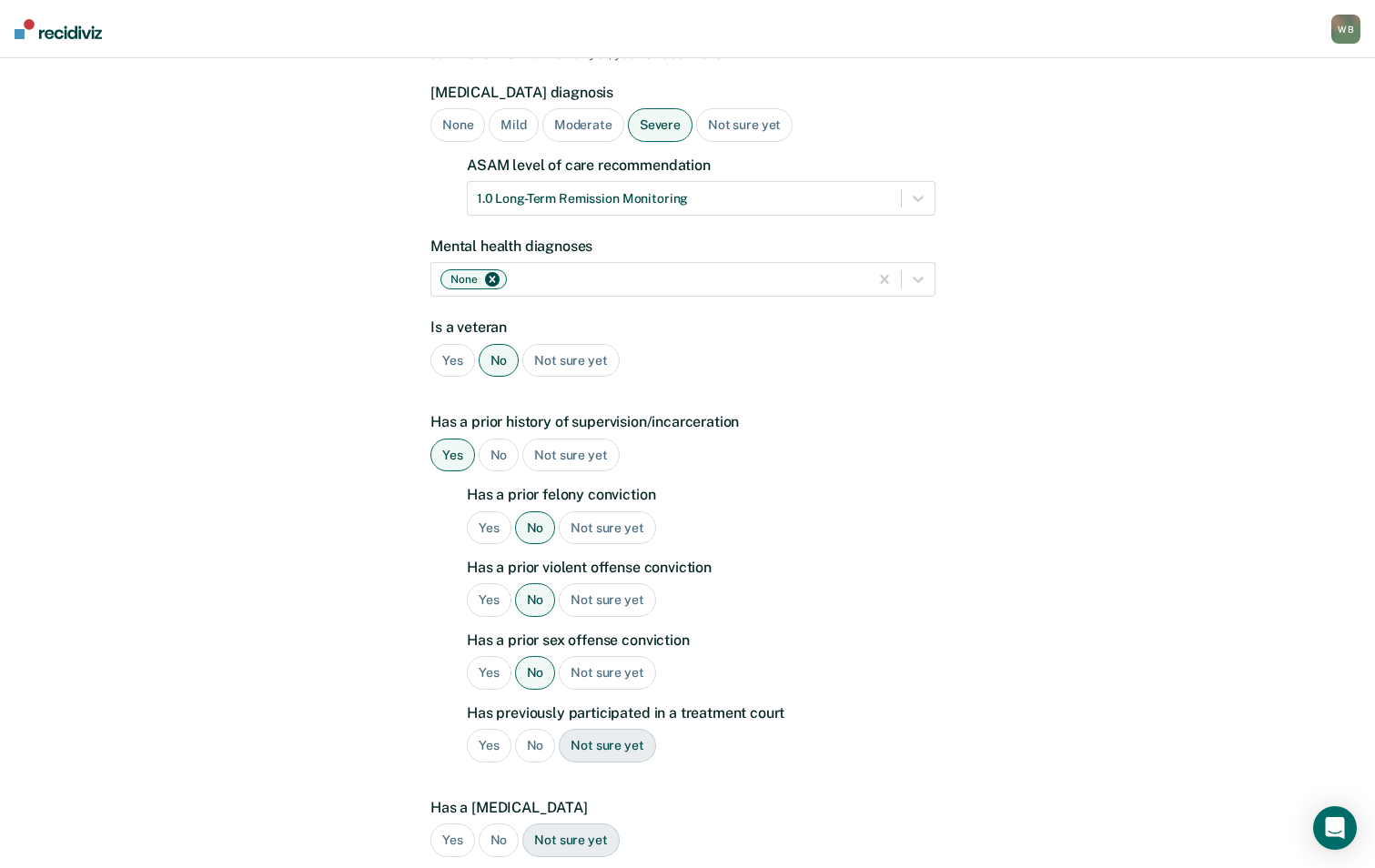
click at [531, 728] on div "No" at bounding box center [536, 745] width 41 height 33
click at [493, 823] on div "No" at bounding box center [500, 839] width 41 height 33
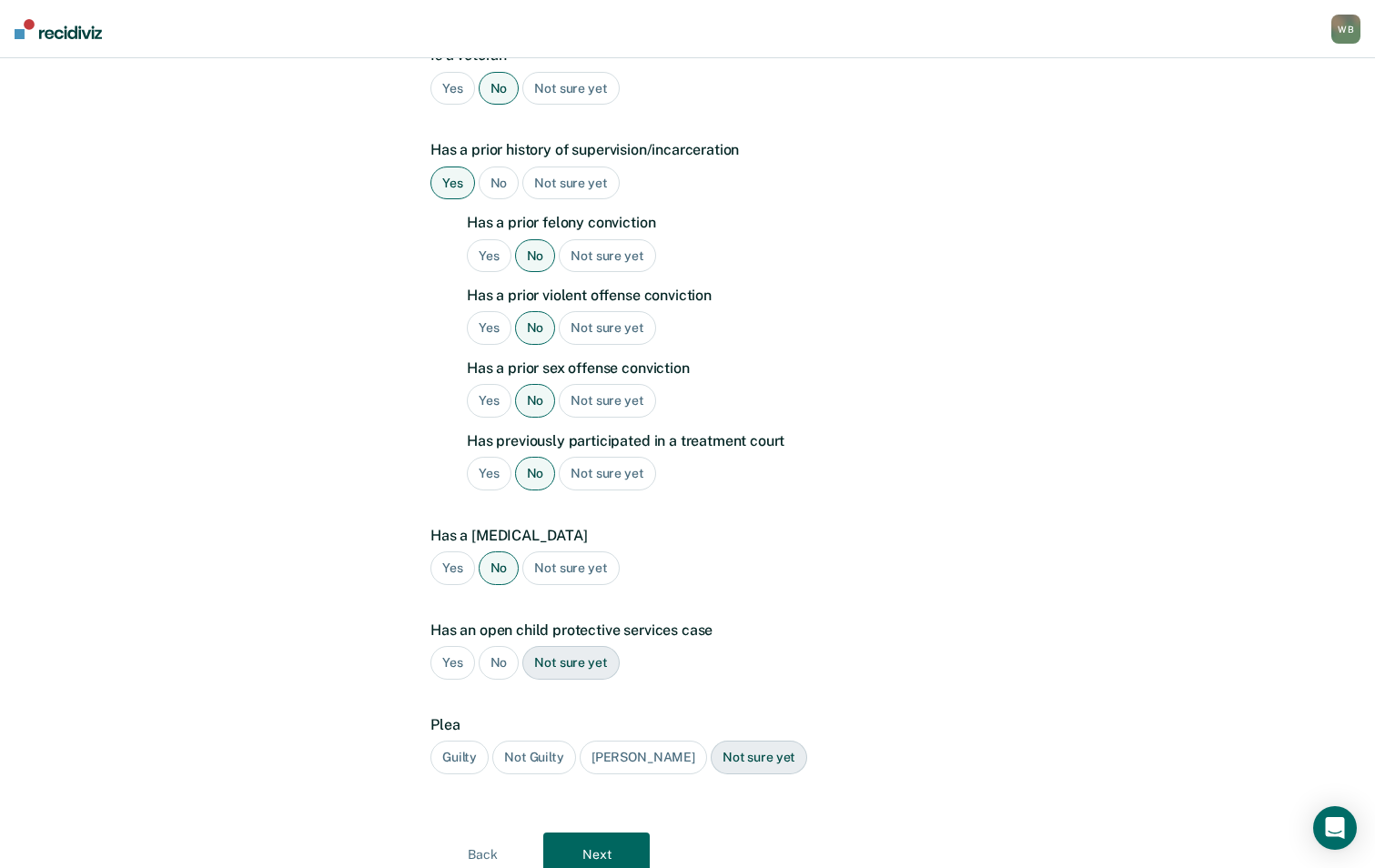
scroll to position [455, 0]
click at [504, 645] on div "No" at bounding box center [500, 662] width 41 height 33
click at [464, 739] on div "Guilty" at bounding box center [459, 756] width 58 height 33
click at [602, 832] on button "Next" at bounding box center [596, 853] width 106 height 43
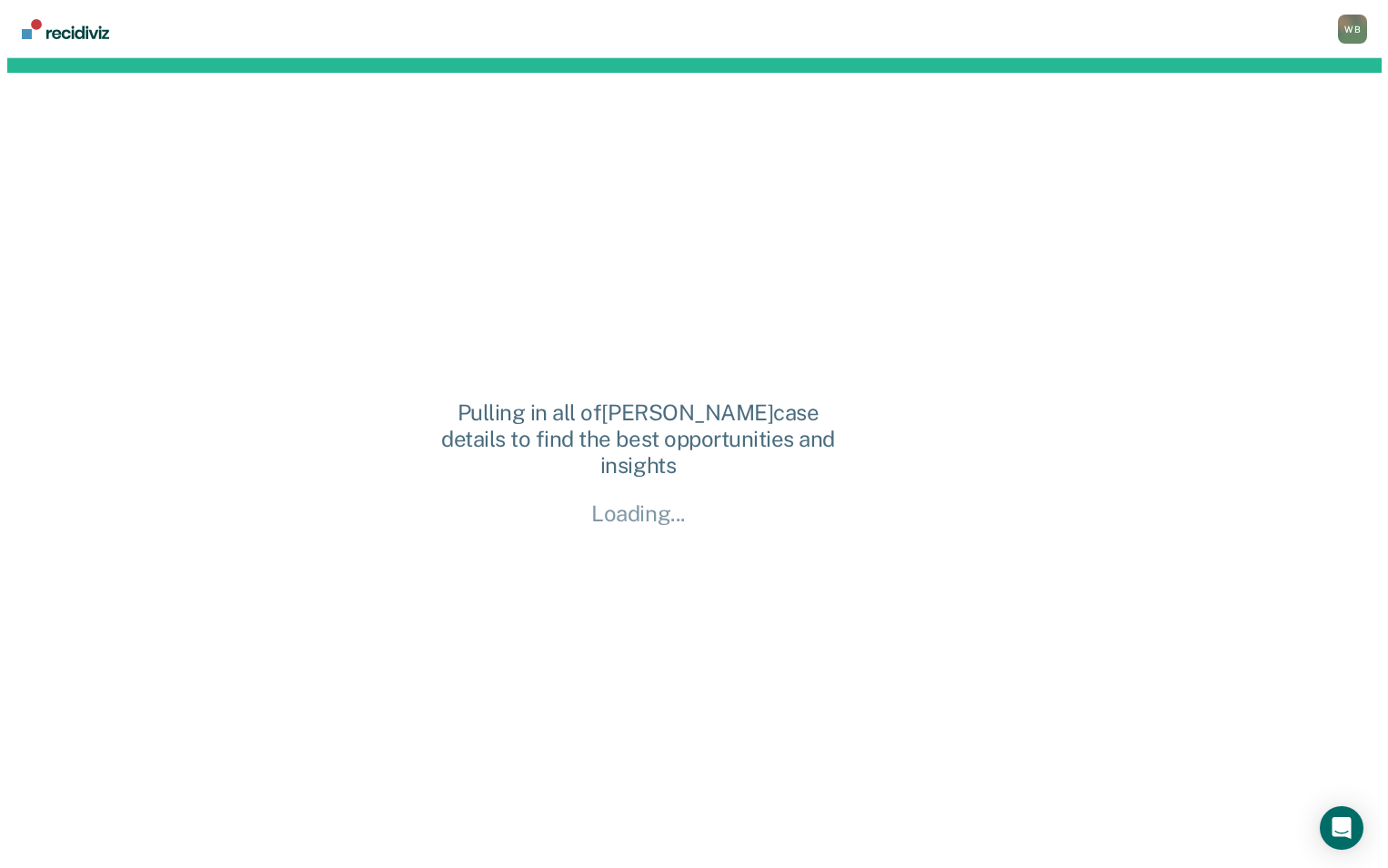
scroll to position [0, 0]
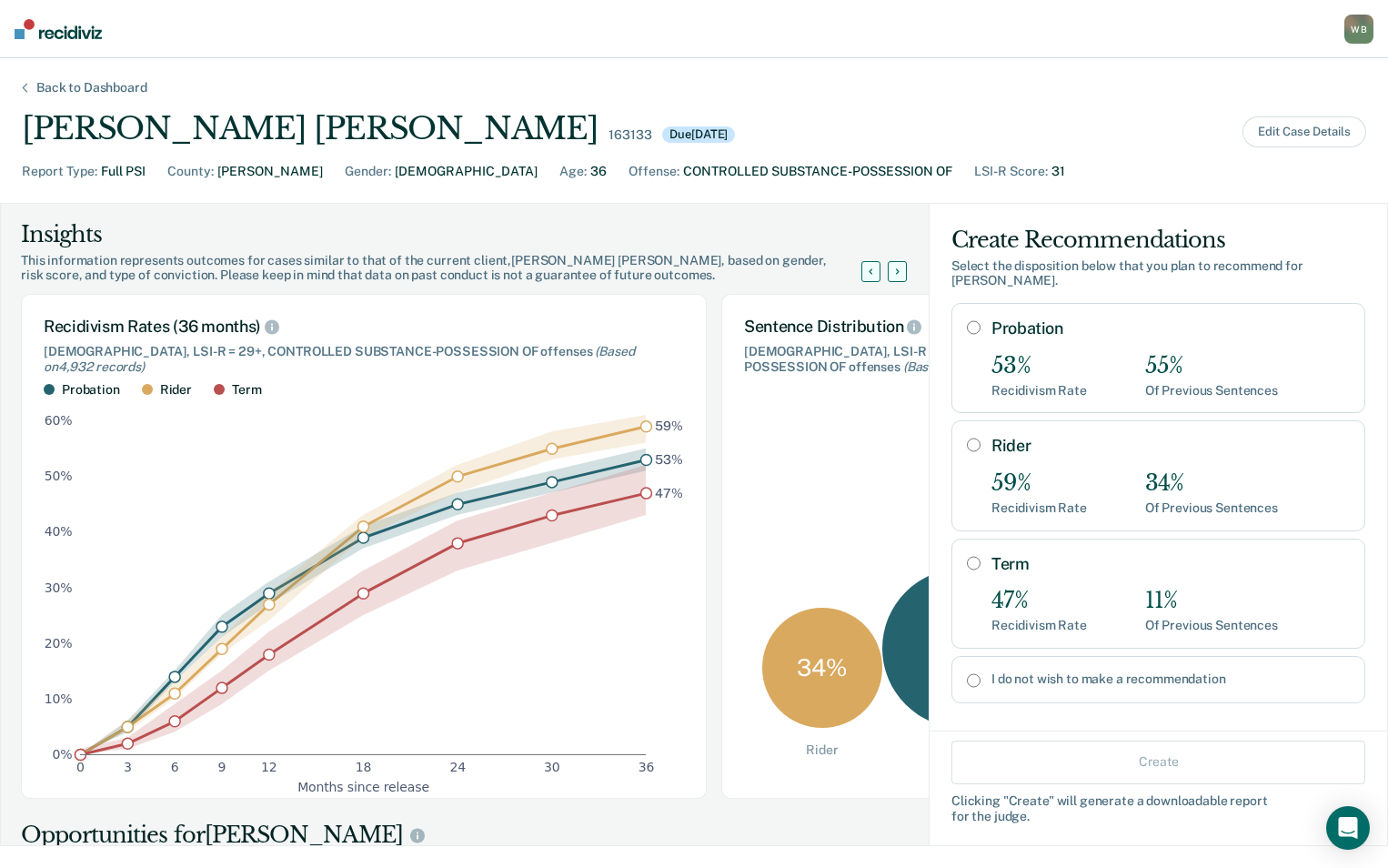
click at [967, 329] on input "Probation" at bounding box center [974, 327] width 14 height 15
radio input "true"
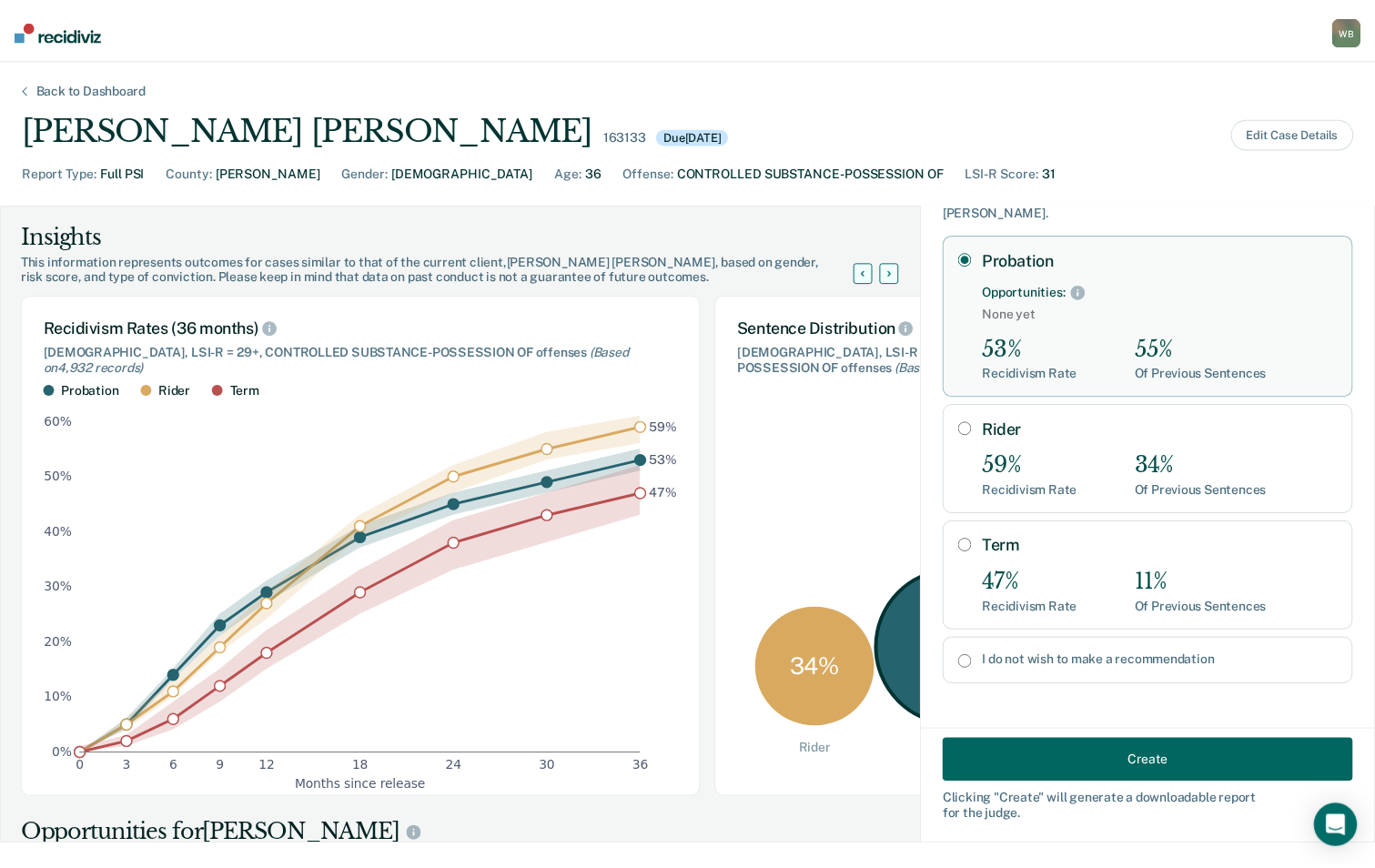
scroll to position [71, 0]
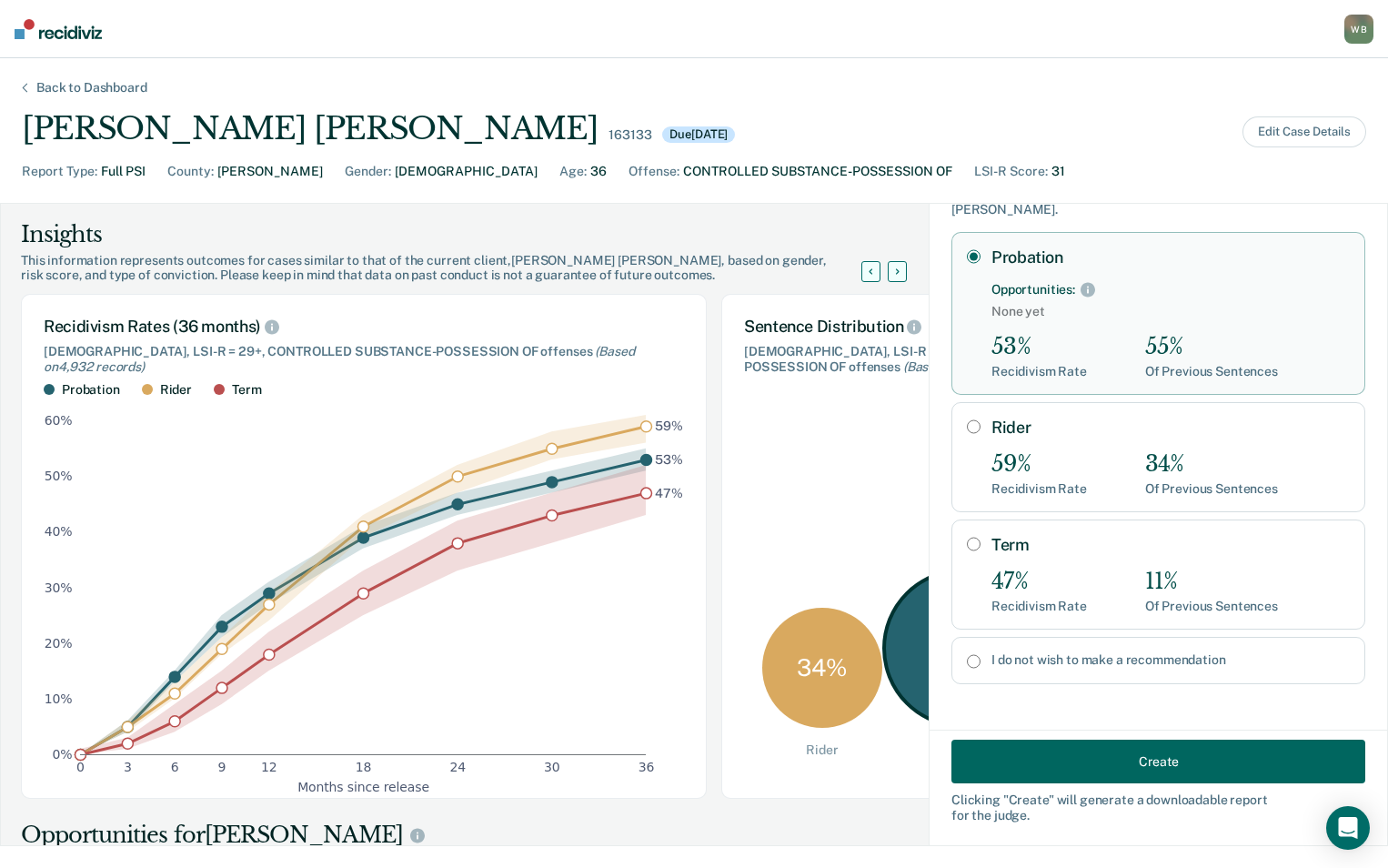
click at [1146, 771] on button "Create" at bounding box center [1158, 761] width 414 height 43
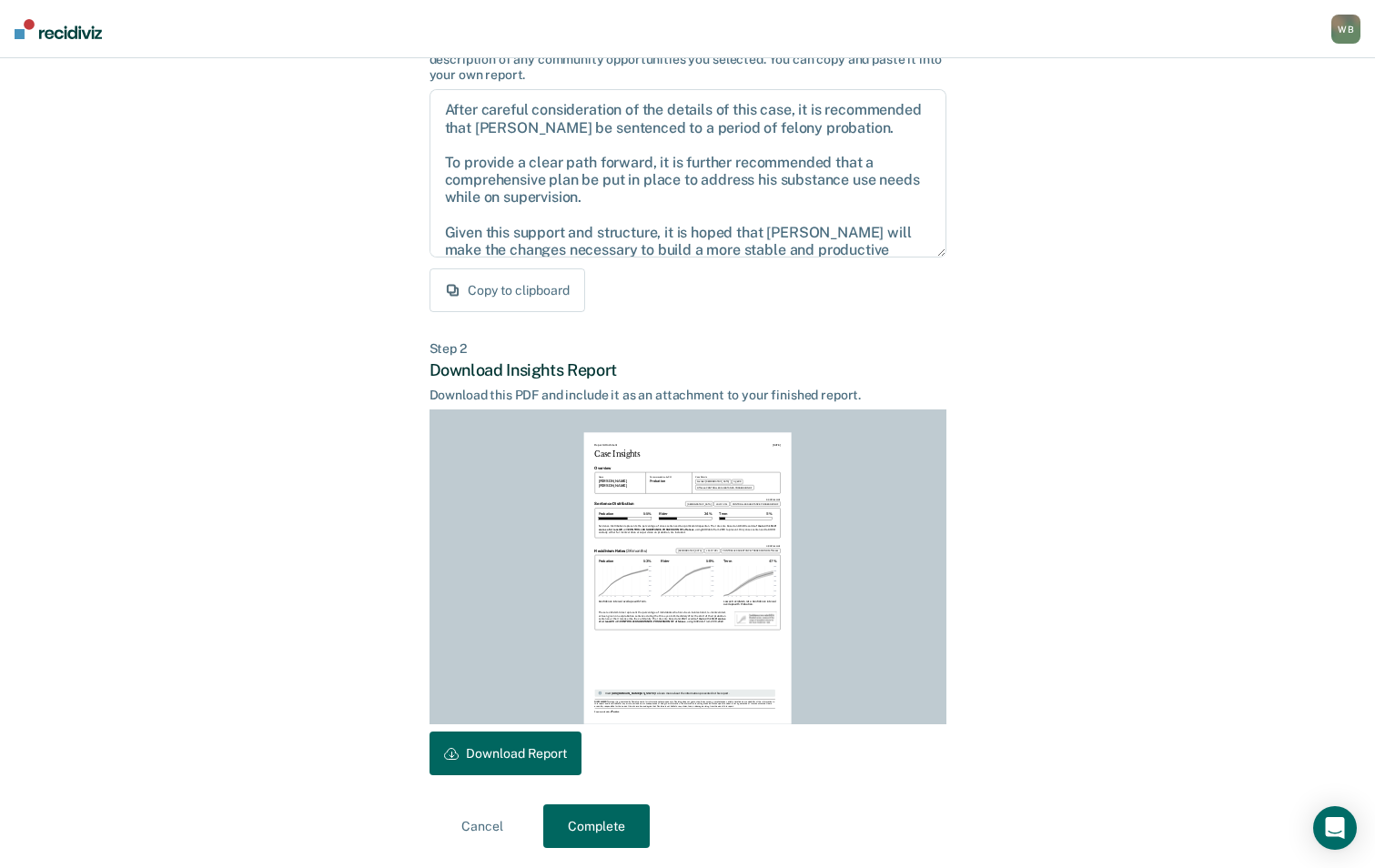
scroll to position [169, 0]
click at [541, 767] on button "Download Report" at bounding box center [506, 751] width 152 height 43
click at [607, 827] on button "Complete" at bounding box center [596, 824] width 106 height 43
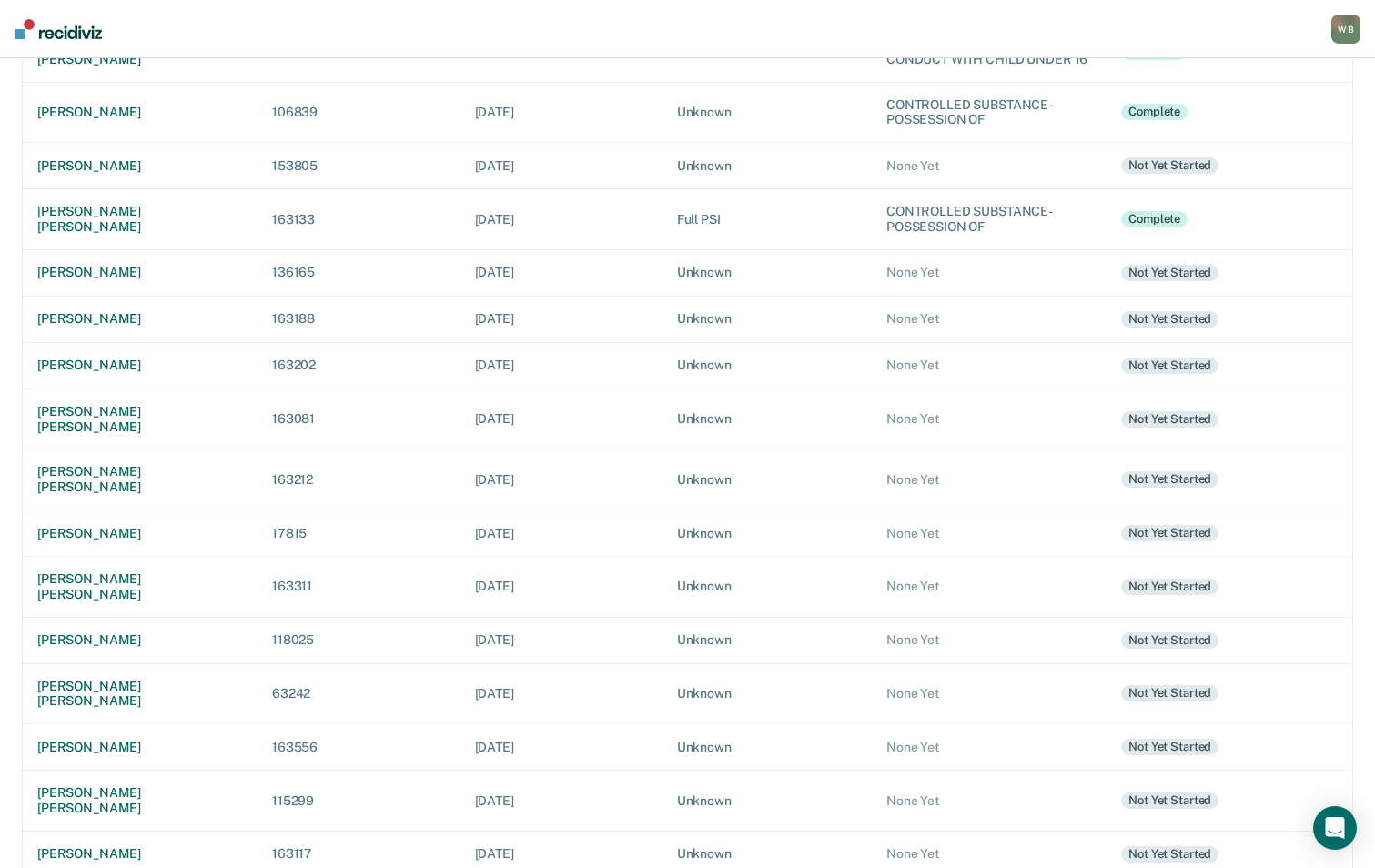
scroll to position [503, 0]
